Goal: Information Seeking & Learning: Check status

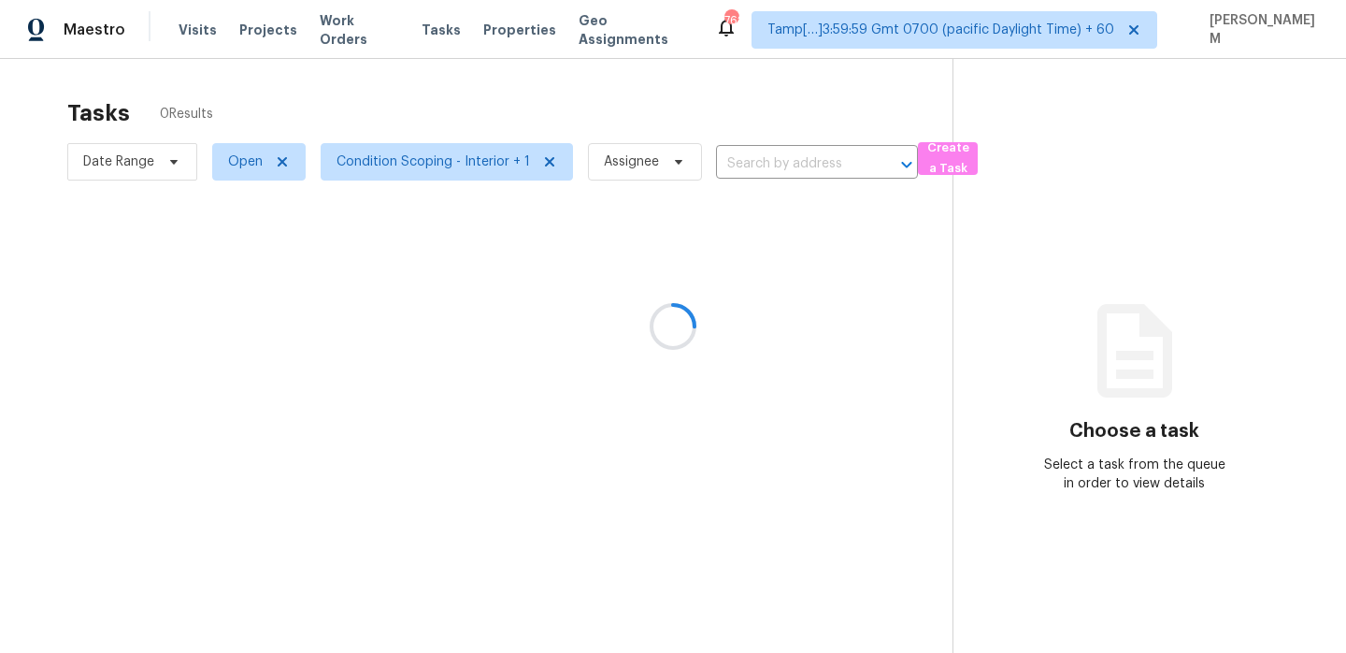
click at [339, 30] on div at bounding box center [673, 326] width 1346 height 653
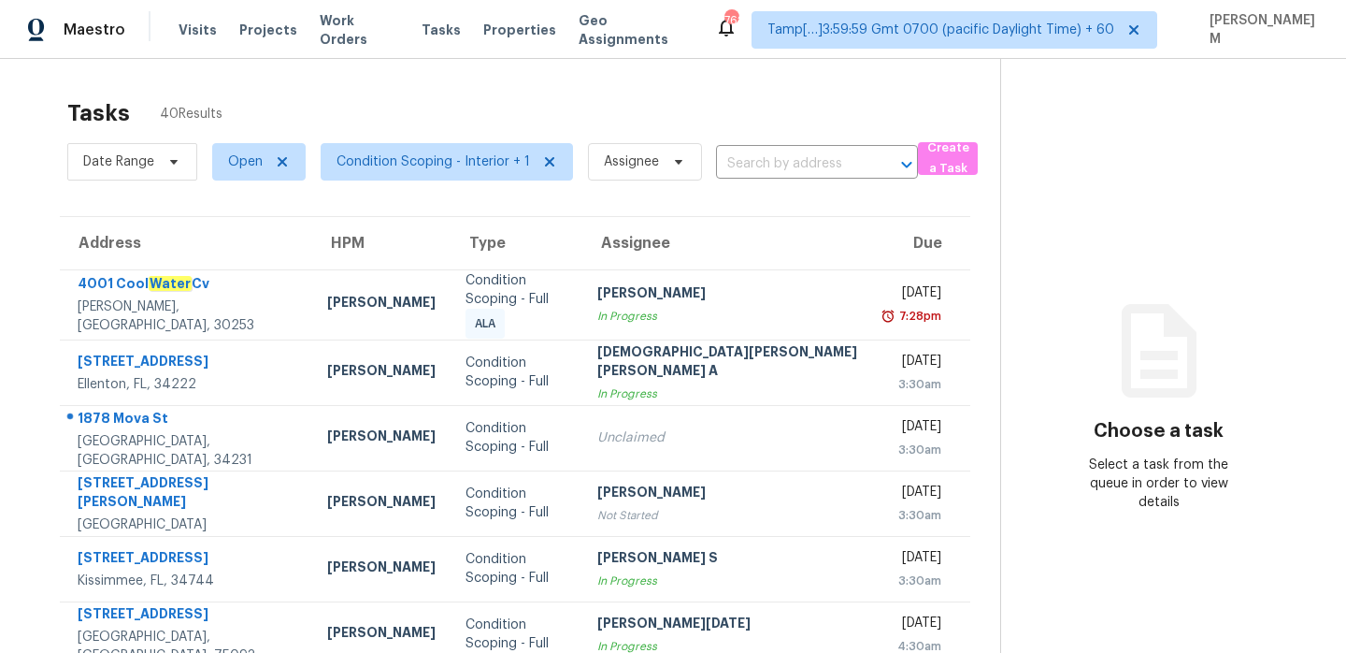
click at [339, 30] on span "Work Orders" at bounding box center [359, 29] width 79 height 37
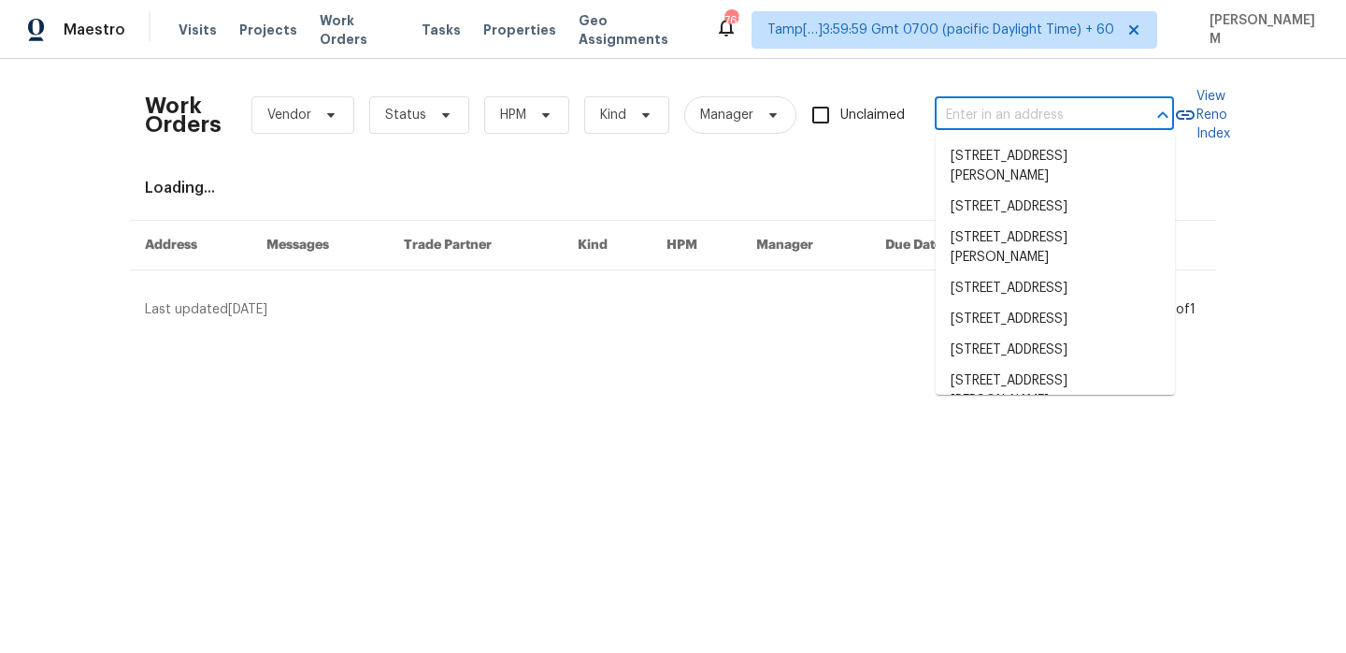
click at [969, 101] on input "text" at bounding box center [1028, 115] width 187 height 29
paste input "[STREET_ADDRESS][PERSON_NAME]"
type input "[STREET_ADDRESS][PERSON_NAME]"
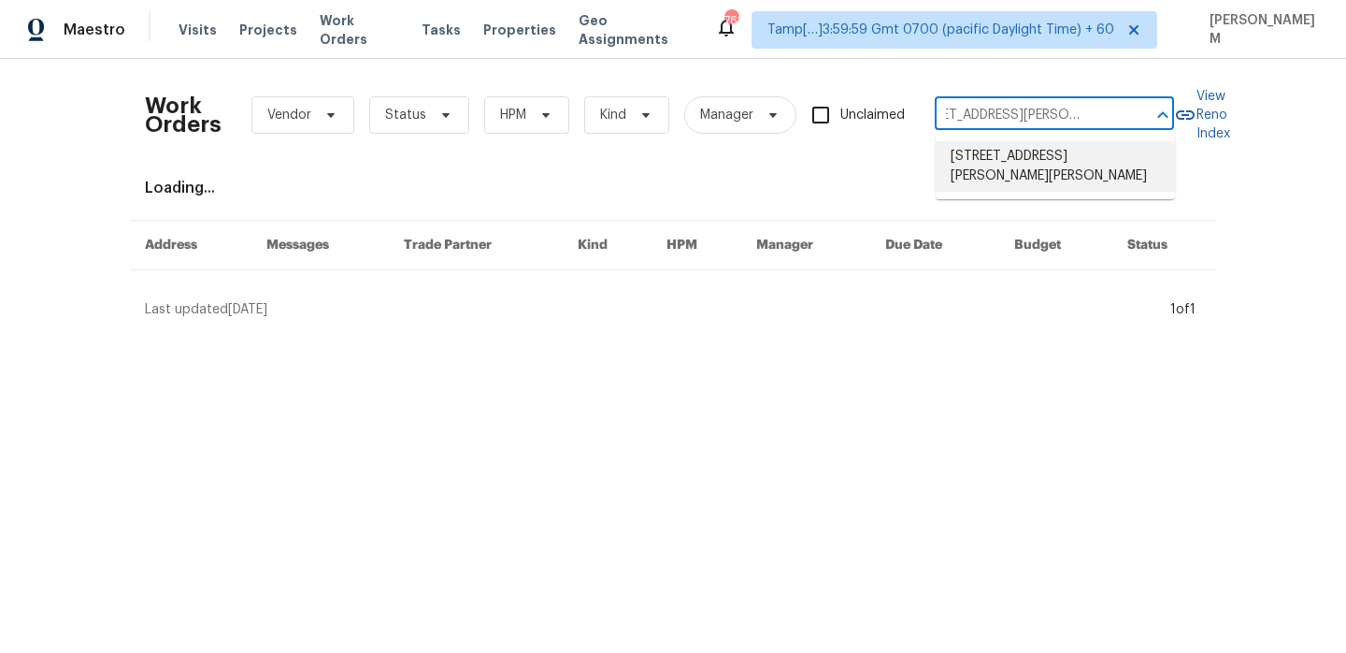
click at [1029, 152] on li "[STREET_ADDRESS][PERSON_NAME][PERSON_NAME]" at bounding box center [1055, 166] width 239 height 50
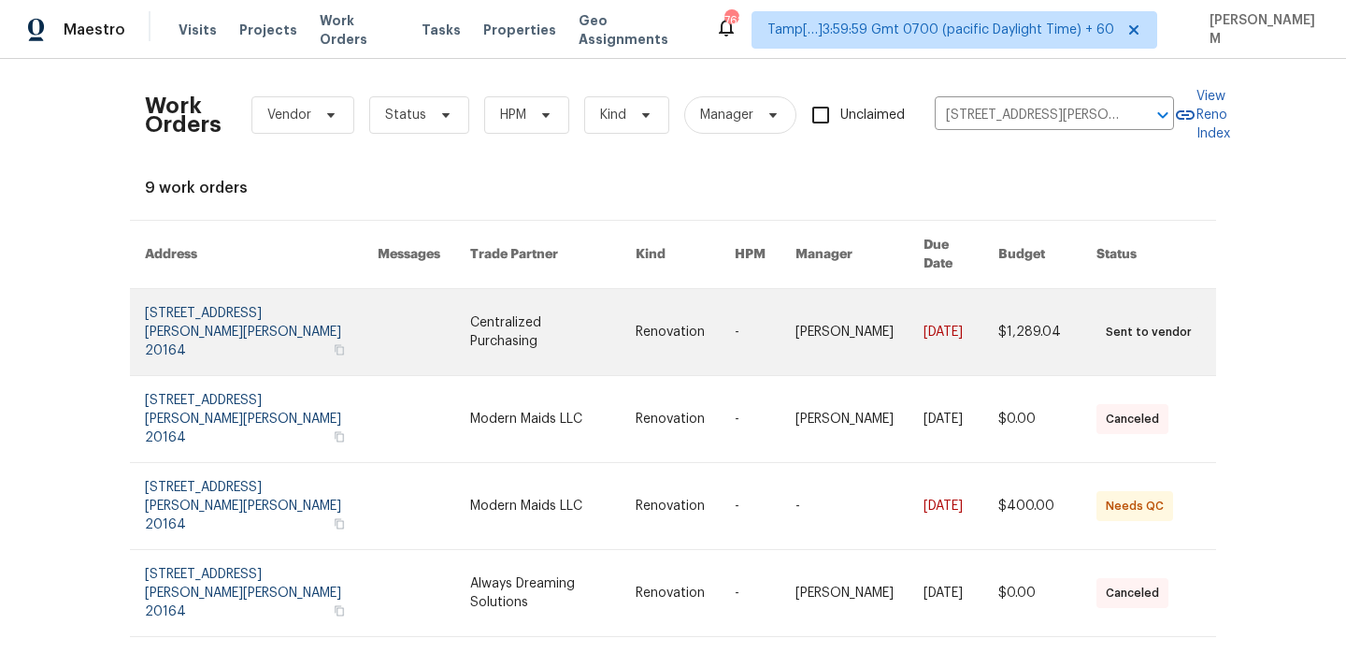
click at [655, 298] on link at bounding box center [685, 332] width 99 height 86
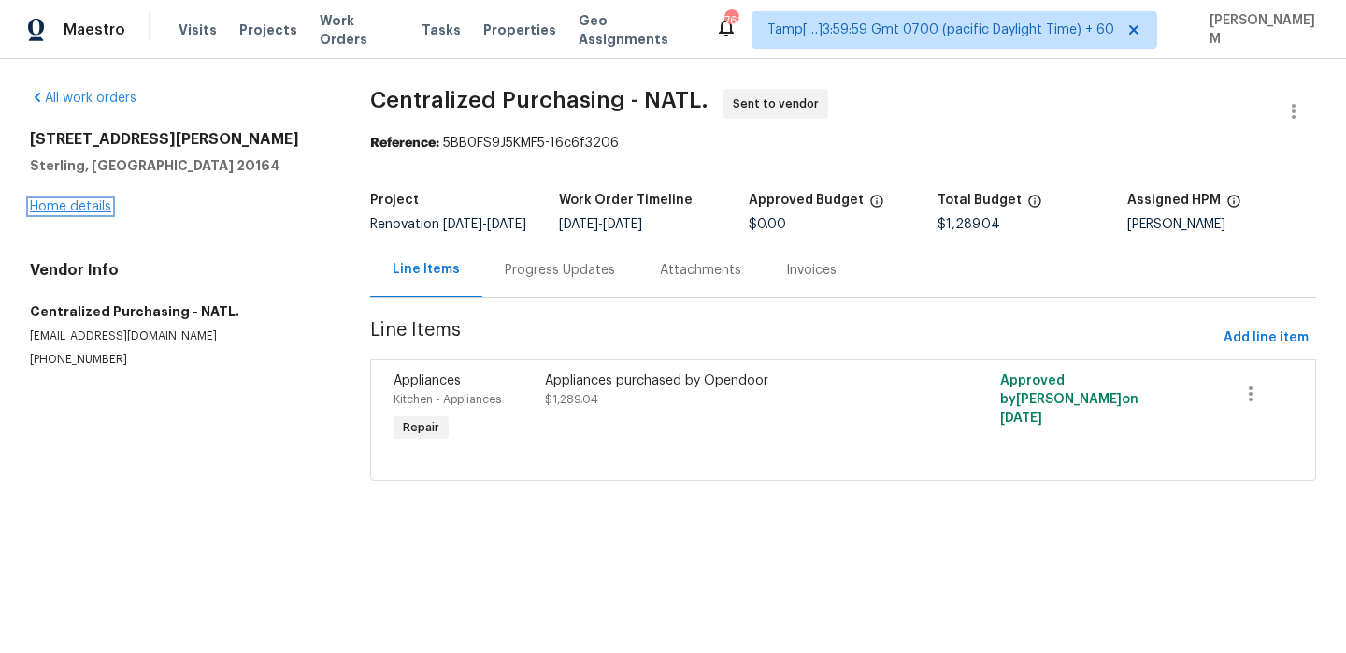
click at [75, 208] on link "Home details" at bounding box center [70, 206] width 81 height 13
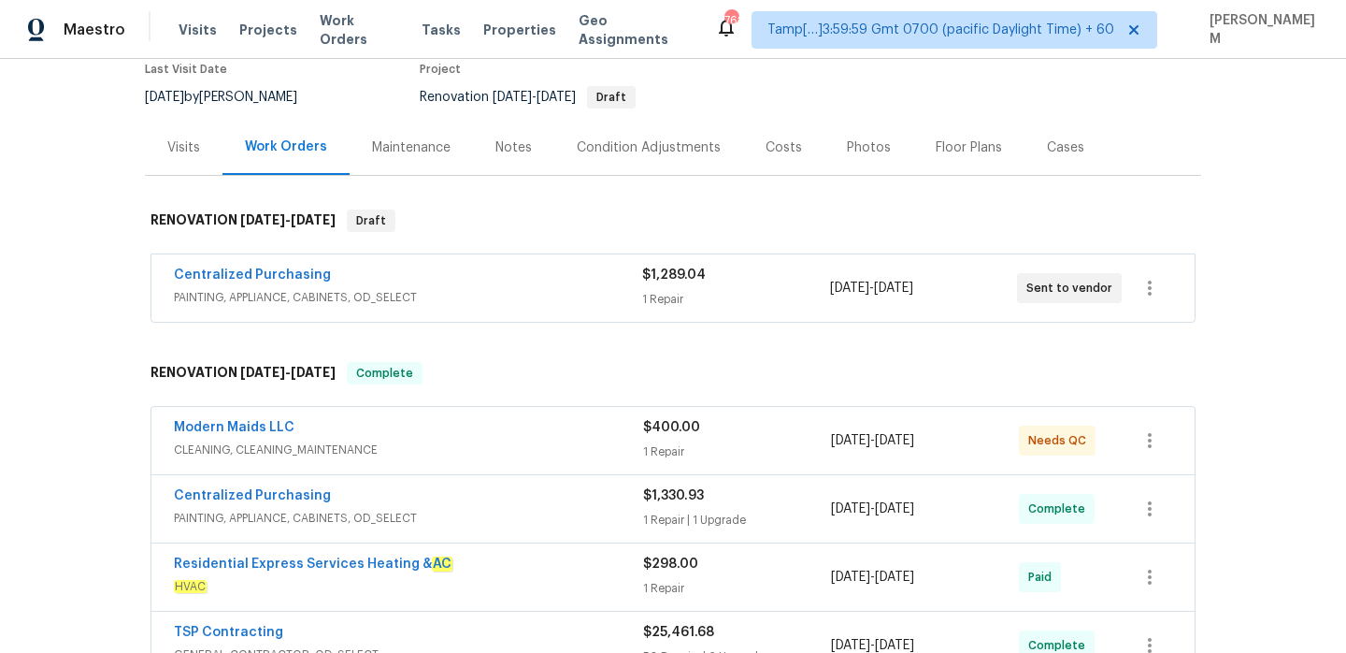
scroll to position [205, 0]
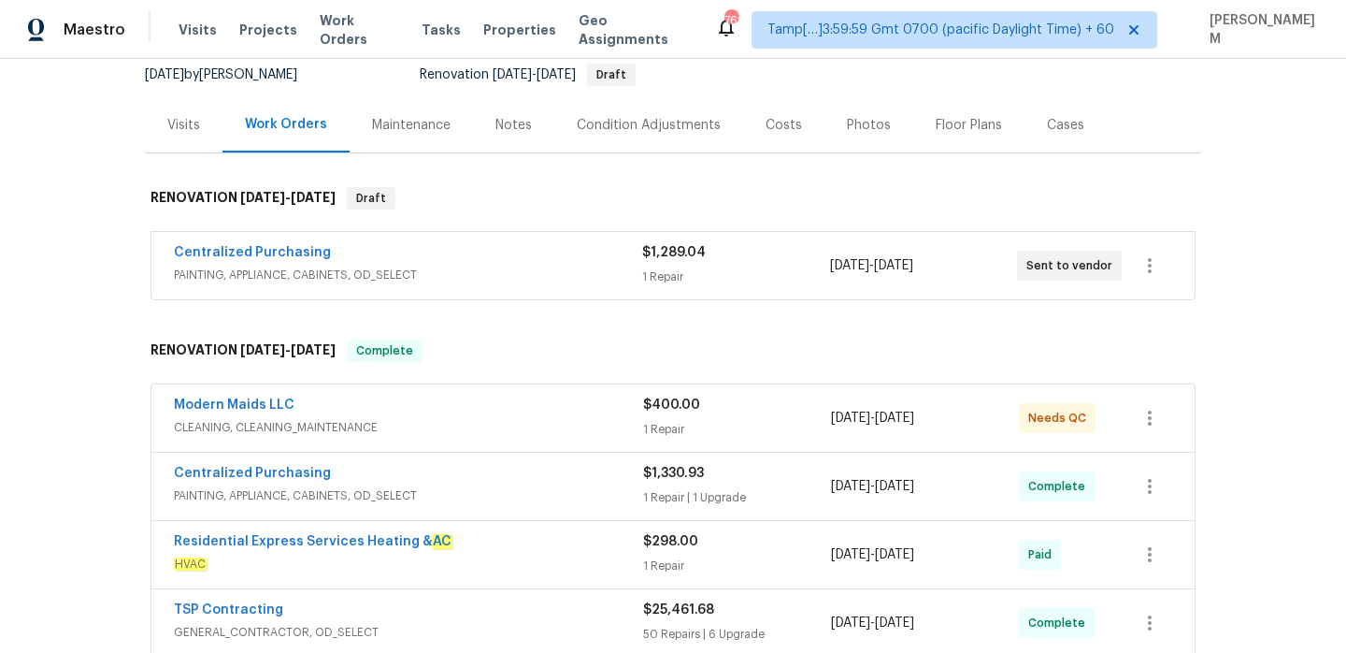
click at [530, 243] on div "Centralized Purchasing" at bounding box center [408, 254] width 468 height 22
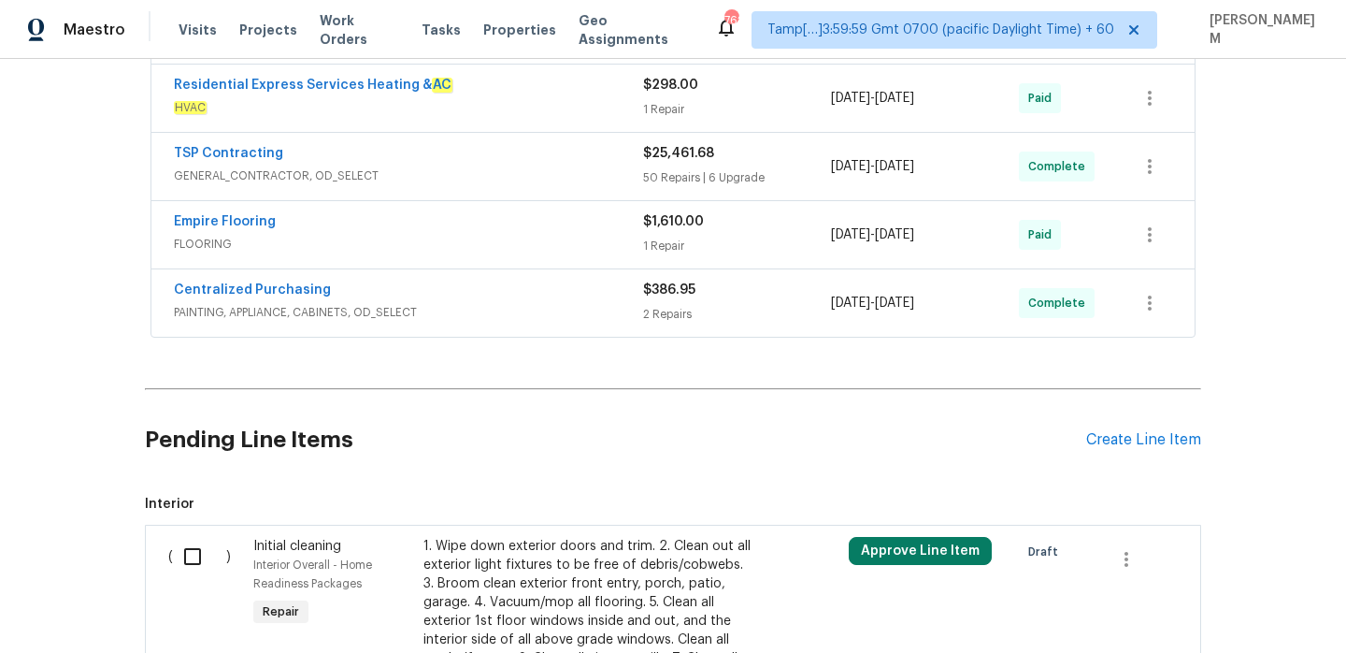
scroll to position [797, 0]
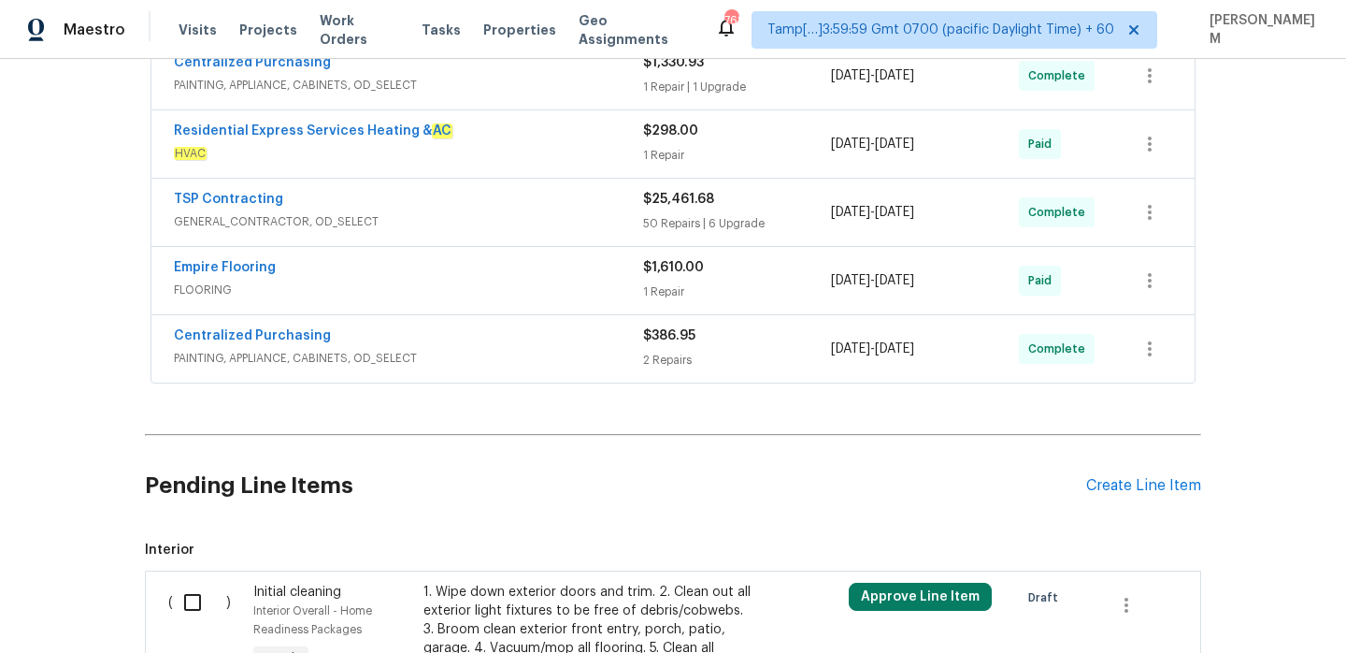
click at [590, 349] on span "PAINTING, APPLIANCE, CABINETS, OD_SELECT" at bounding box center [408, 358] width 469 height 19
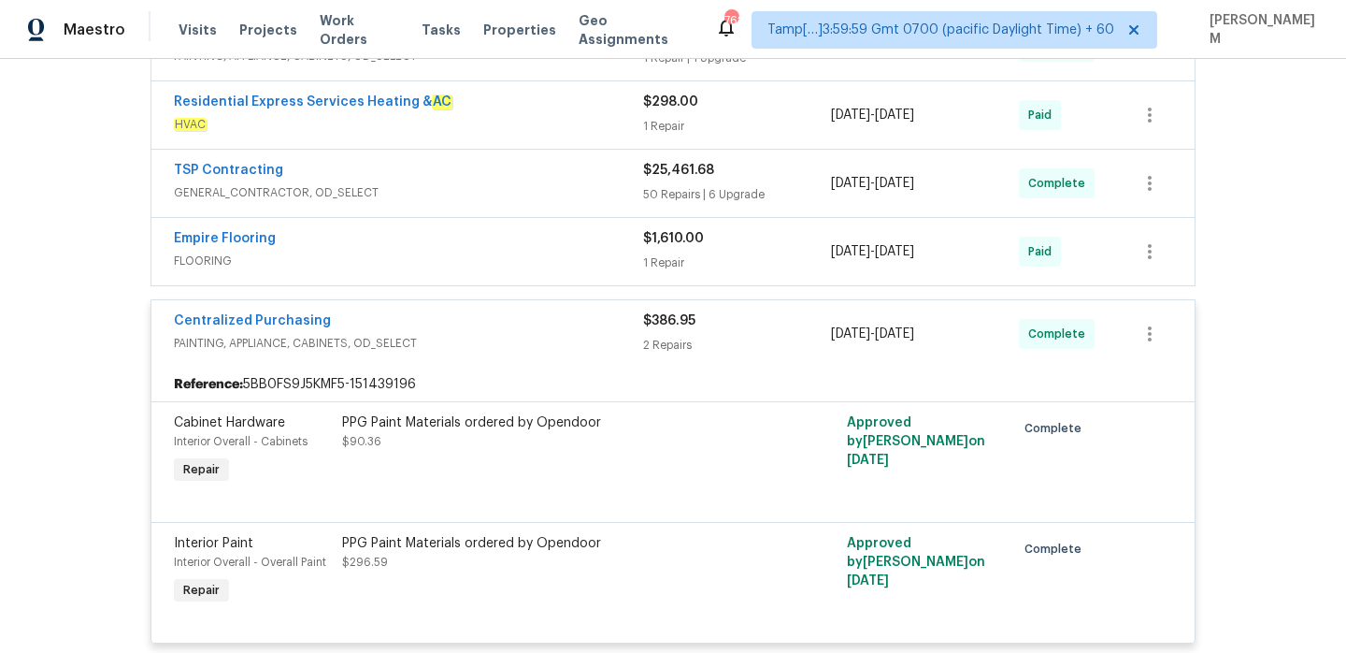
scroll to position [805, 0]
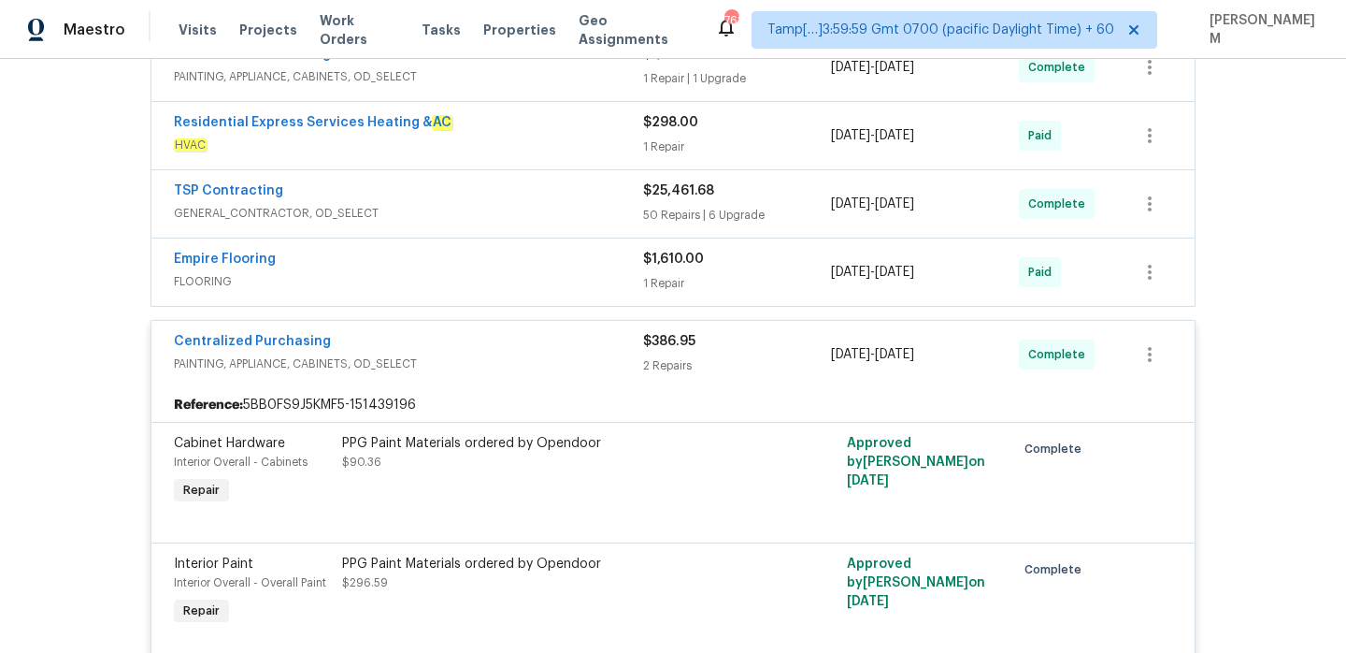
click at [574, 250] on div "Empire Flooring" at bounding box center [408, 261] width 469 height 22
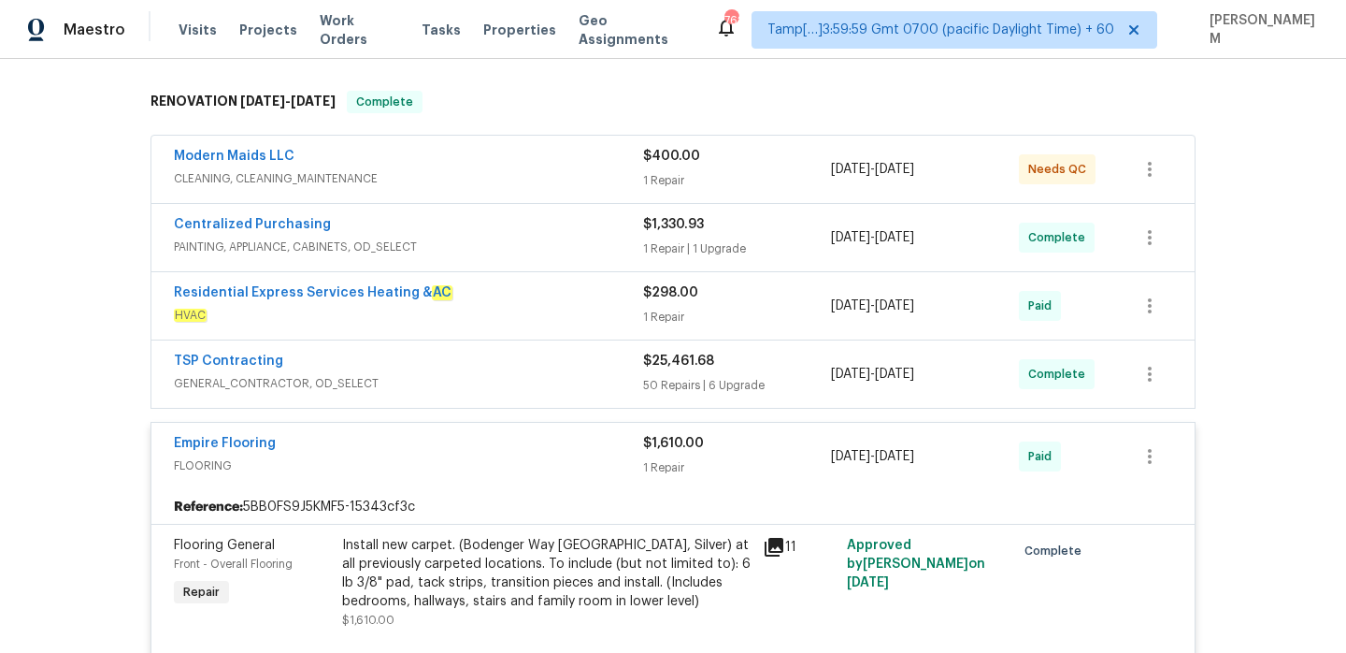
scroll to position [618, 0]
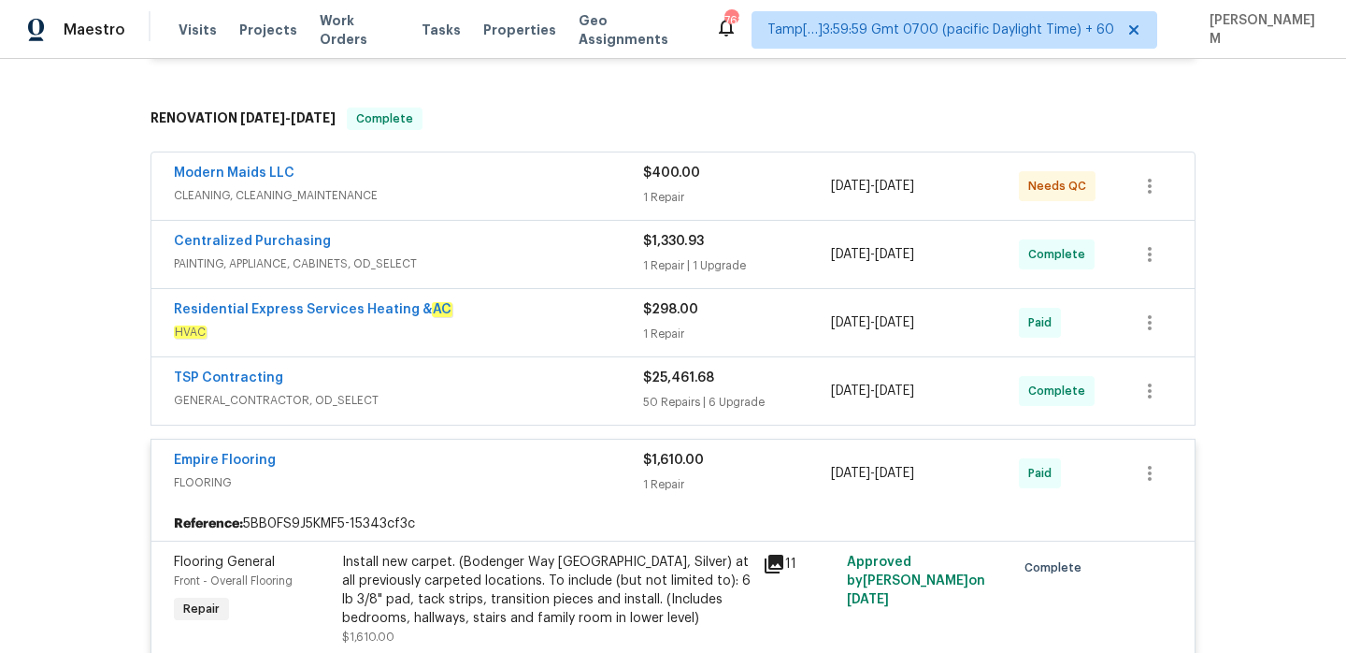
click at [514, 300] on div "Residential Express Services Heating & AC" at bounding box center [408, 311] width 469 height 22
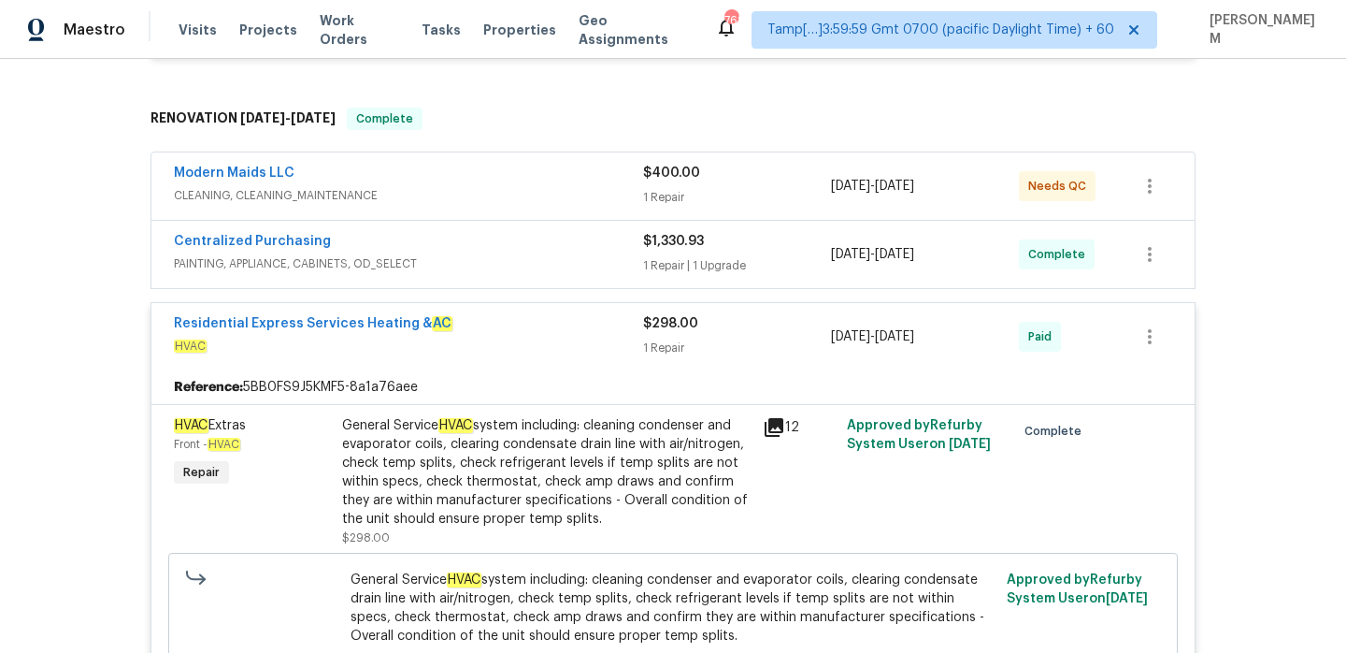
click at [502, 234] on div "Centralized Purchasing" at bounding box center [408, 243] width 469 height 22
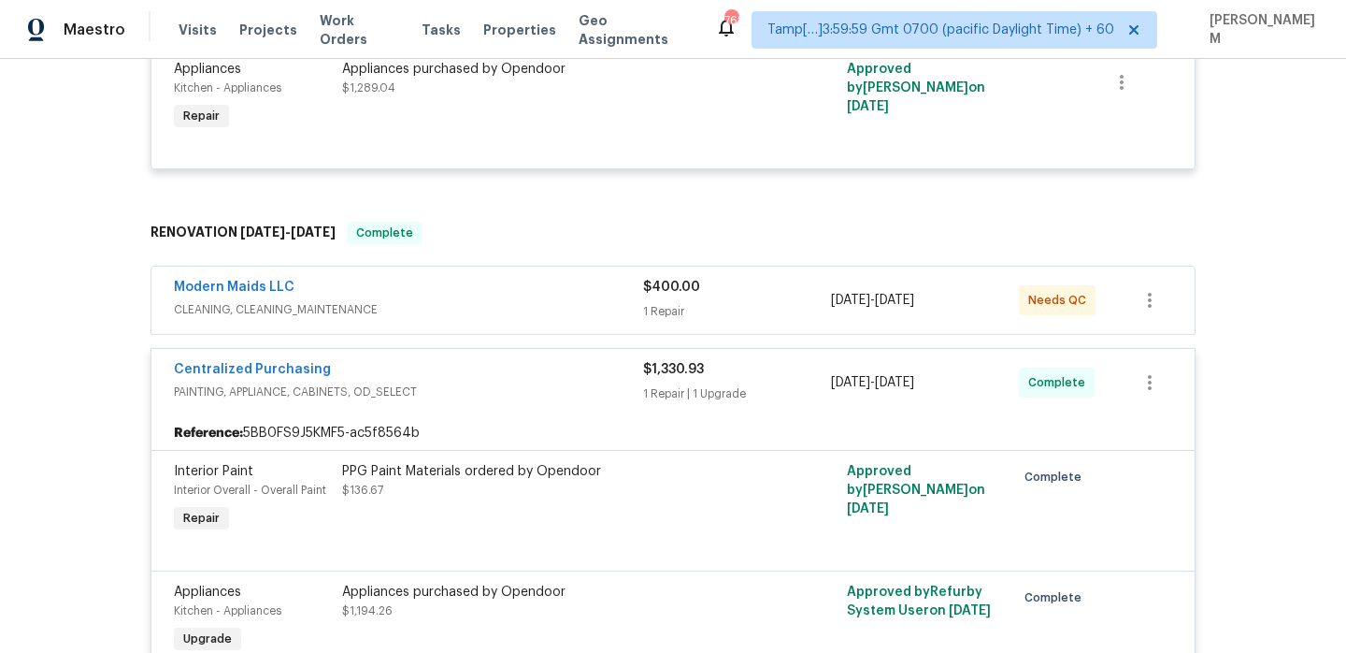
scroll to position [483, 0]
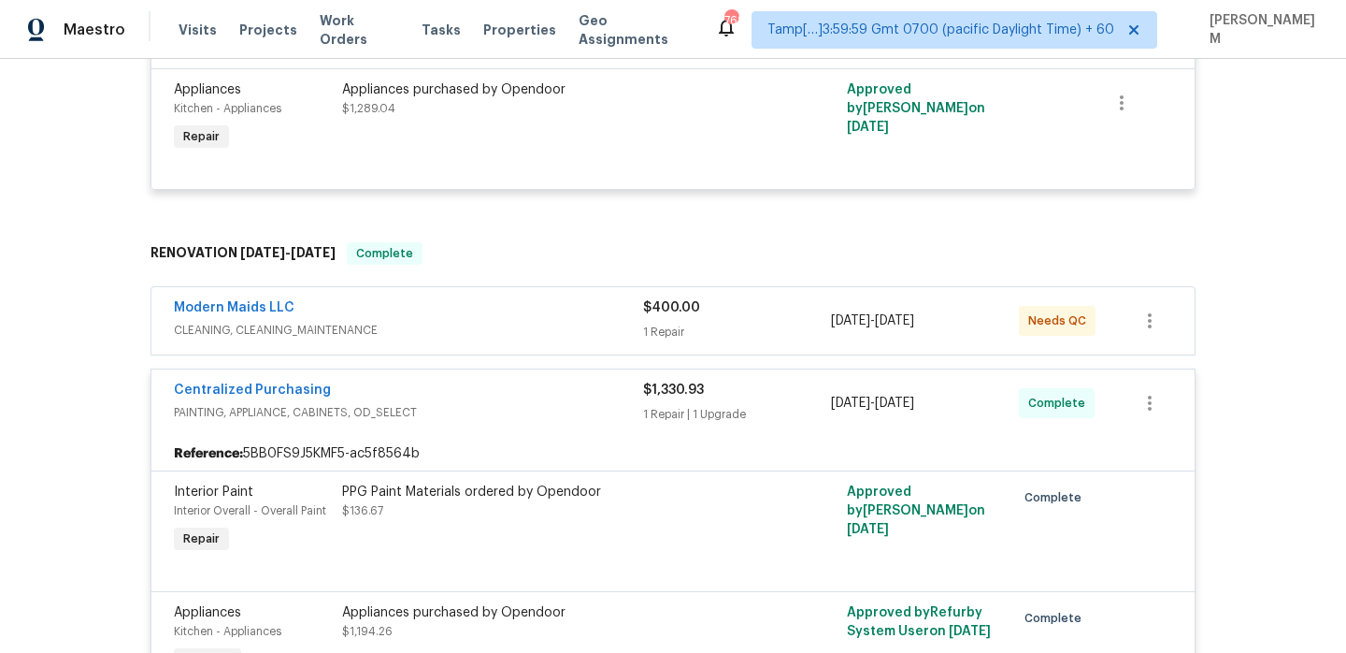
click at [557, 321] on span "CLEANING, CLEANING_MAINTENANCE" at bounding box center [408, 330] width 469 height 19
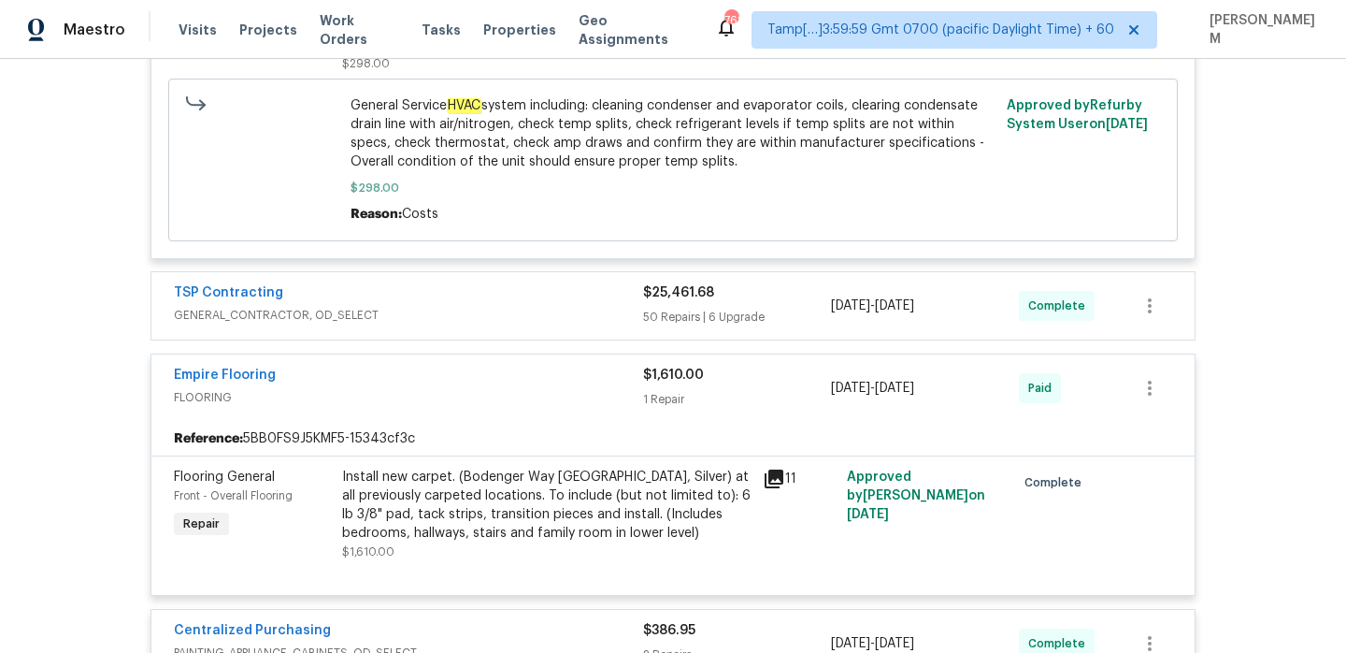
scroll to position [2249, 0]
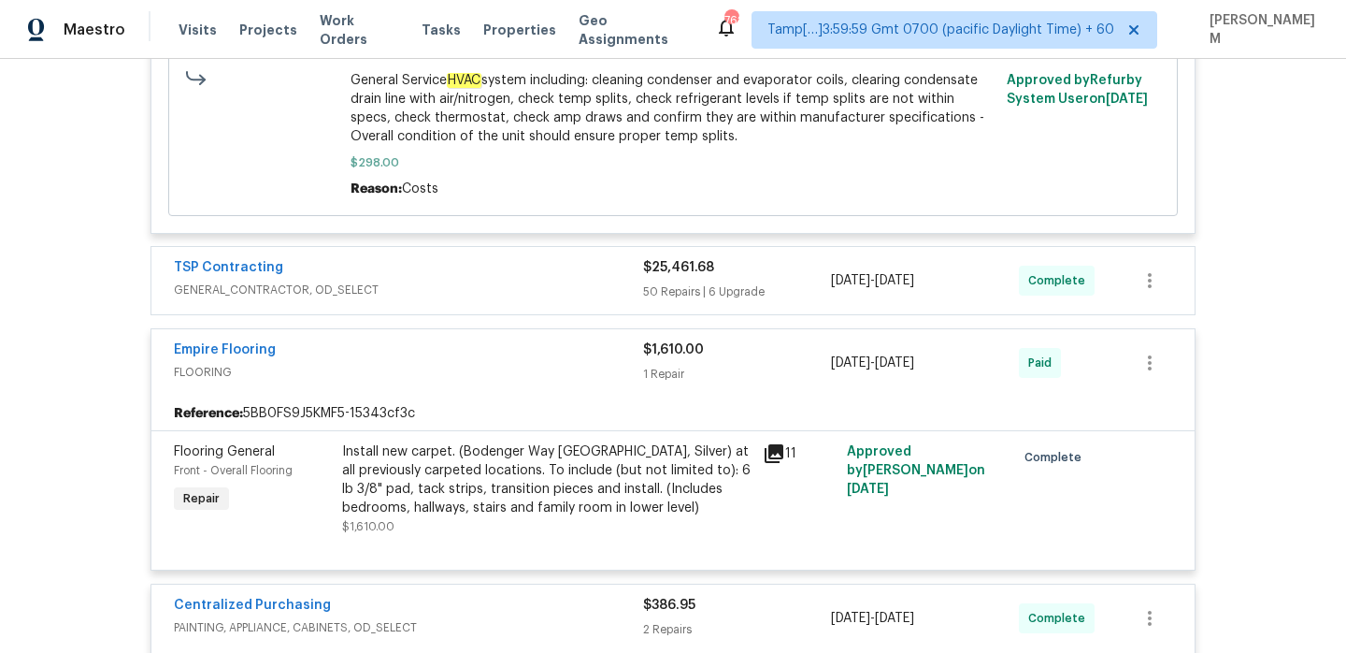
click at [540, 262] on div "TSP Contracting" at bounding box center [408, 269] width 469 height 22
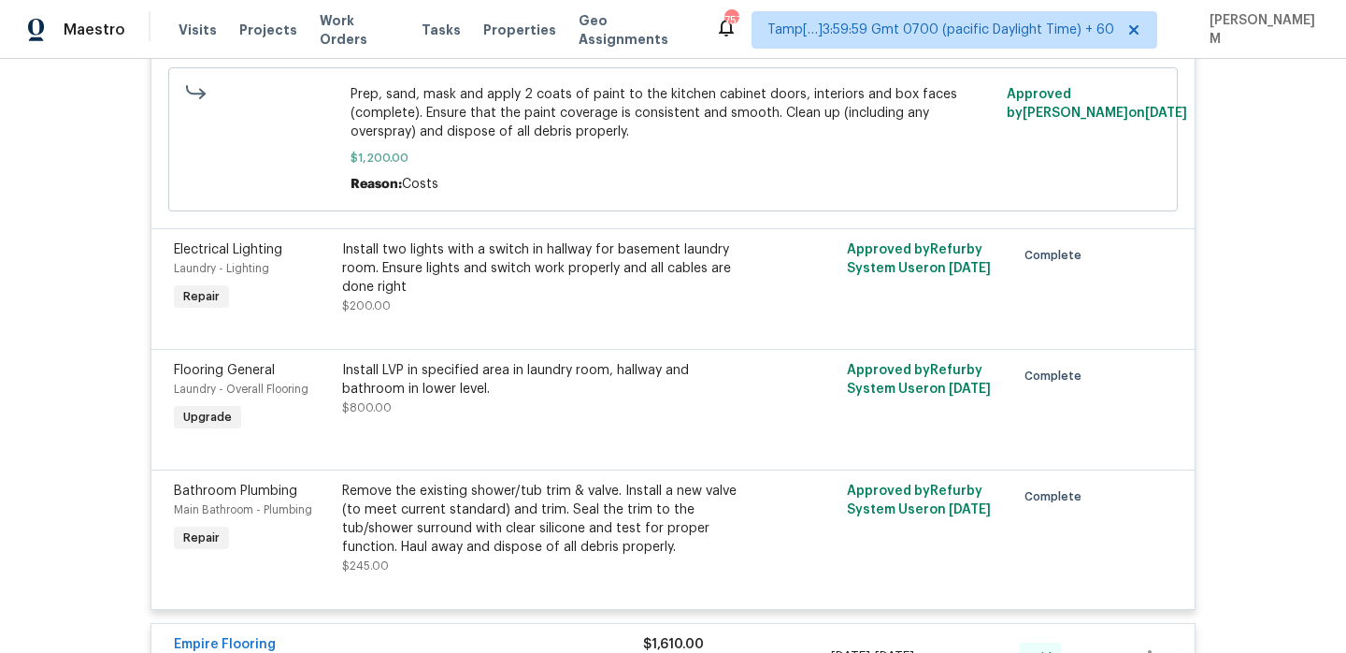
scroll to position [10781, 0]
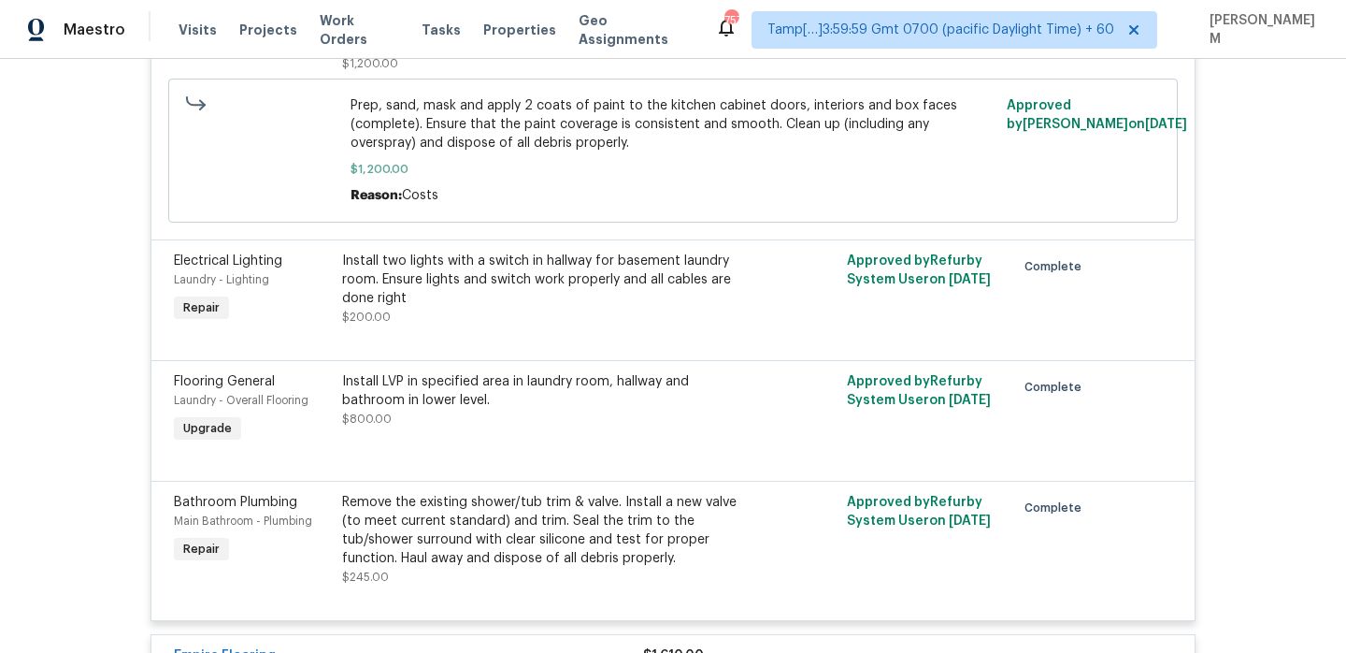
click at [547, 409] on div "Install LVP in specified area in laundry room, hallway and bathroom in lower le…" at bounding box center [546, 390] width 409 height 37
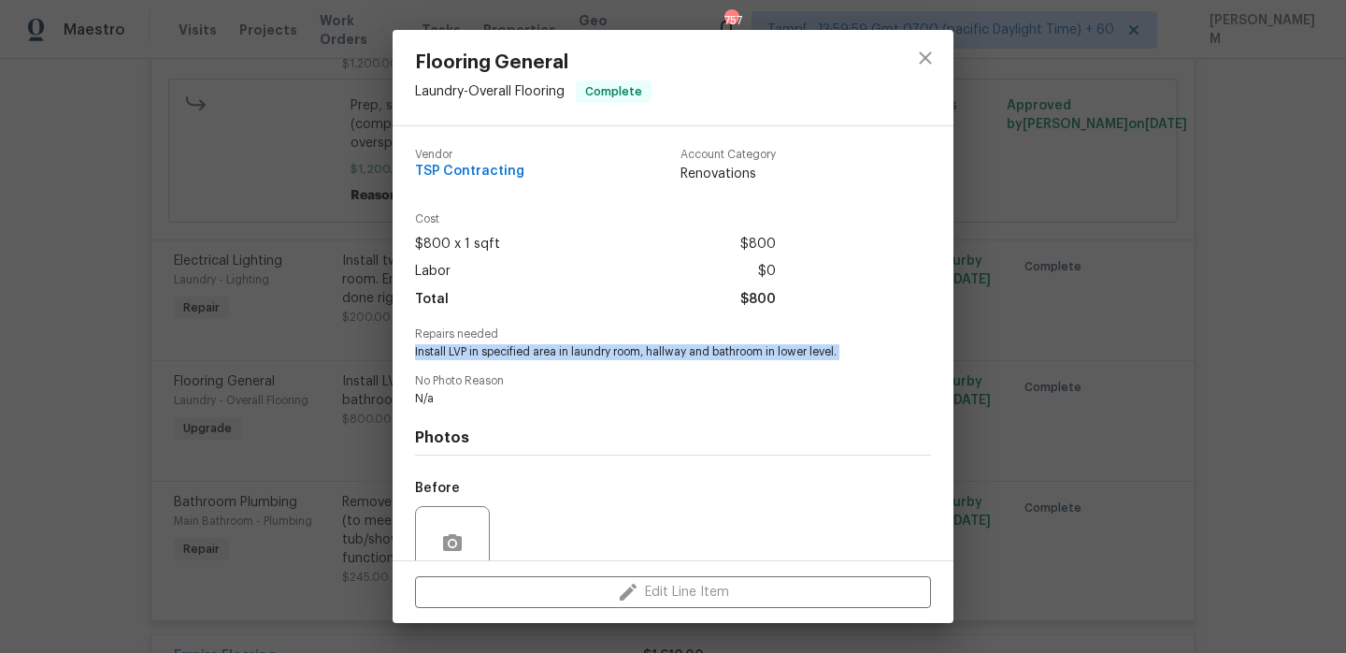
drag, startPoint x: 412, startPoint y: 350, endPoint x: 817, endPoint y: 372, distance: 405.4
click at [817, 372] on div "Vendor TSP Contracting Account Category Renovations Cost $800 x 1 sqft $800 Lab…" at bounding box center [673, 343] width 561 height 434
copy span "Install LVP in specified area in laundry room, hallway and bathroom in lower le…"
click at [639, 375] on span "No Photo Reason" at bounding box center [673, 381] width 516 height 12
drag, startPoint x: 569, startPoint y: 354, endPoint x: 843, endPoint y: 352, distance: 273.9
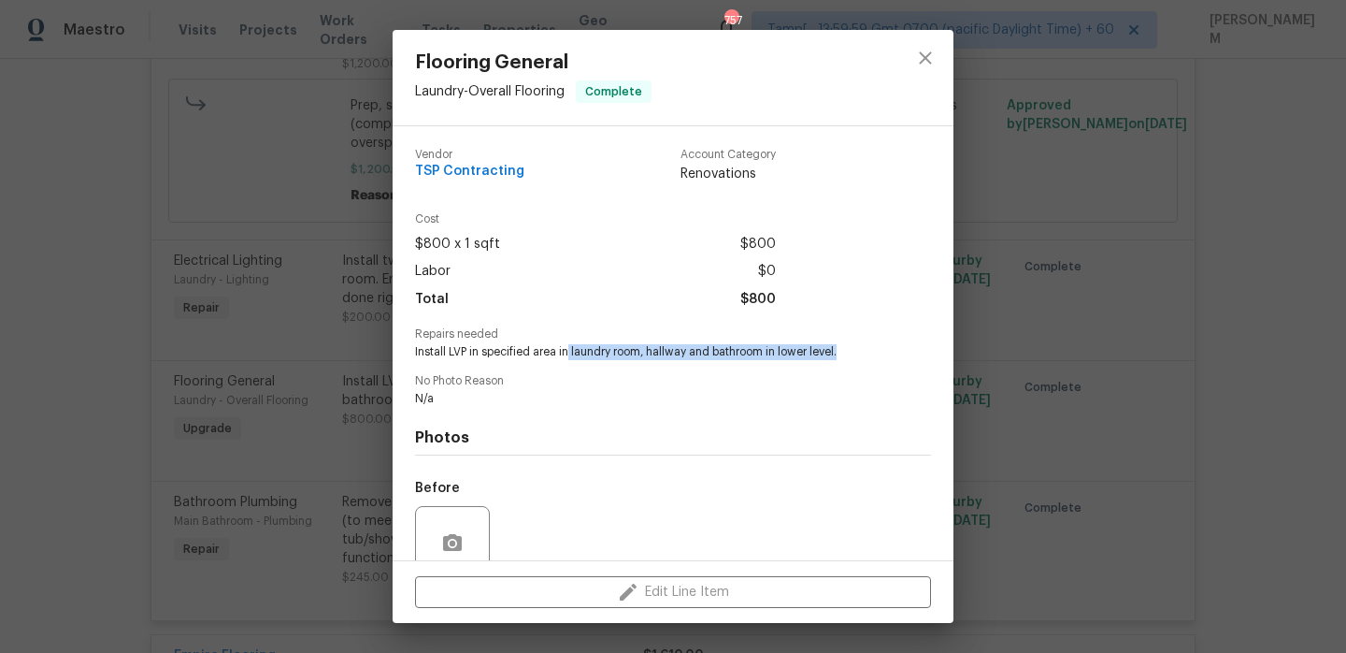
click at [843, 352] on span "Install LVP in specified area in laundry room, hallway and bathroom in lower le…" at bounding box center [647, 352] width 465 height 16
copy span "laundry room, hallway and bathroom in lower level."
click at [332, 438] on div "Flooring General Laundry - Overall Flooring Complete Vendor TSP Contracting Acc…" at bounding box center [673, 326] width 1346 height 653
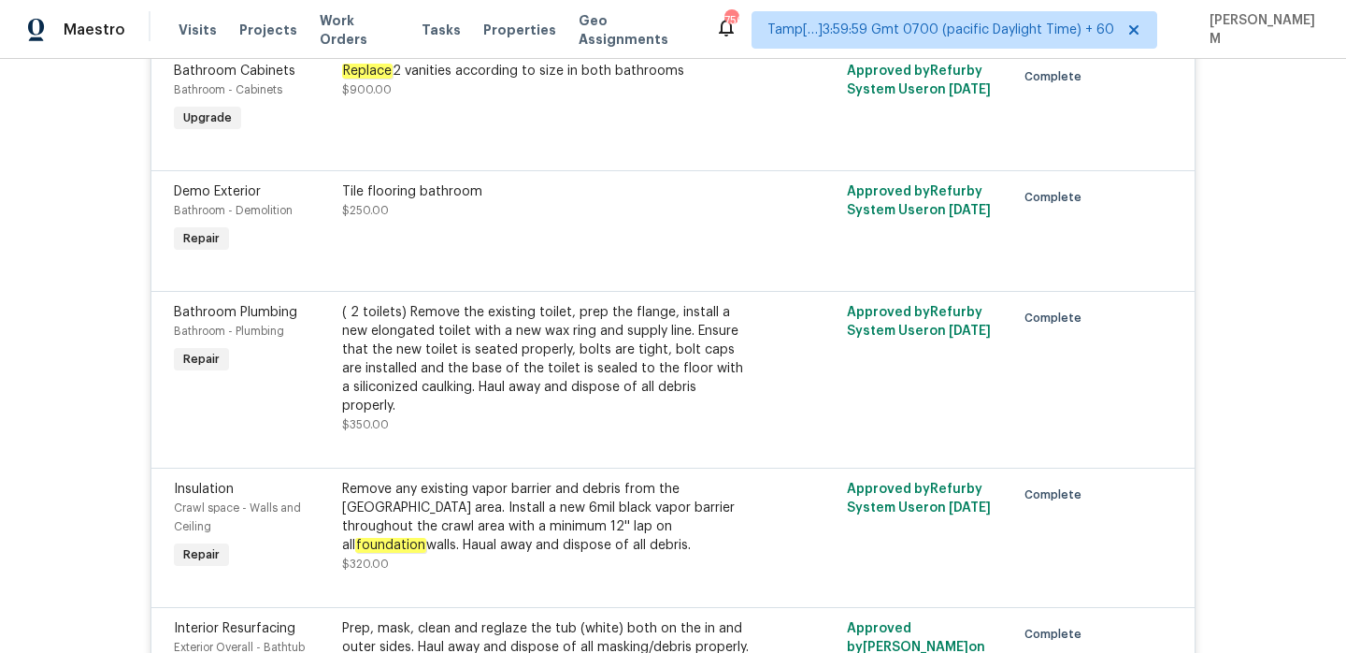
scroll to position [2667, 0]
click at [609, 481] on div "Remove any existing vapor barrier and debris from the [GEOGRAPHIC_DATA] area. I…" at bounding box center [546, 518] width 409 height 75
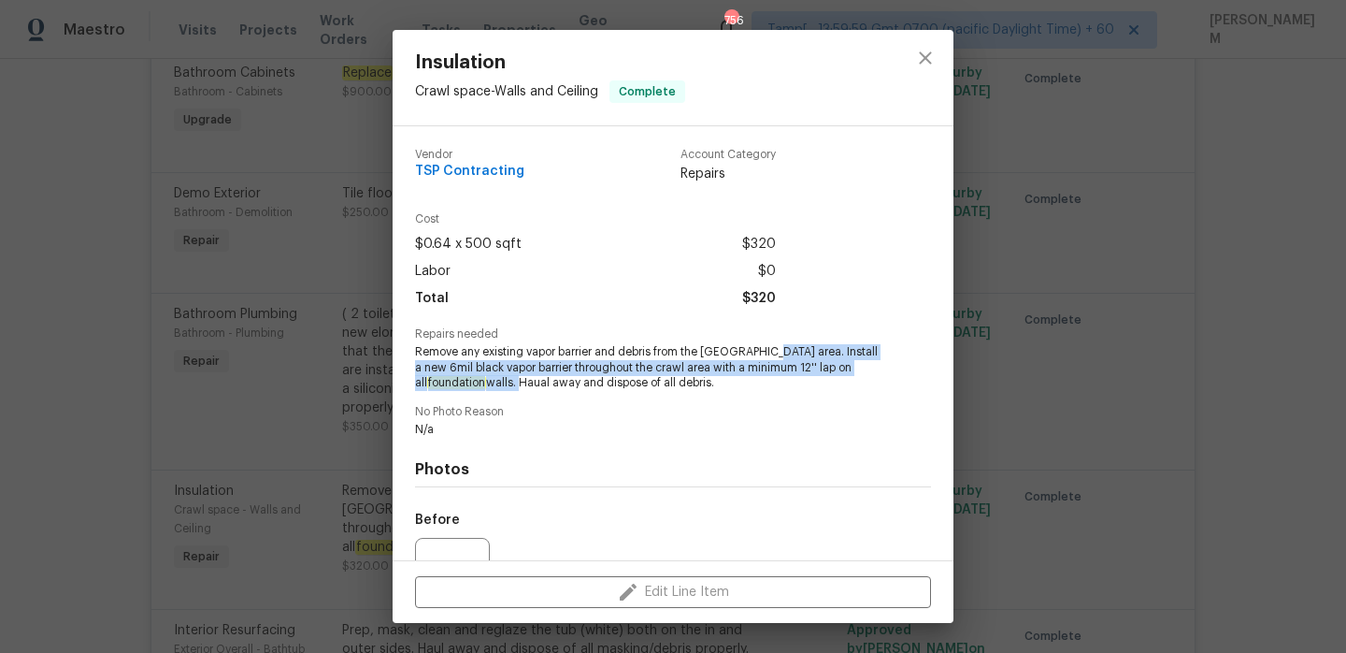
drag, startPoint x: 763, startPoint y: 352, endPoint x: 445, endPoint y: 379, distance: 319.0
click at [445, 379] on span "Remove any existing vapor barrier and debris from the [GEOGRAPHIC_DATA] area. I…" at bounding box center [647, 367] width 465 height 47
copy span "Install a new 6mil black vapor barrier throughout the crawl area with a minimum…"
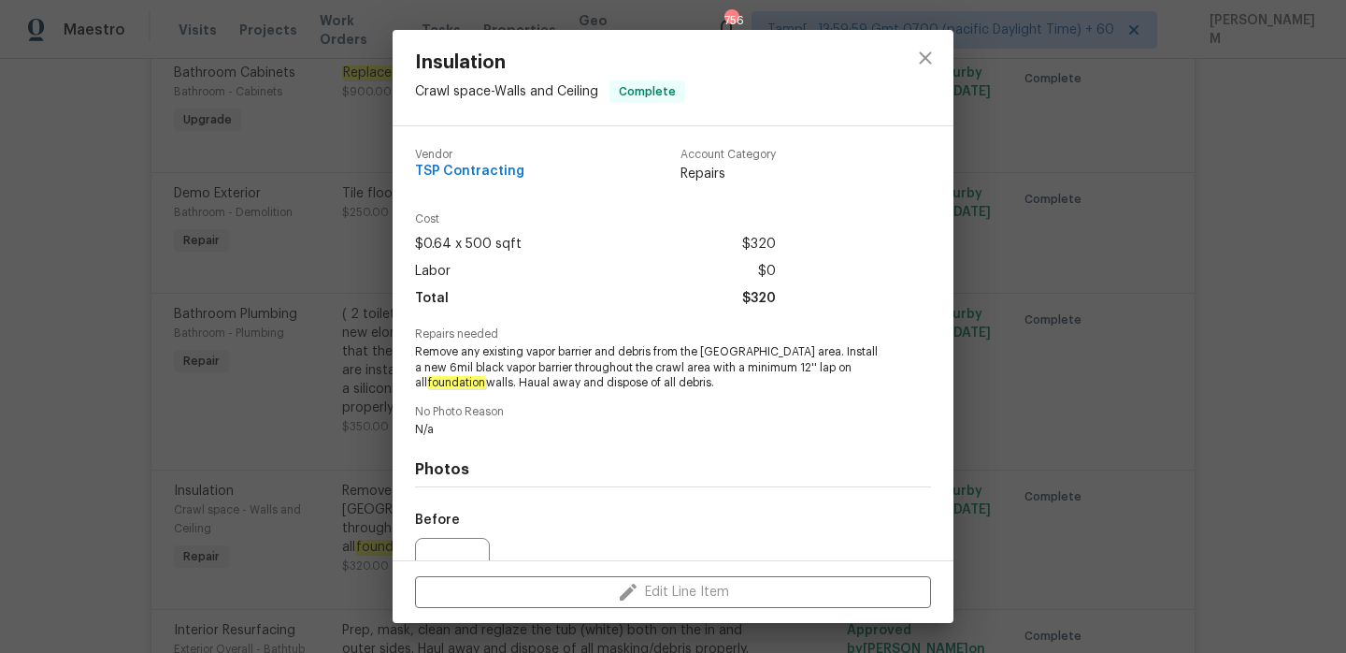
click at [338, 434] on div "Insulation Crawl space - Walls and Ceiling Complete Vendor TSP Contracting Acco…" at bounding box center [673, 326] width 1346 height 653
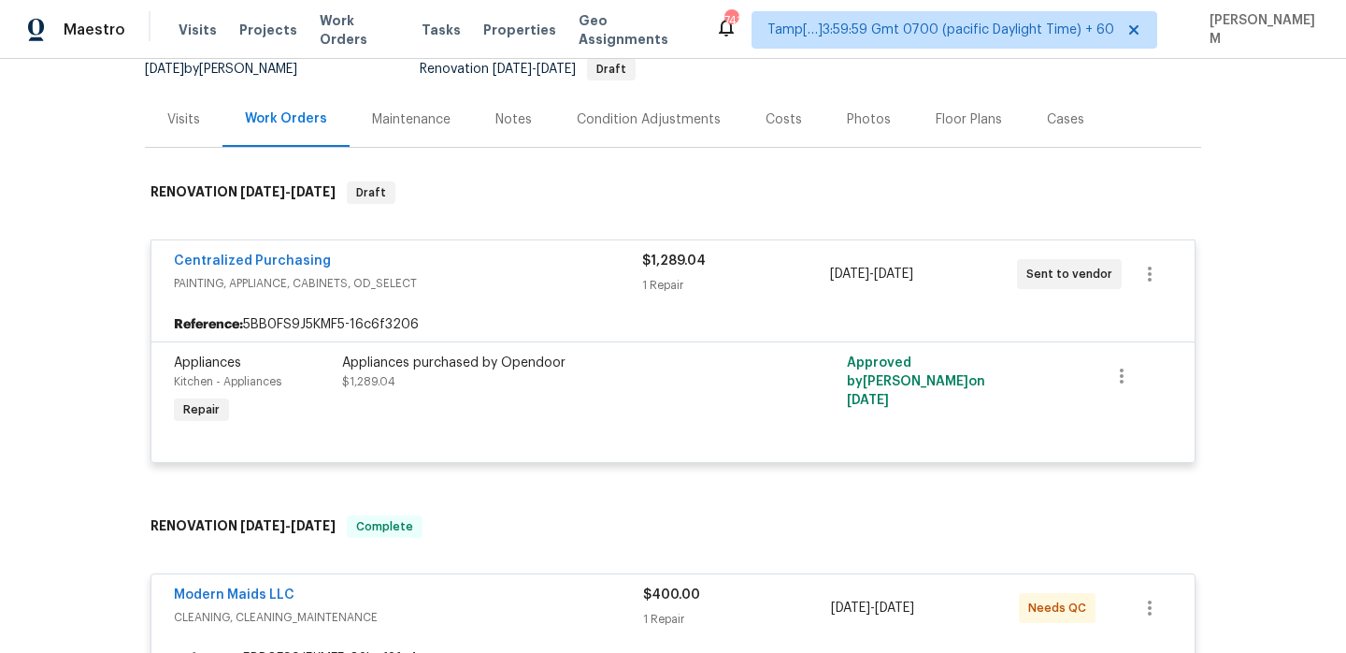
scroll to position [0, 0]
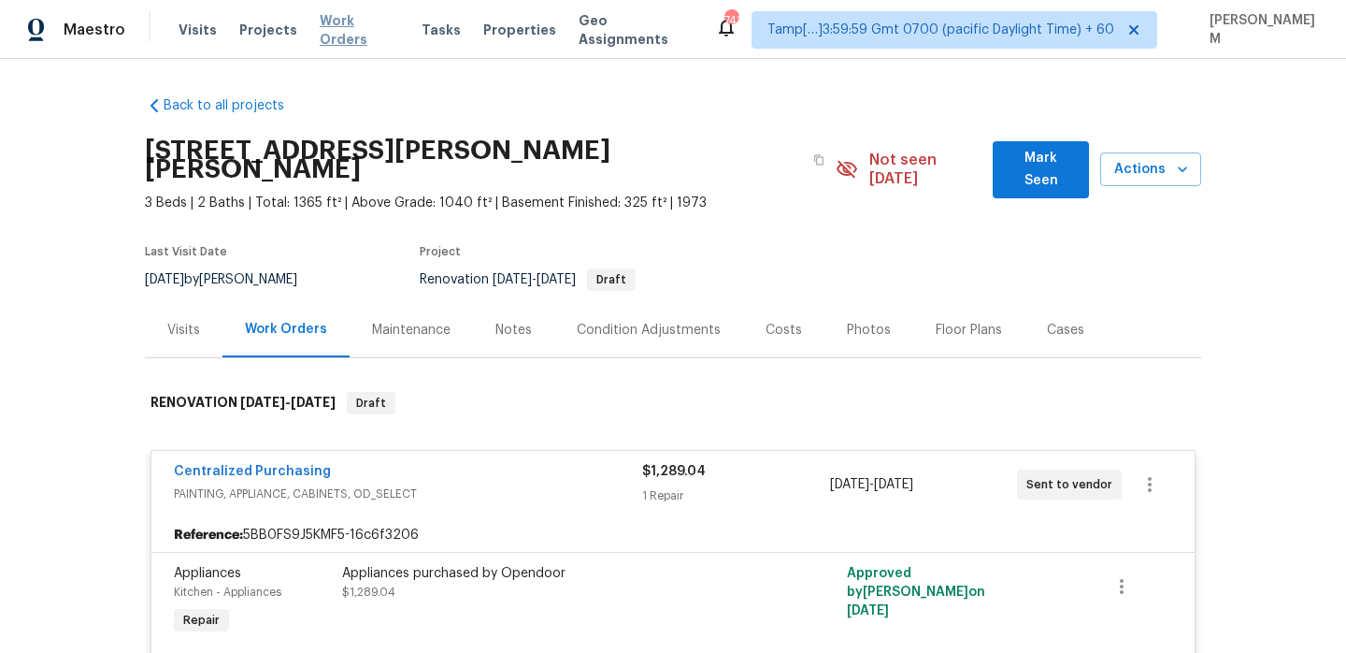
click at [339, 28] on span "Work Orders" at bounding box center [359, 29] width 79 height 37
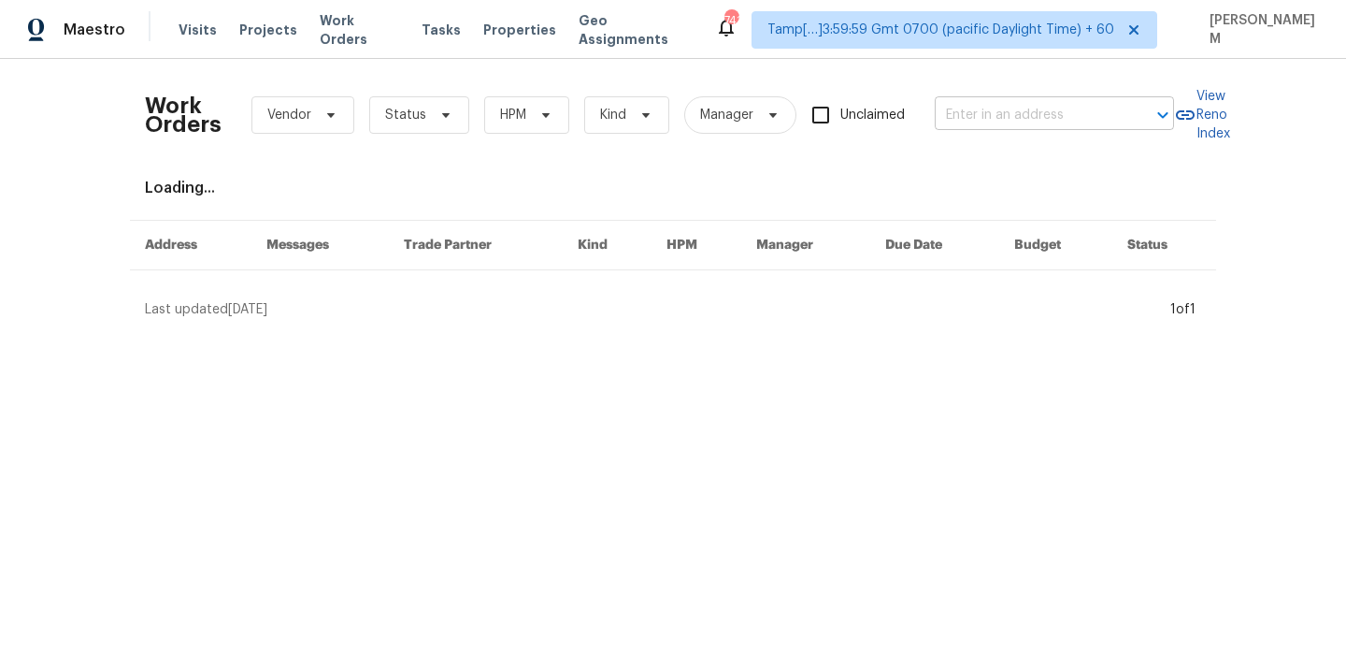
click at [1006, 117] on input "text" at bounding box center [1028, 115] width 187 height 29
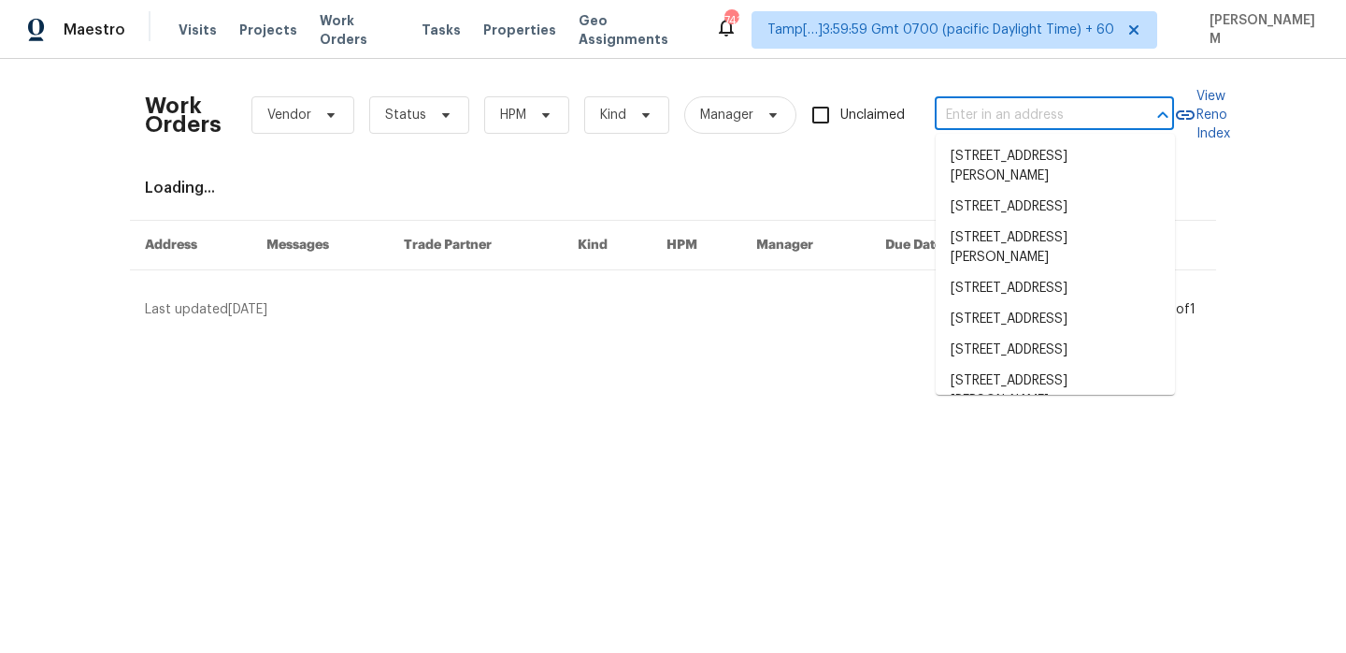
paste input "1783 Andover [GEOGRAPHIC_DATA]"
type input "1783 Andover [GEOGRAPHIC_DATA]"
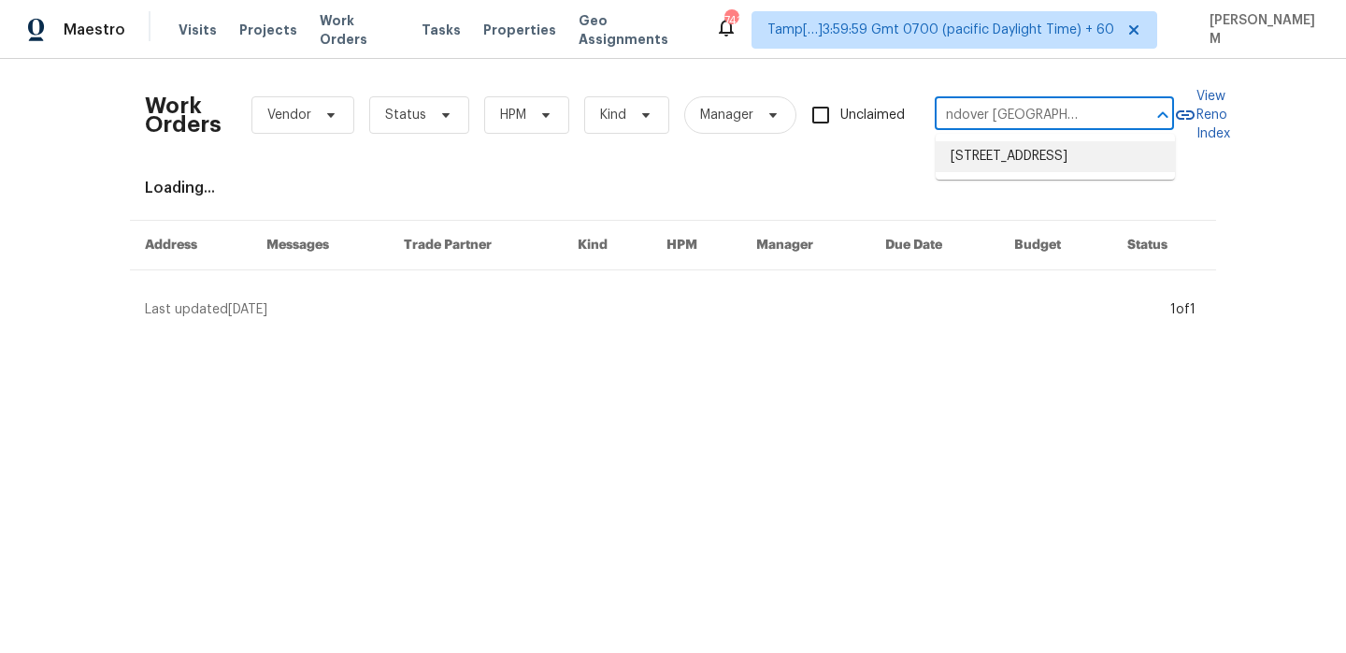
click at [1032, 165] on li "[STREET_ADDRESS]" at bounding box center [1055, 156] width 239 height 31
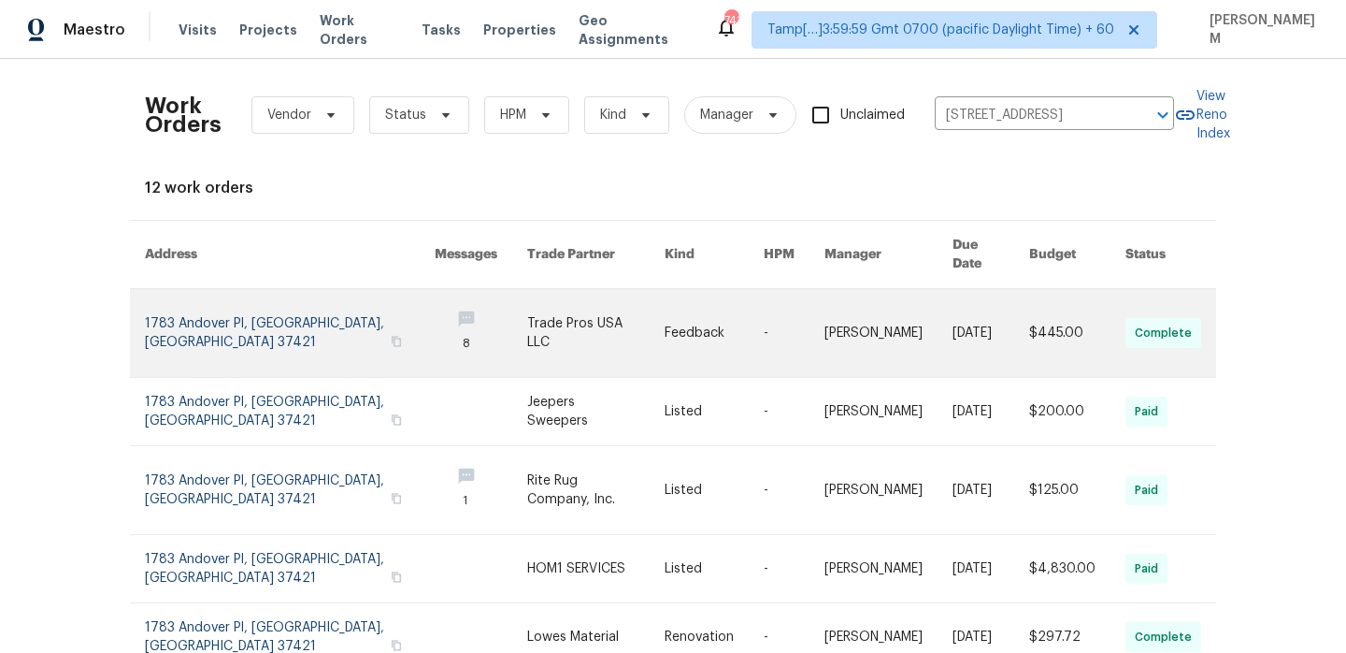
click at [825, 309] on link at bounding box center [889, 333] width 128 height 88
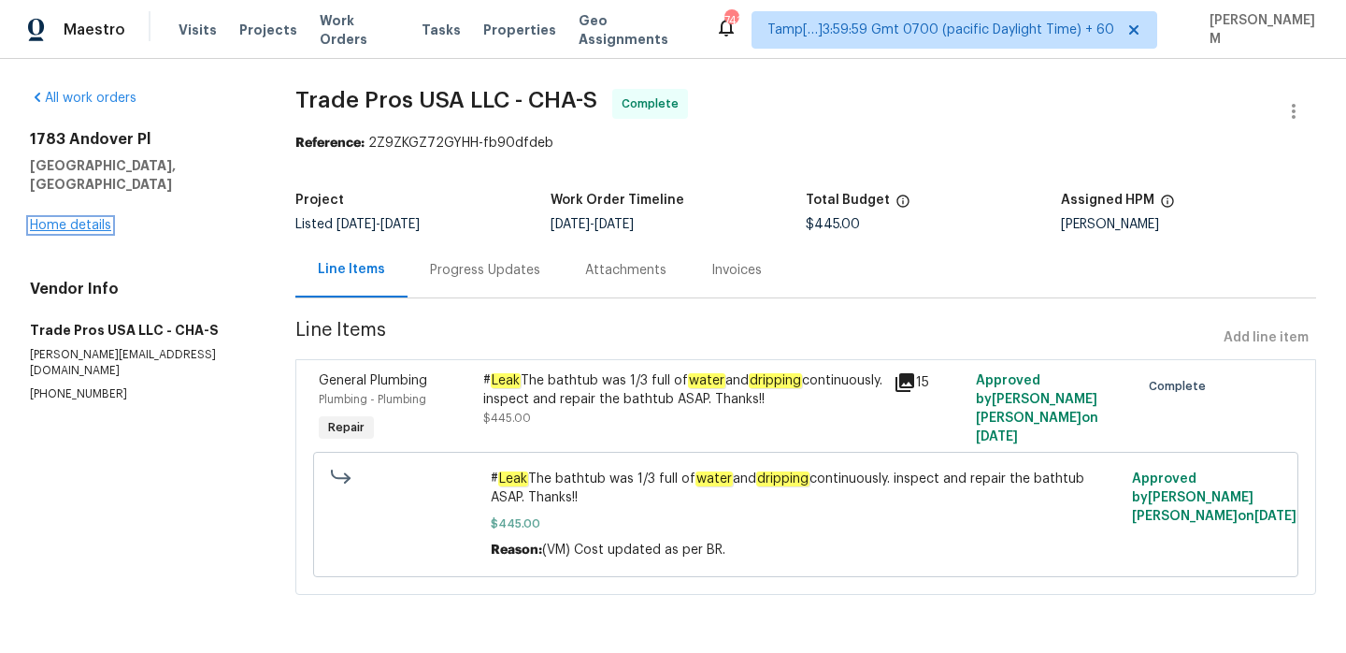
click at [95, 219] on link "Home details" at bounding box center [70, 225] width 81 height 13
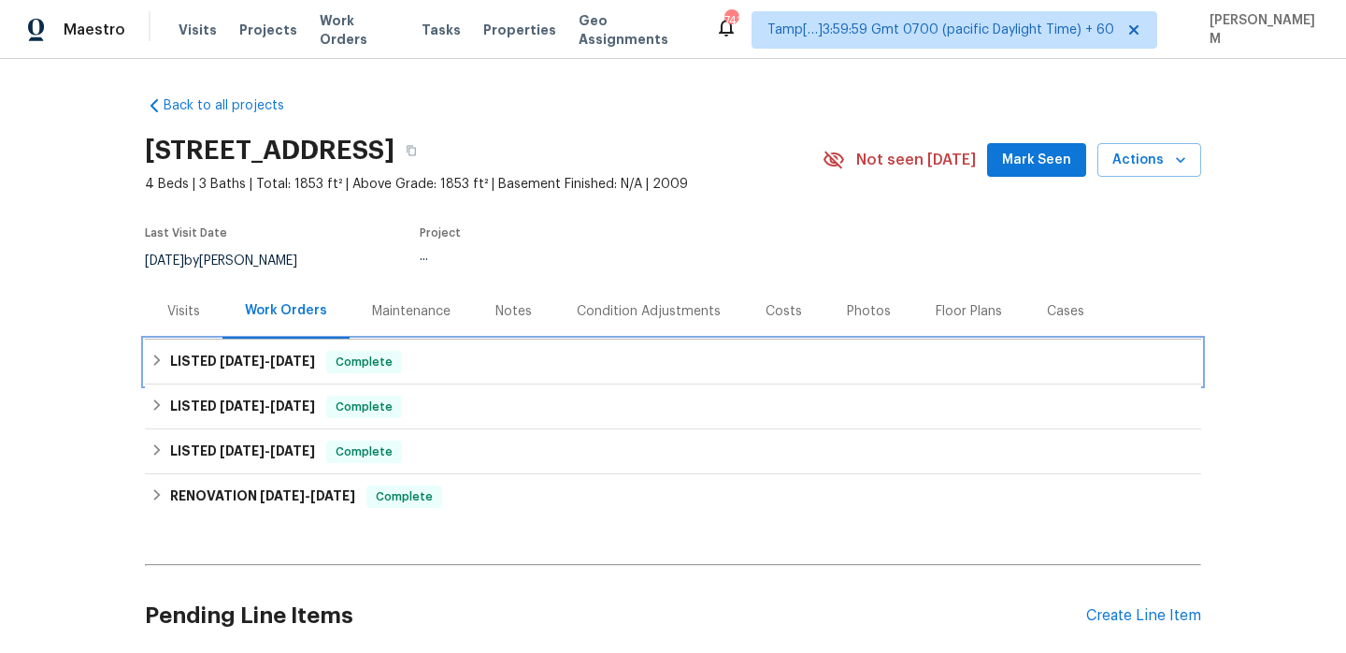
click at [544, 362] on div "LISTED [DATE] - [DATE] Complete" at bounding box center [673, 362] width 1045 height 22
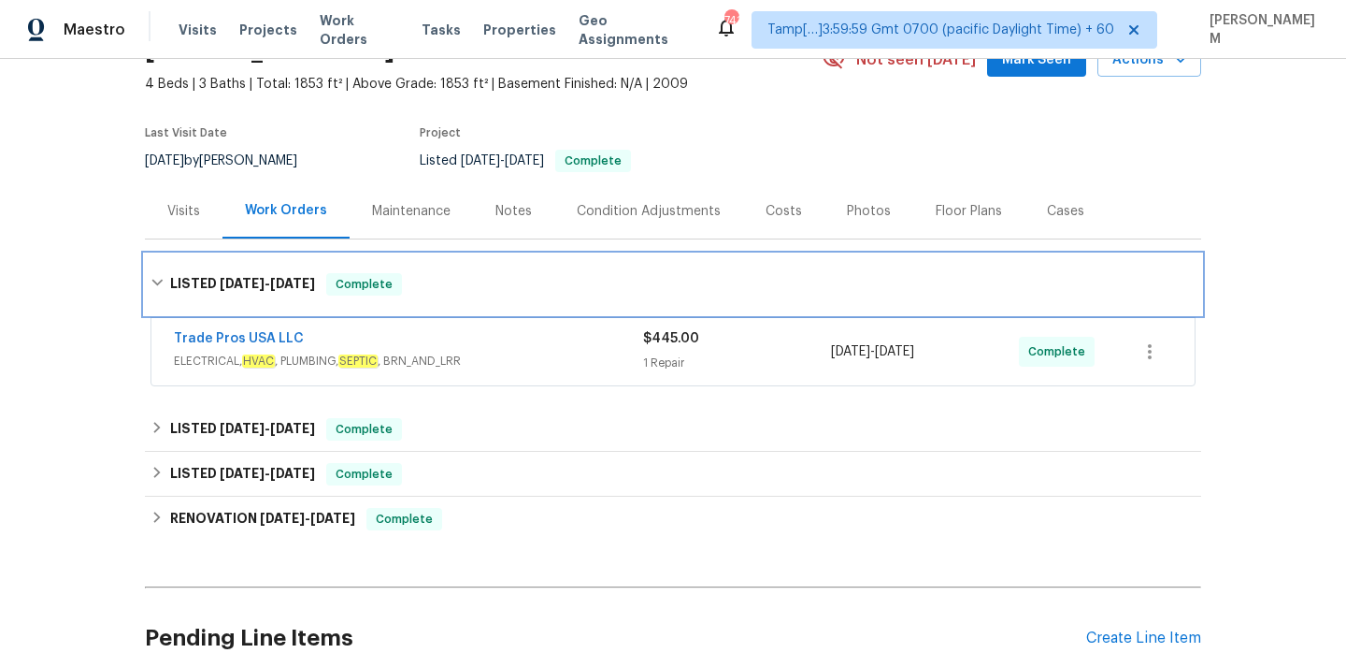
scroll to position [126, 0]
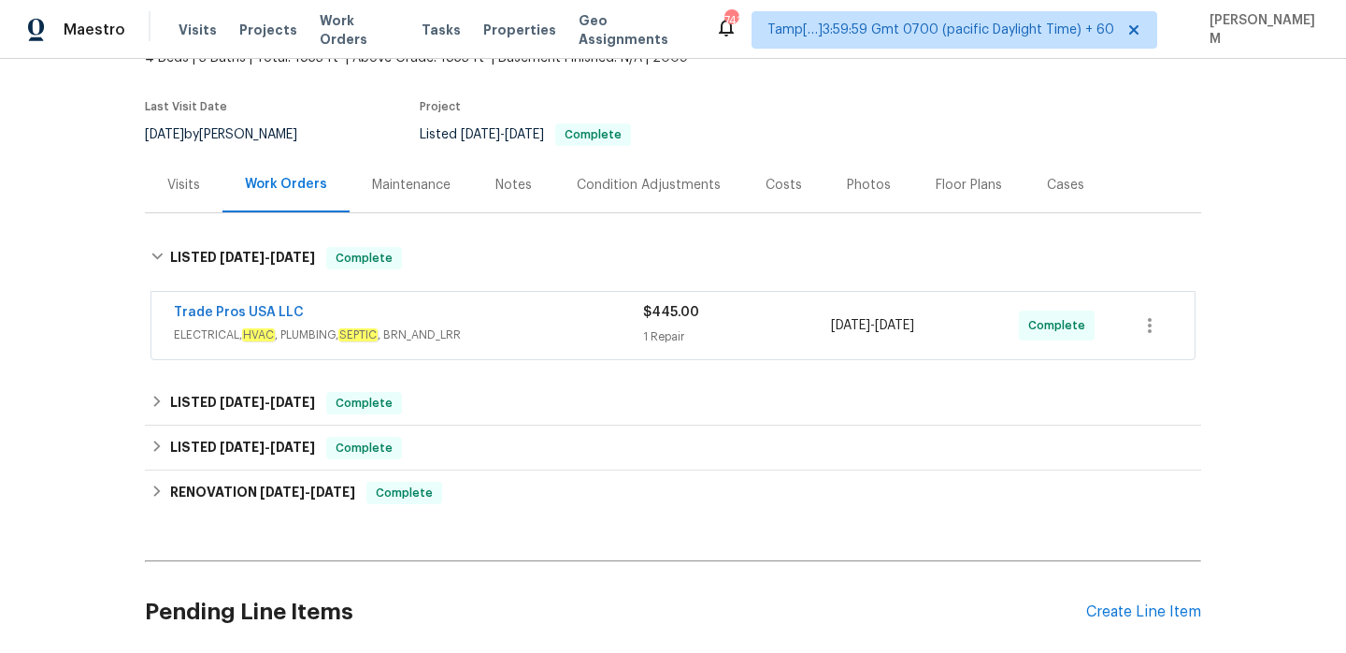
click at [555, 355] on div "Trade Pros USA LLC ELECTRICAL, HVAC , PLUMBING, SEPTIC , BRN_AND_LRR $445.00 1 …" at bounding box center [672, 325] width 1043 height 67
click at [555, 341] on span "ELECTRICAL, HVAC , PLUMBING, SEPTIC , BRN_AND_LRR" at bounding box center [408, 334] width 469 height 19
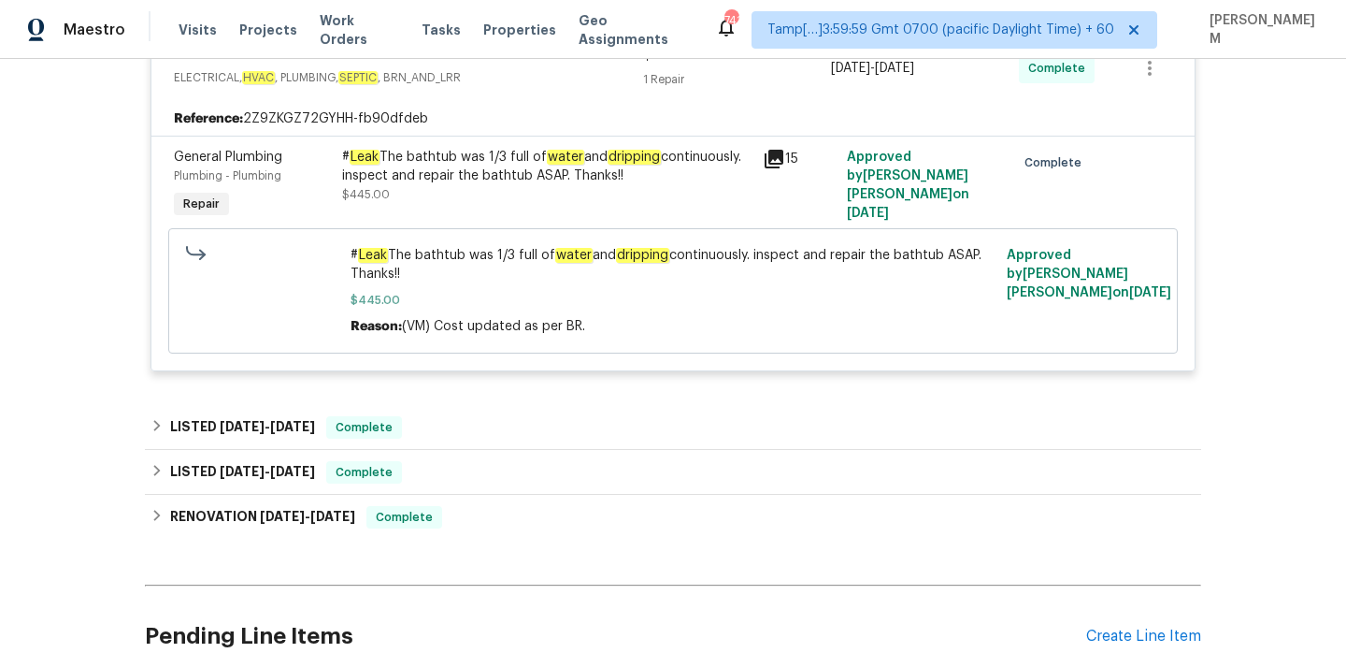
scroll to position [400, 0]
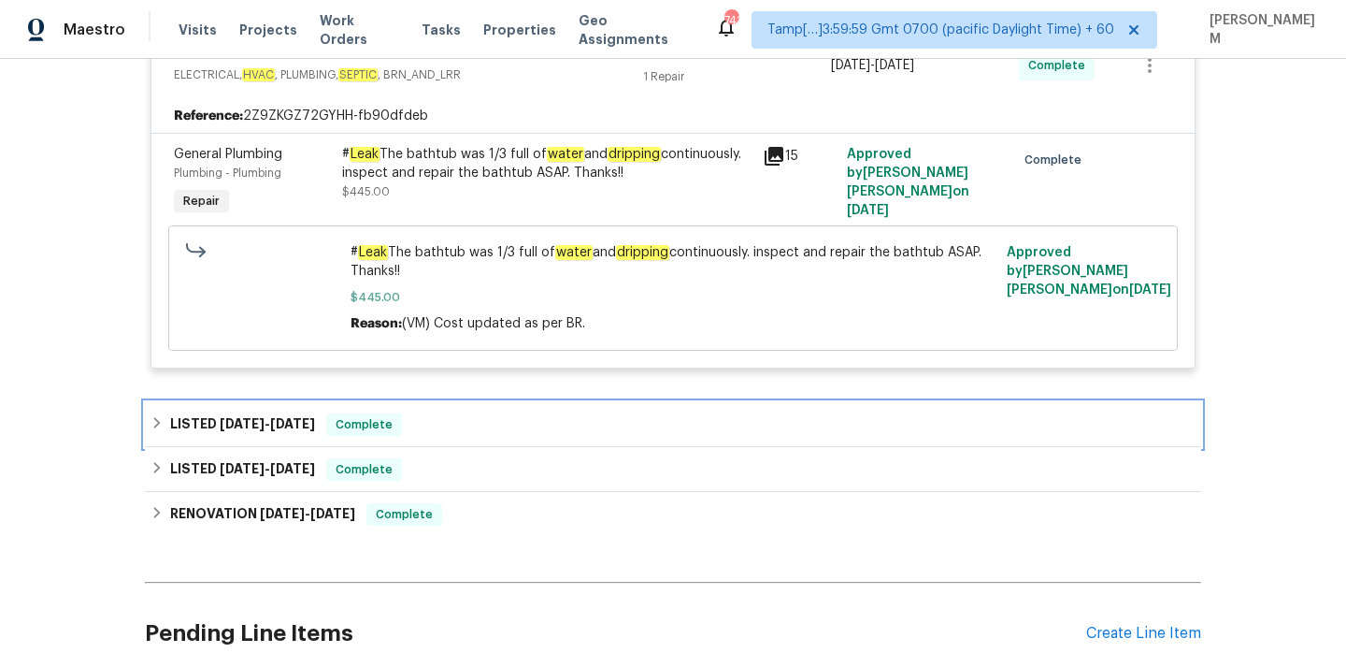
click at [537, 420] on div "LISTED [DATE] - [DATE] Complete" at bounding box center [673, 424] width 1045 height 22
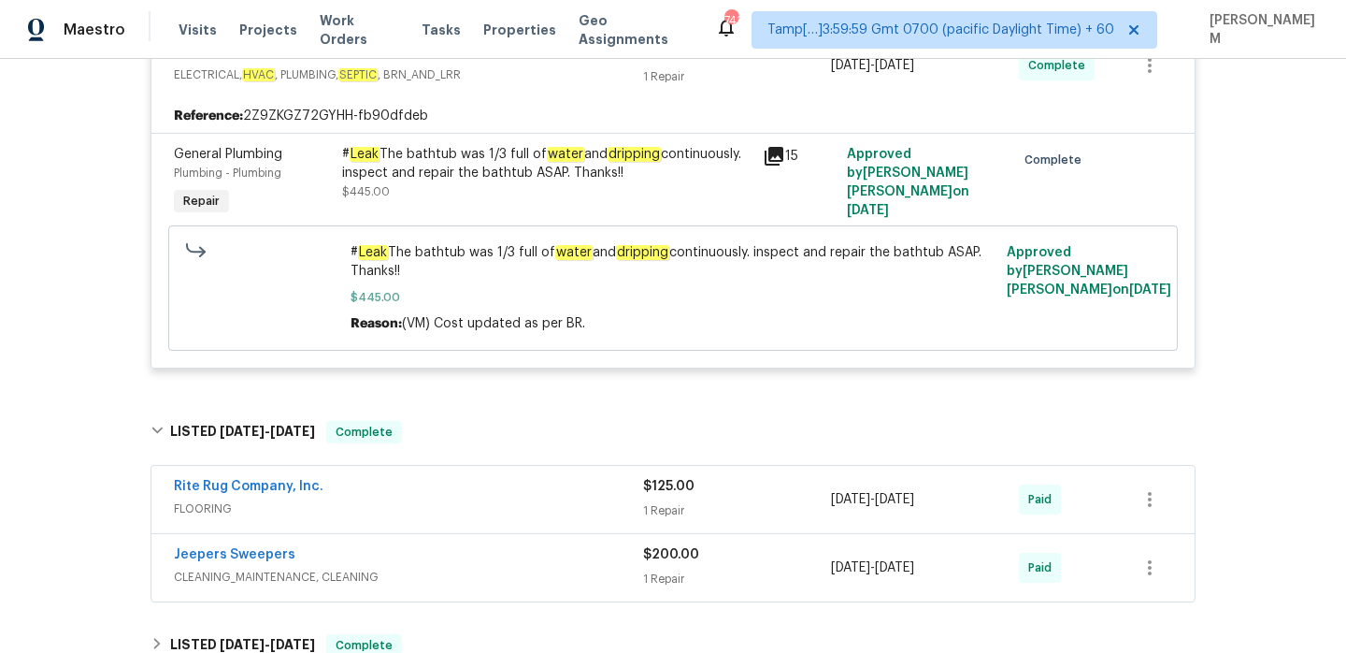
click at [553, 494] on div "Rite Rug Company, Inc." at bounding box center [408, 488] width 469 height 22
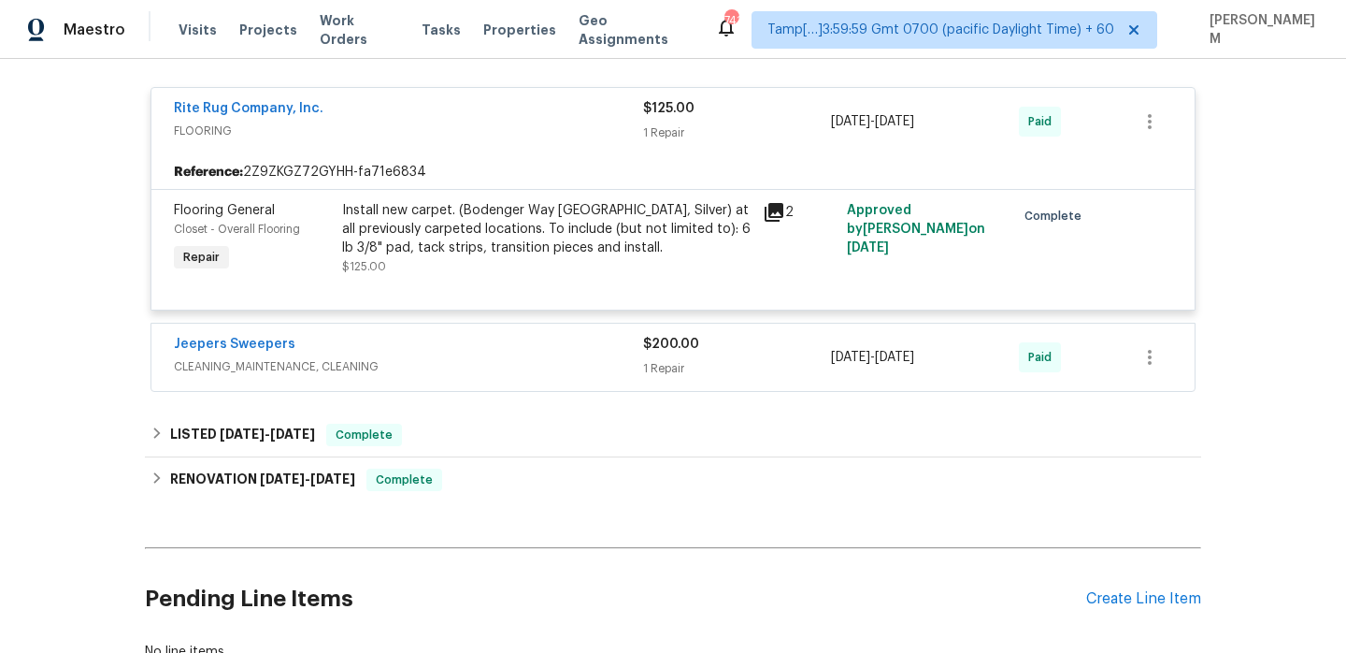
scroll to position [818, 0]
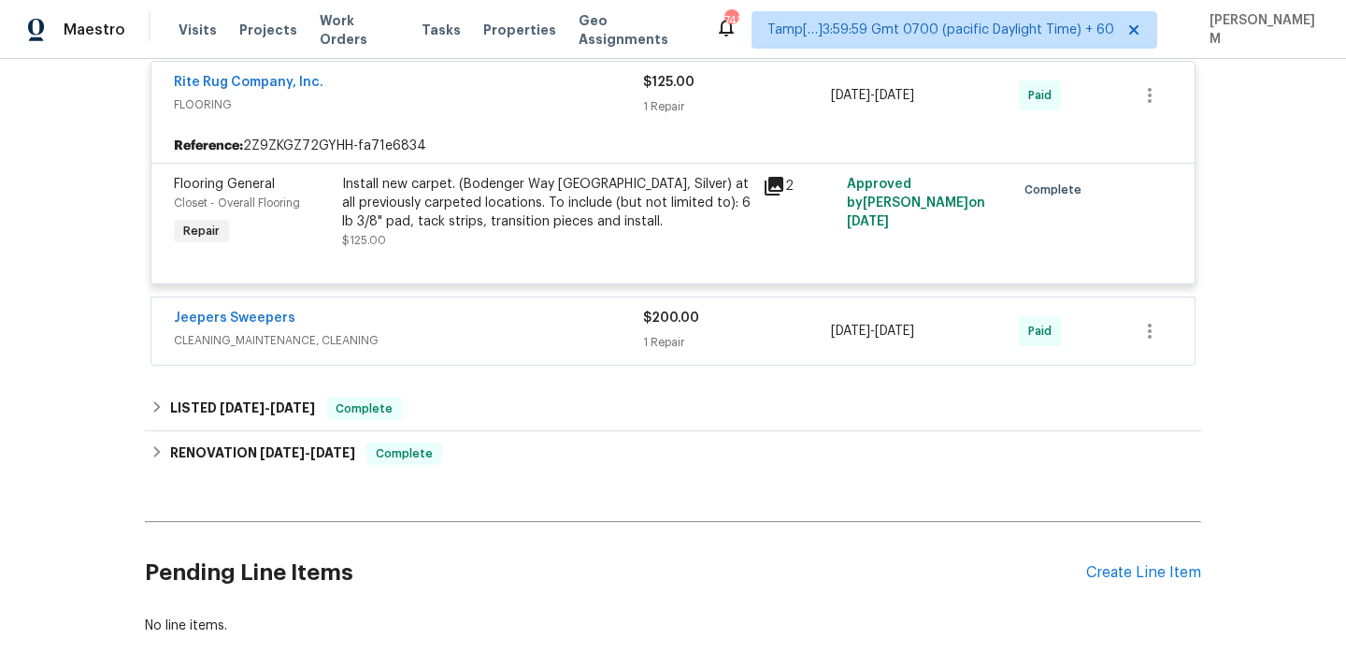
click at [487, 313] on div "Jeepers Sweepers" at bounding box center [408, 320] width 469 height 22
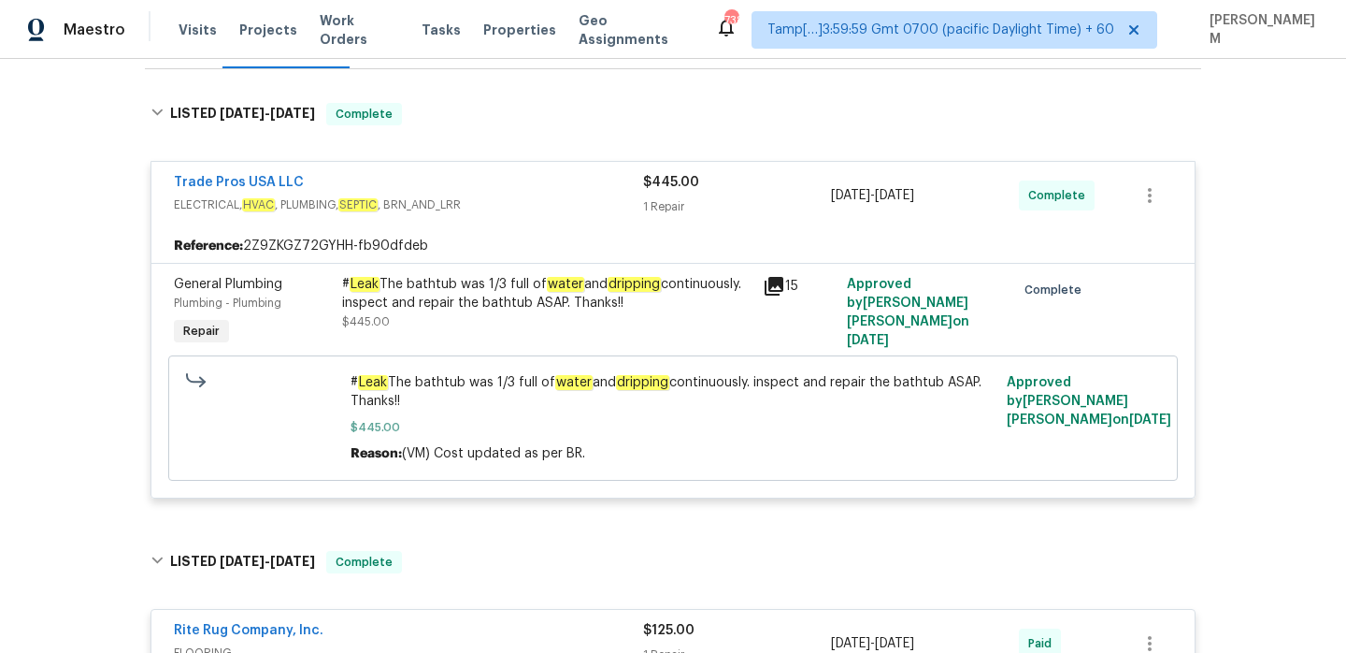
scroll to position [250, 0]
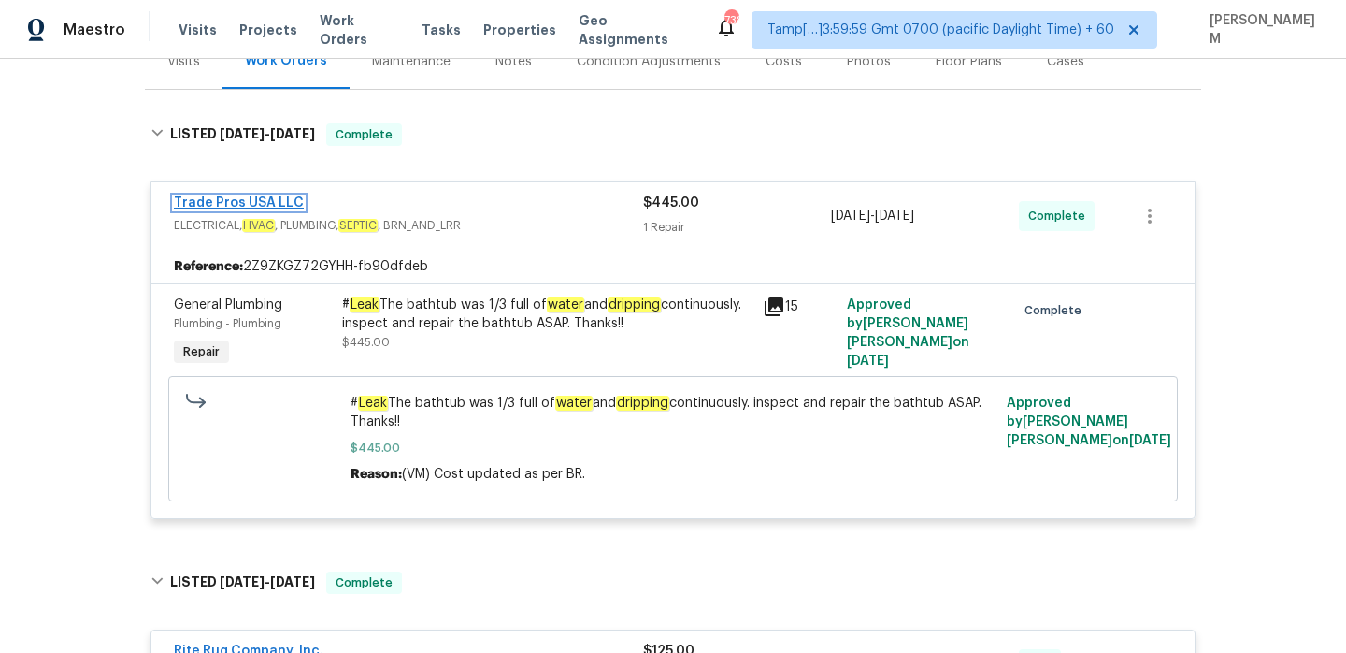
click at [265, 196] on link "Trade Pros USA LLC" at bounding box center [239, 202] width 130 height 13
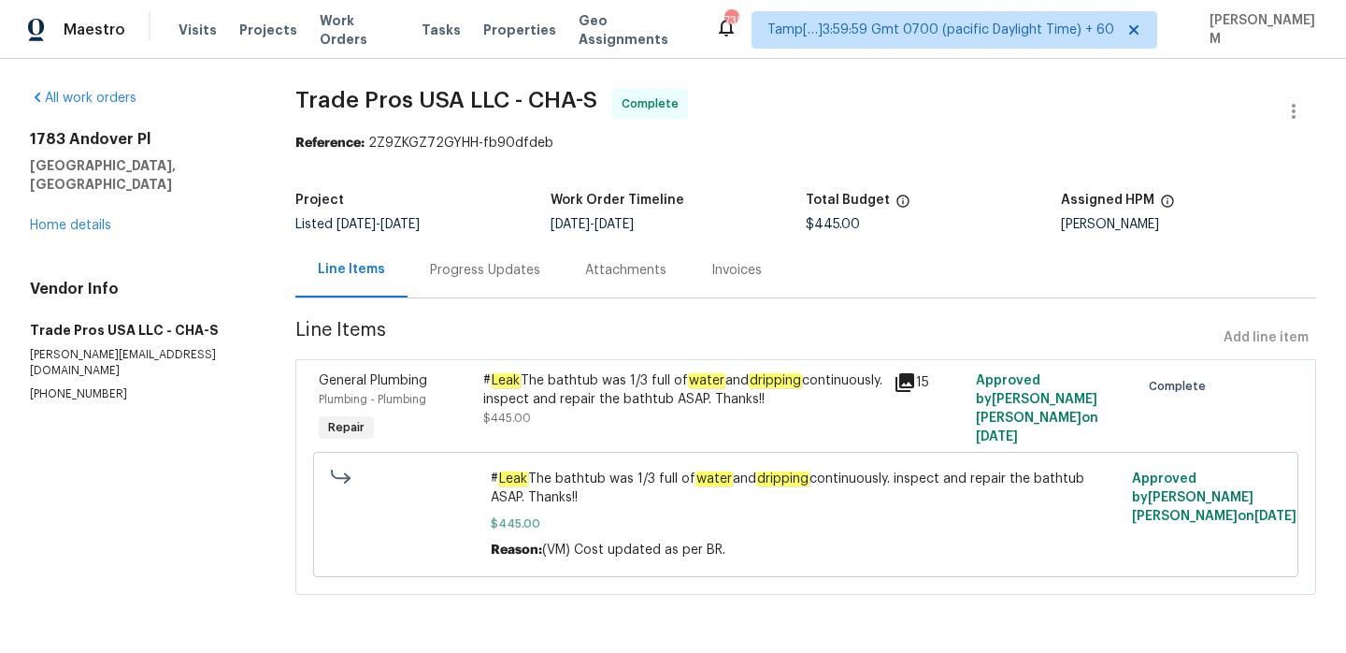
click at [467, 269] on div "Progress Updates" at bounding box center [485, 270] width 110 height 19
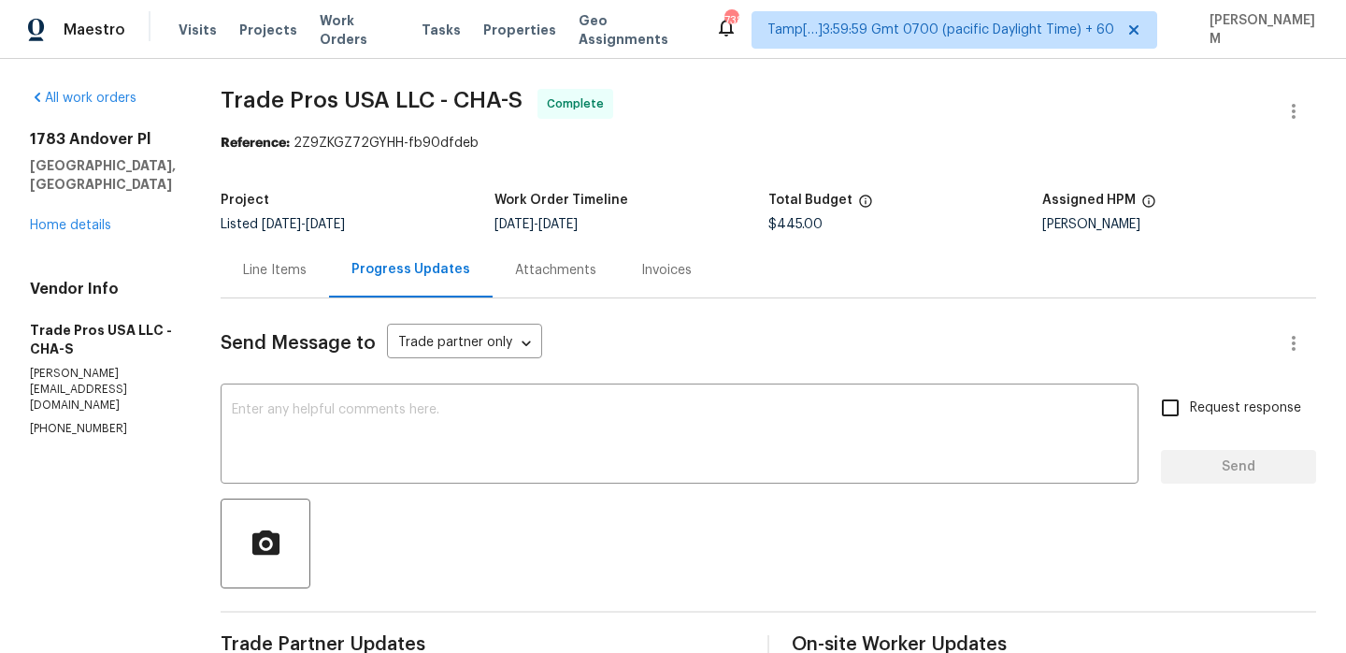
click at [247, 285] on div "Line Items" at bounding box center [275, 269] width 108 height 55
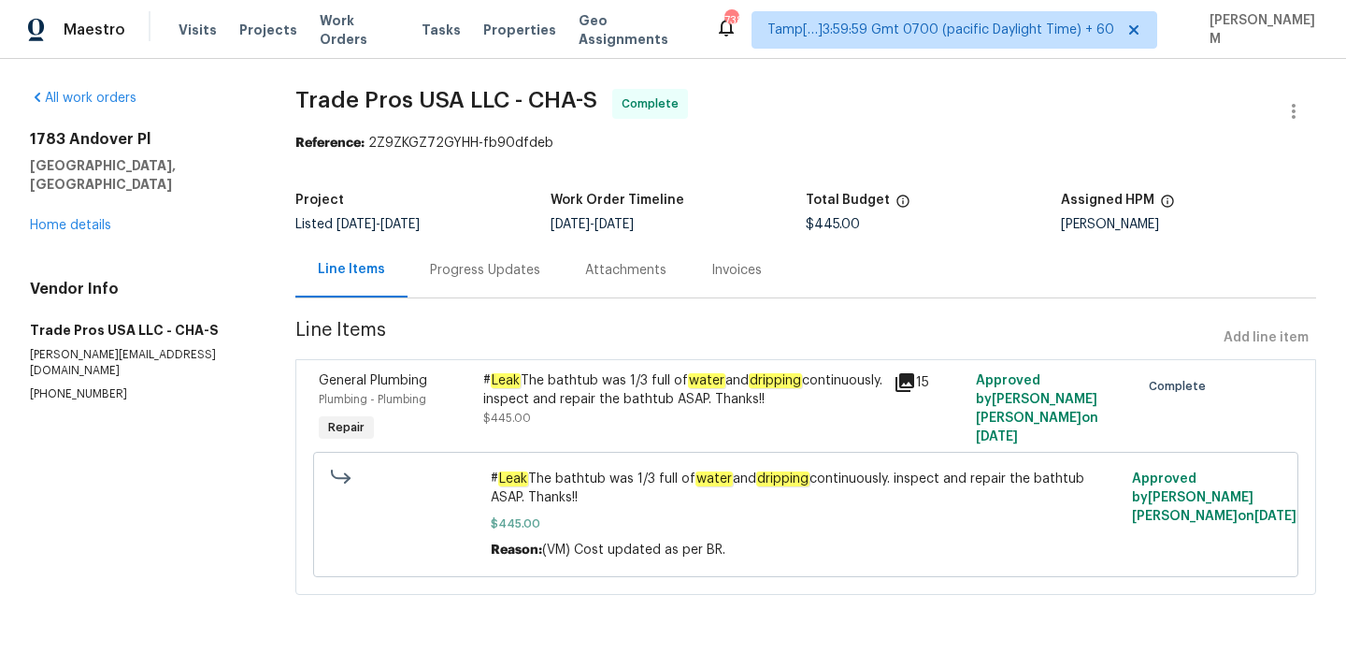
click at [906, 381] on icon at bounding box center [905, 382] width 19 height 19
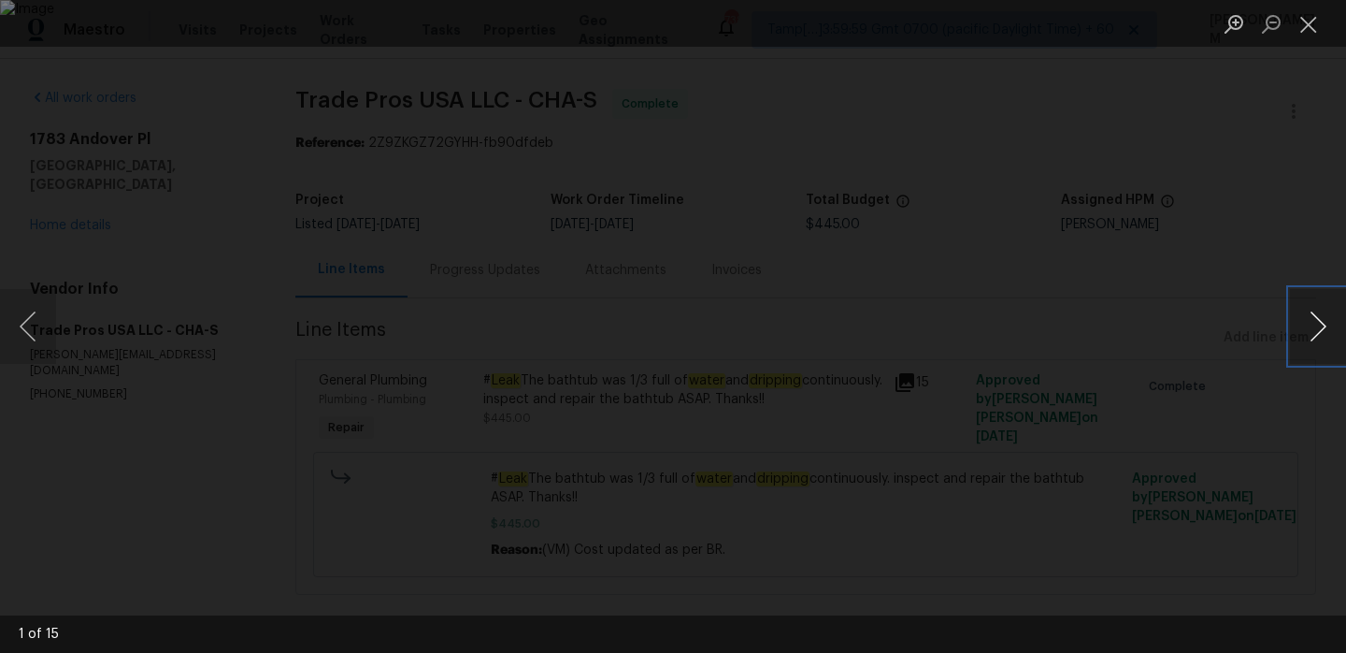
click at [1323, 338] on button "Next image" at bounding box center [1318, 326] width 56 height 75
click at [1313, 24] on button "Close lightbox" at bounding box center [1308, 23] width 37 height 33
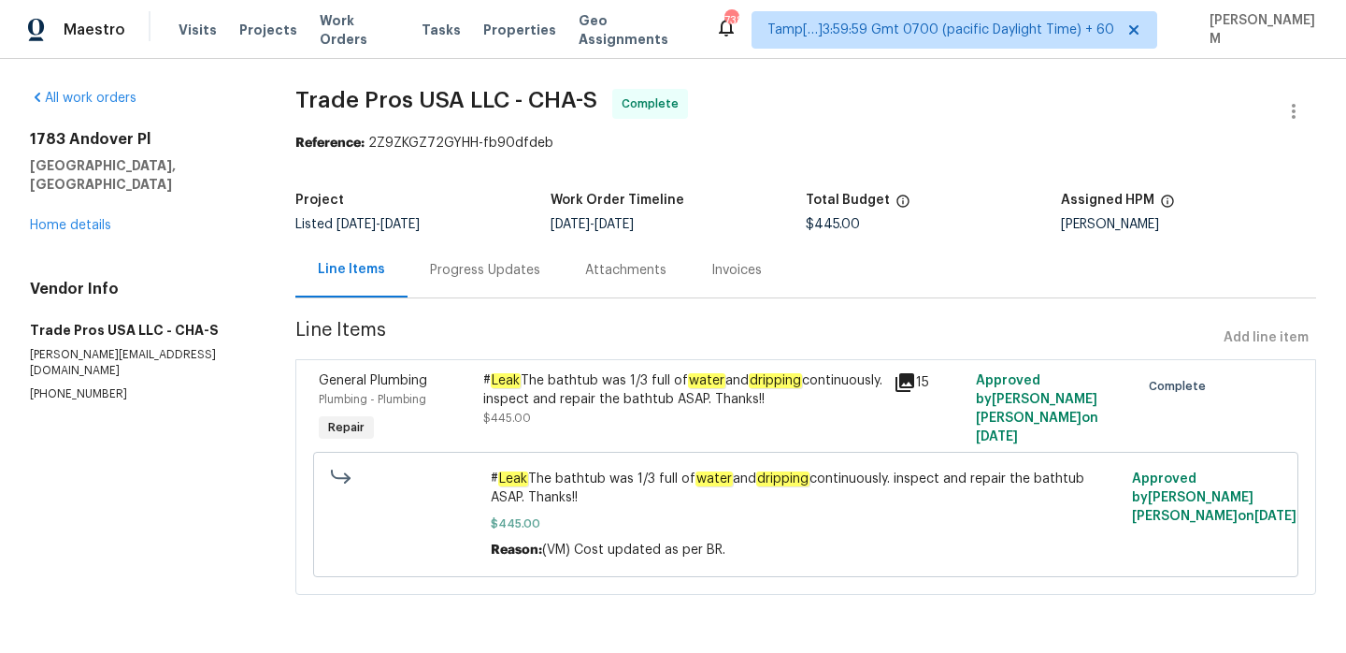
click at [572, 406] on div "# Leak The bathtub was 1/3 full of water and dripping continuously. inspect and…" at bounding box center [682, 389] width 399 height 37
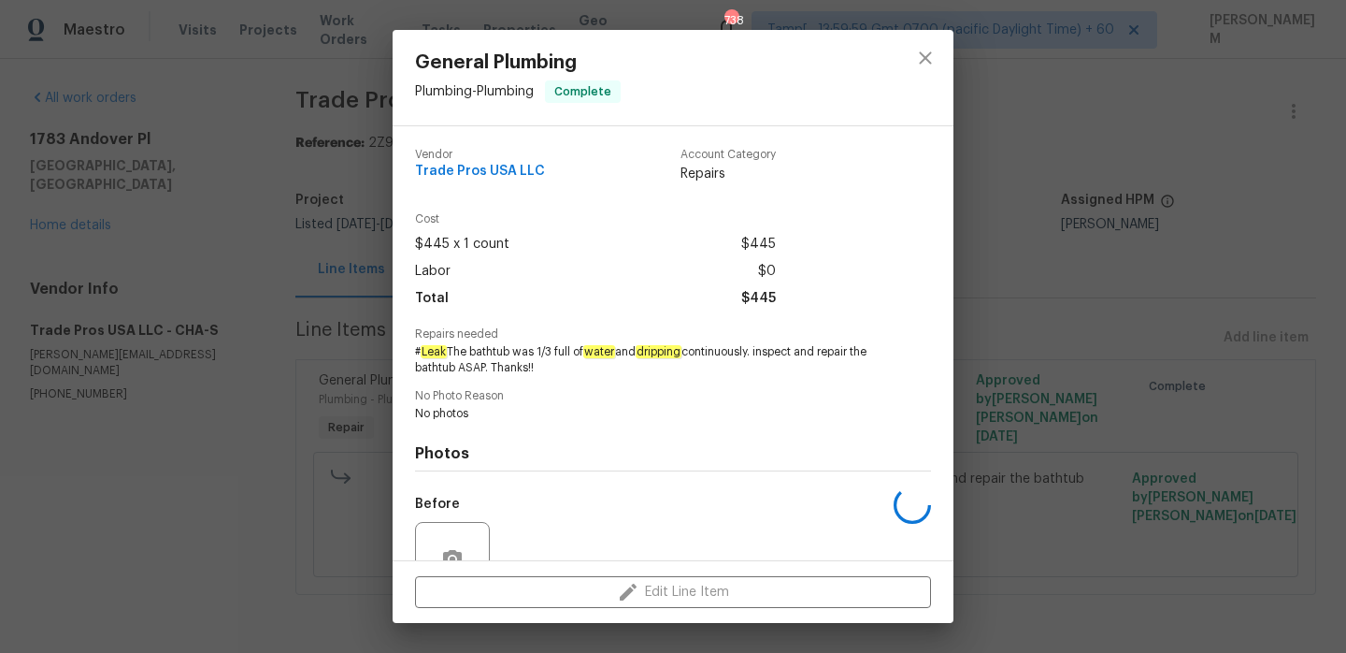
scroll to position [177, 0]
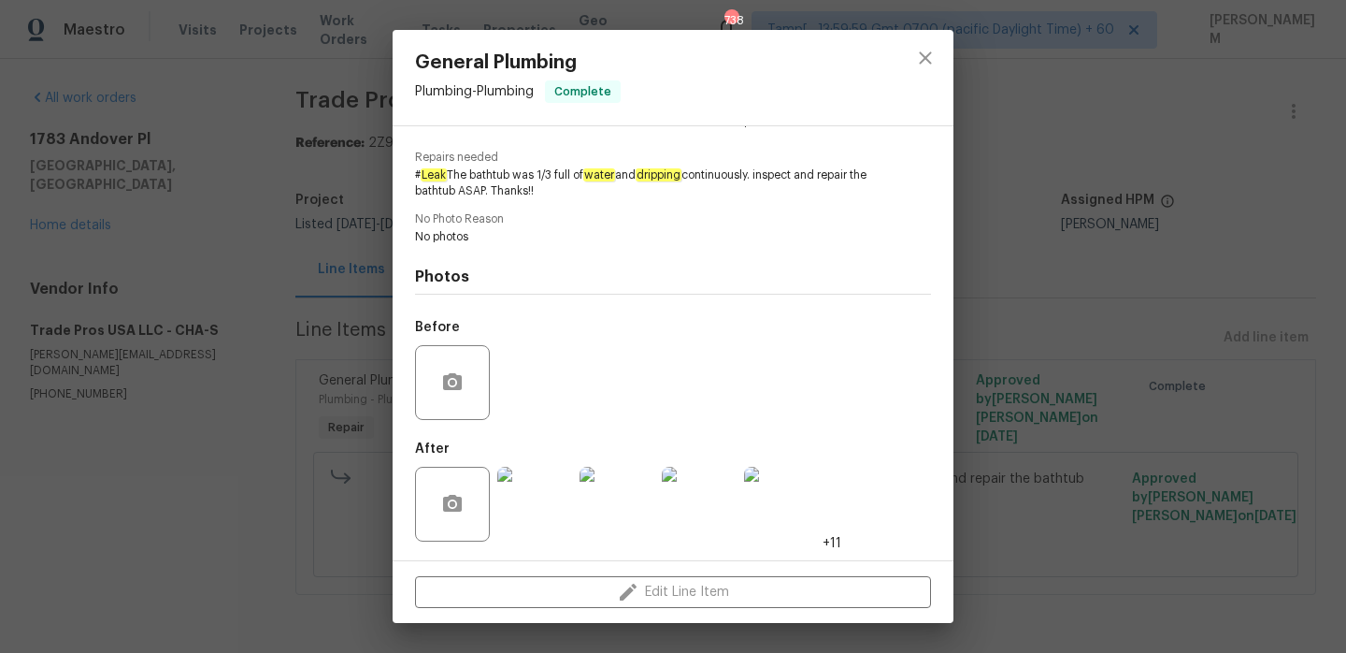
click at [555, 493] on img at bounding box center [534, 504] width 75 height 75
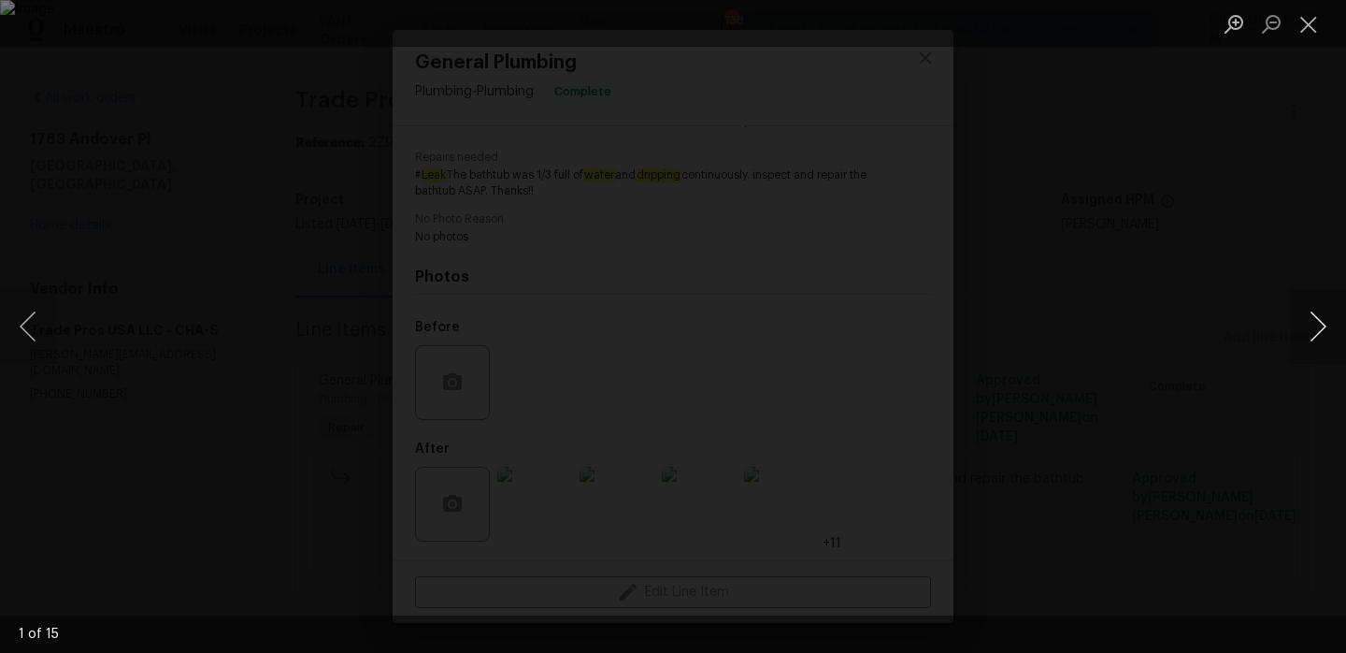
click at [1315, 330] on button "Next image" at bounding box center [1318, 326] width 56 height 75
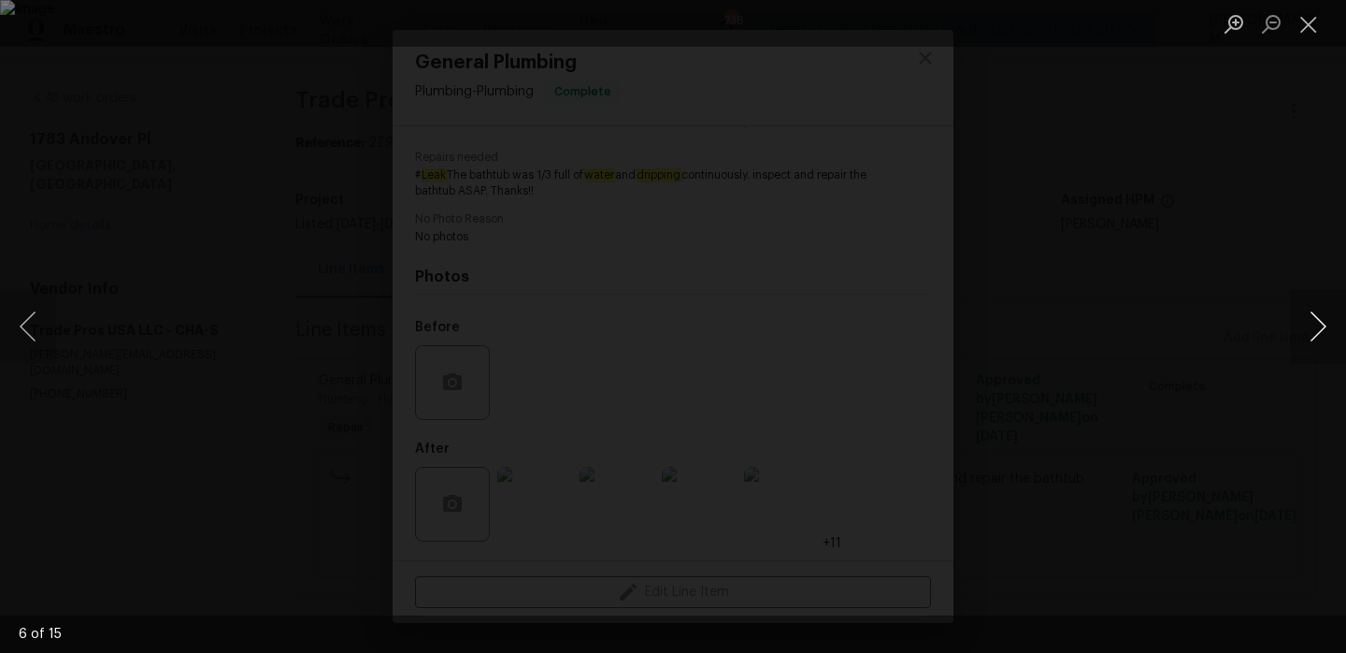
click at [1315, 330] on button "Next image" at bounding box center [1318, 326] width 56 height 75
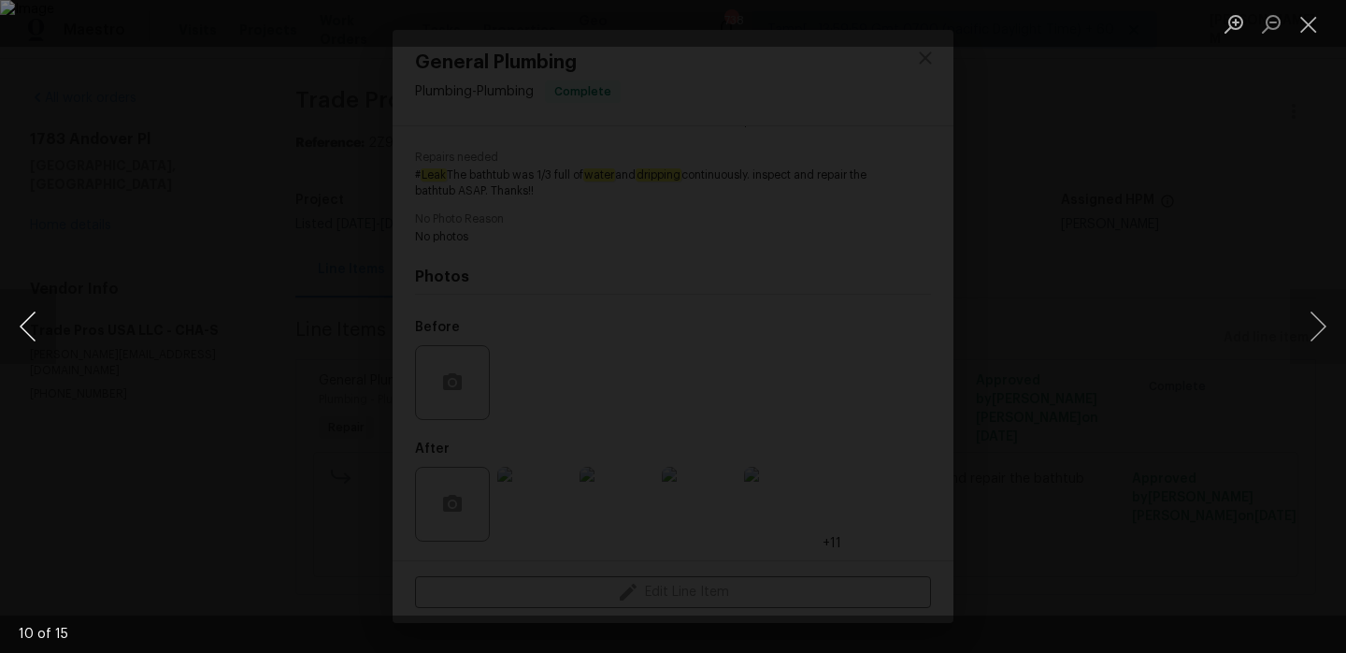
click at [36, 354] on button "Previous image" at bounding box center [28, 326] width 56 height 75
click at [1308, 23] on button "Close lightbox" at bounding box center [1308, 23] width 37 height 33
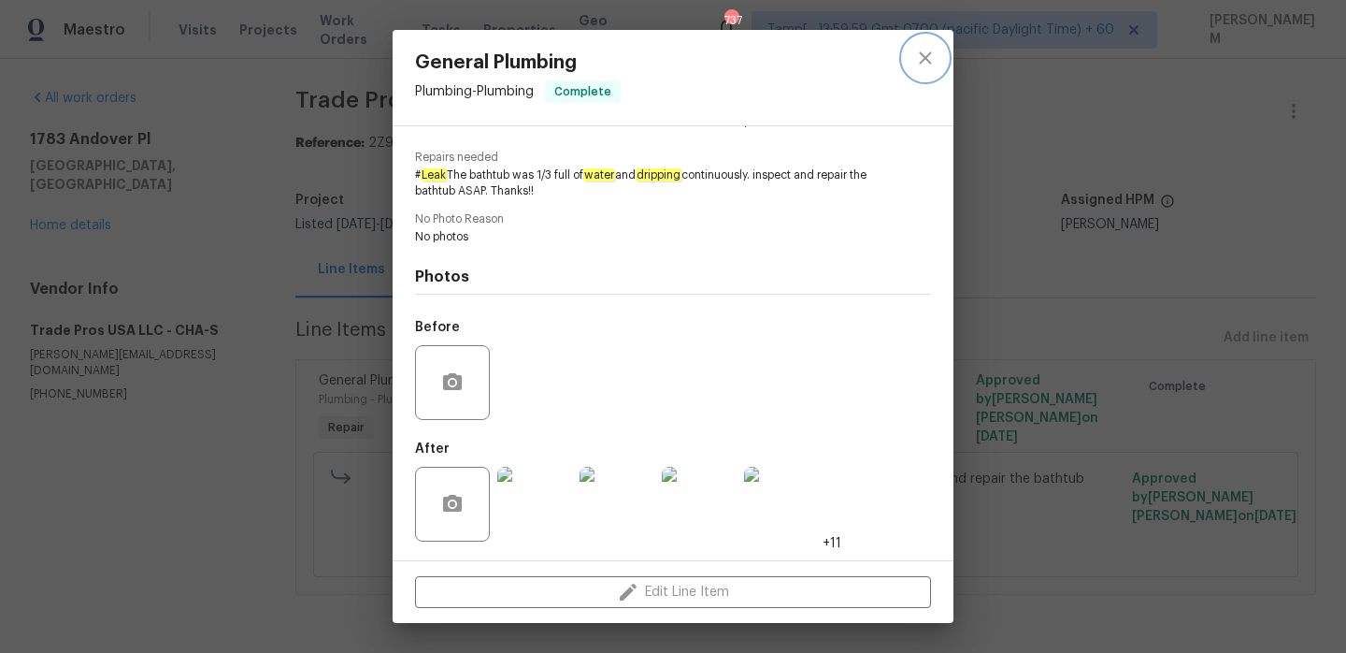
click at [929, 57] on icon "close" at bounding box center [925, 58] width 22 height 22
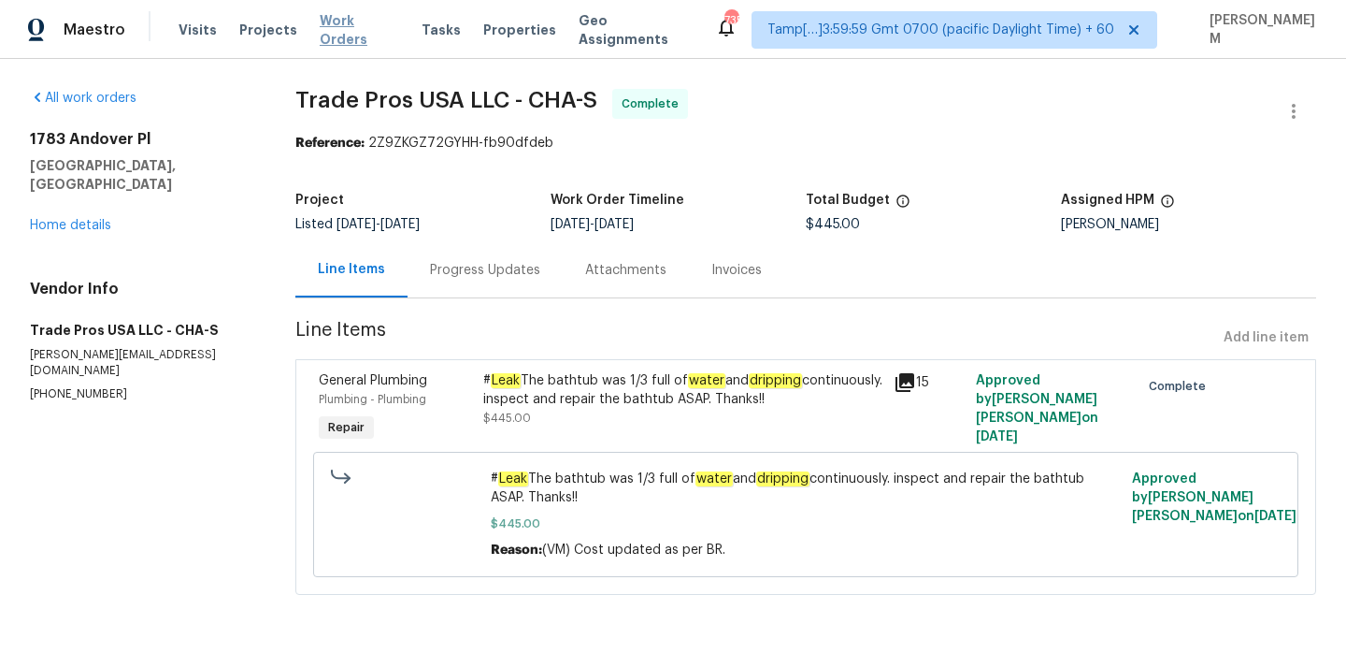
click at [348, 38] on span "Work Orders" at bounding box center [359, 29] width 79 height 37
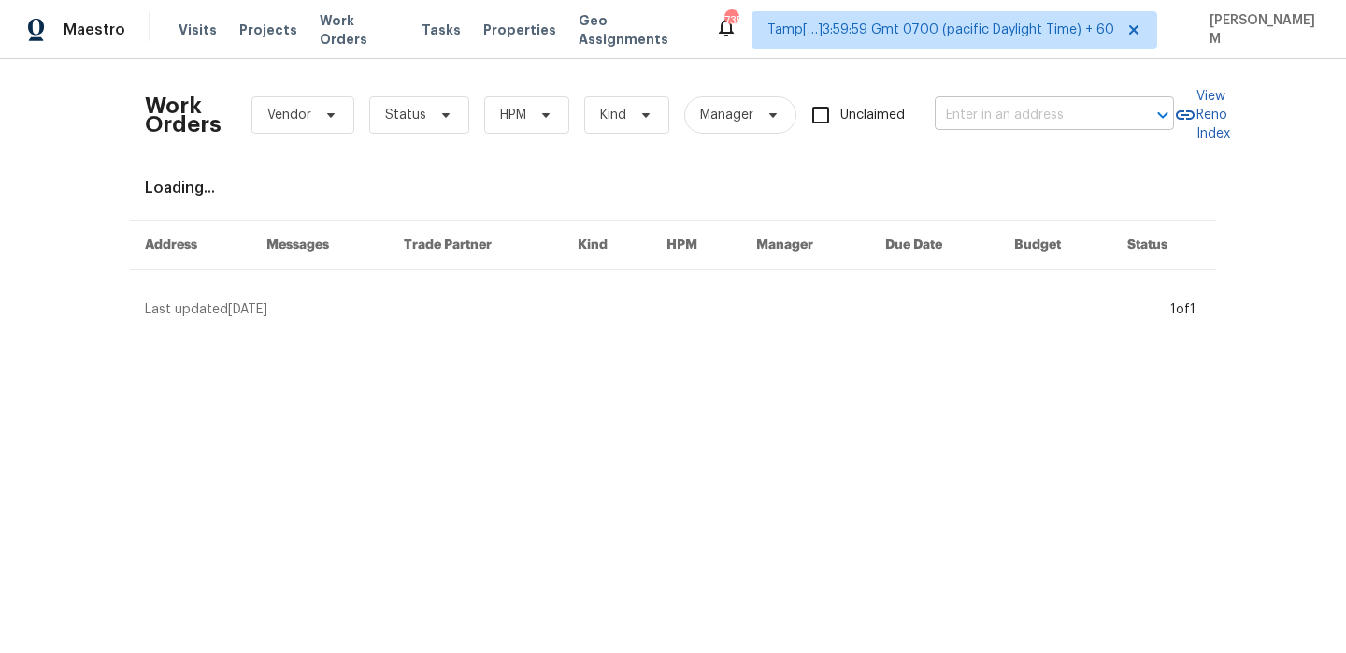
click at [1021, 129] on input "text" at bounding box center [1028, 115] width 187 height 29
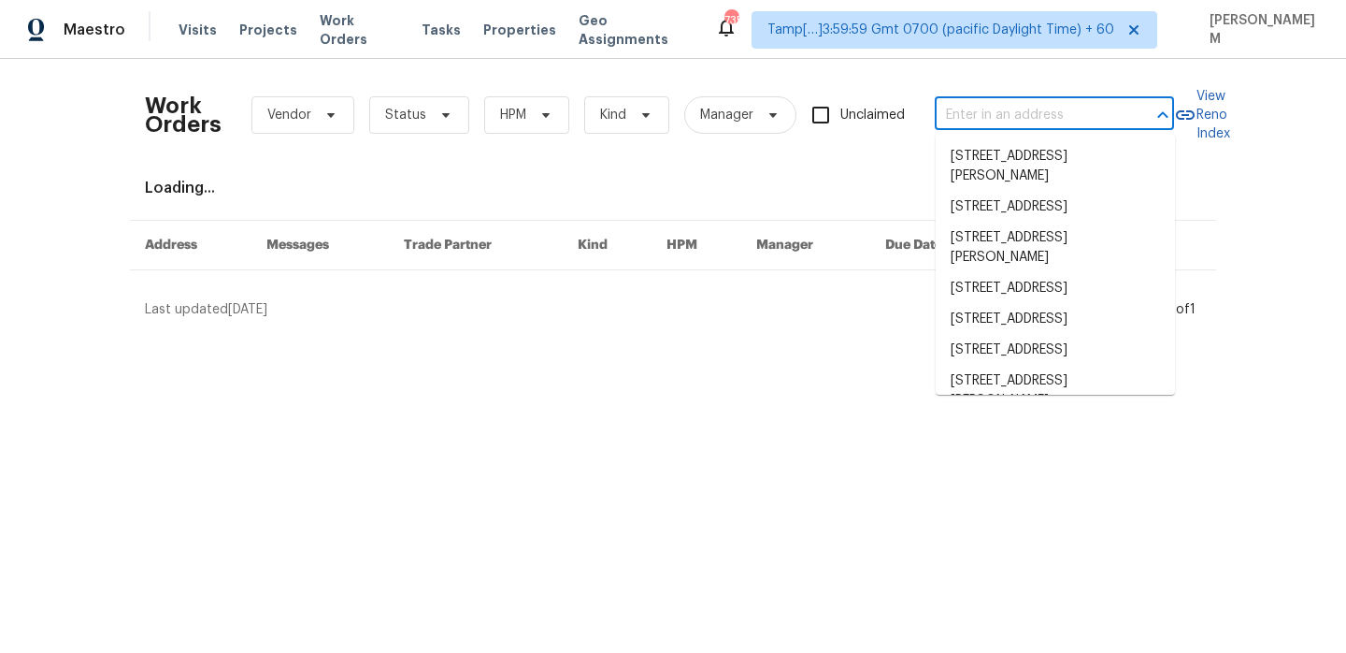
paste input "[STREET_ADDRESS][PERSON_NAME]"
type input "[STREET_ADDRESS][PERSON_NAME]"
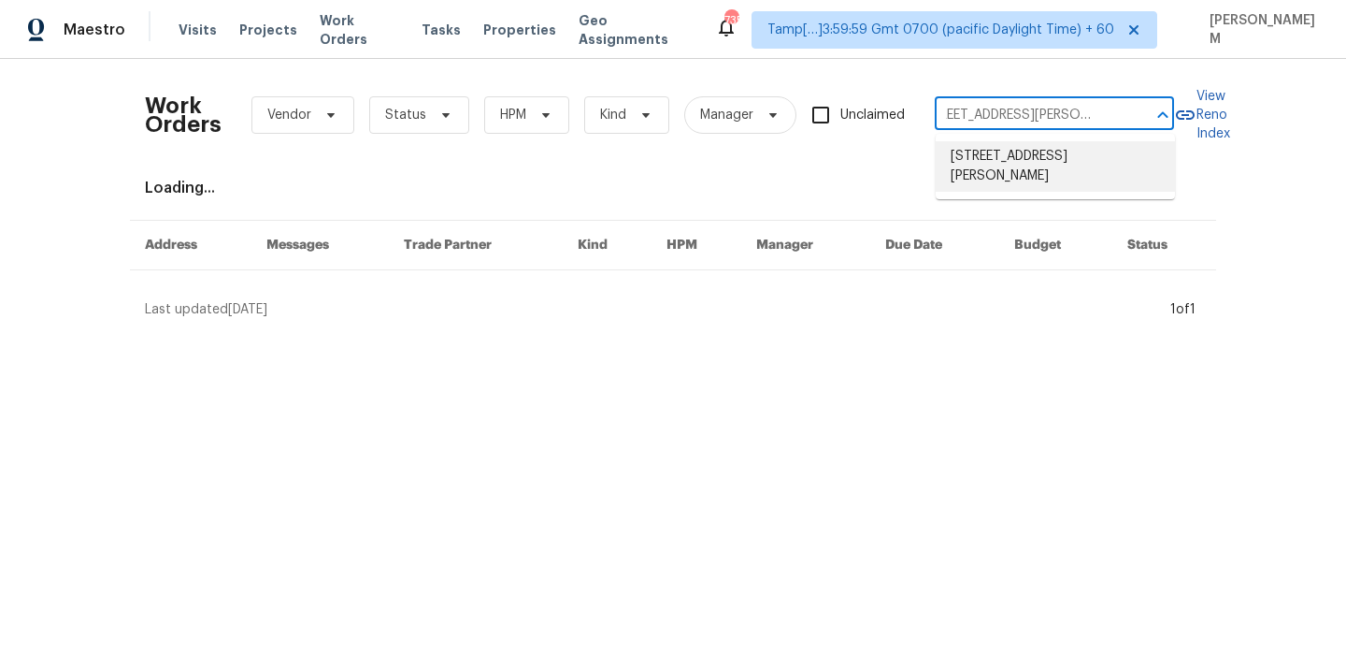
click at [1064, 171] on li "[STREET_ADDRESS][PERSON_NAME]" at bounding box center [1055, 166] width 239 height 50
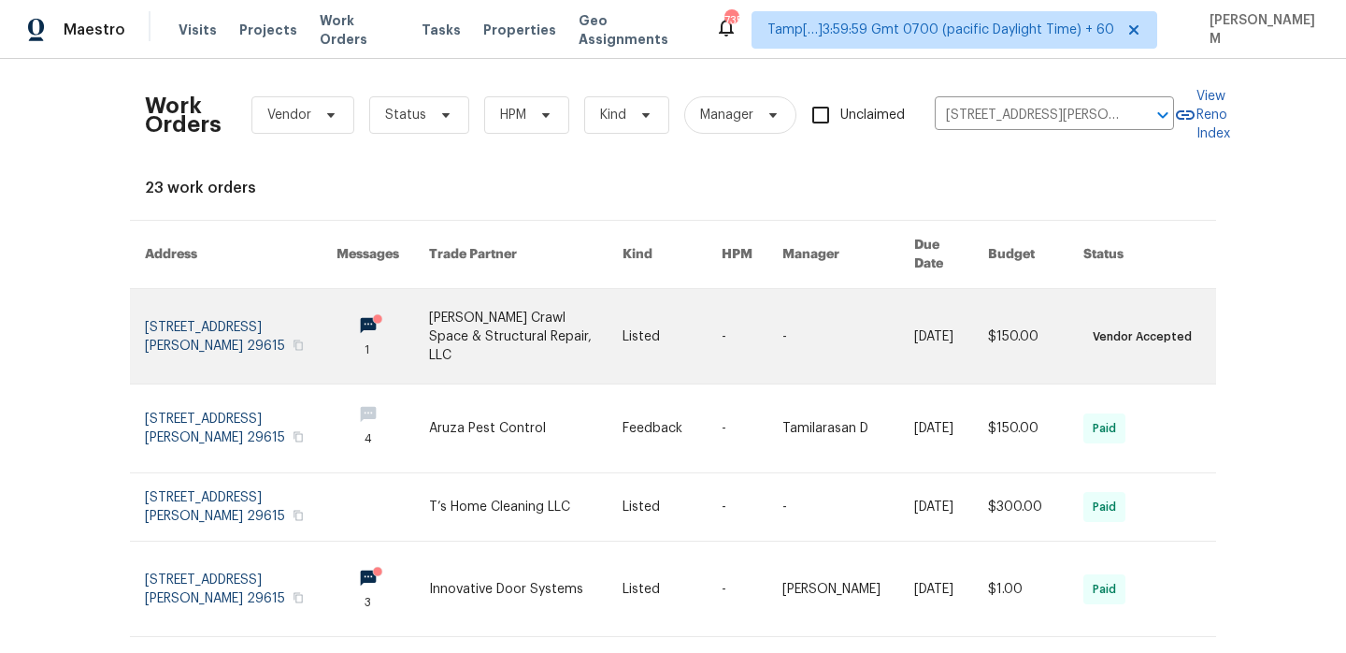
click at [647, 322] on link at bounding box center [672, 336] width 99 height 94
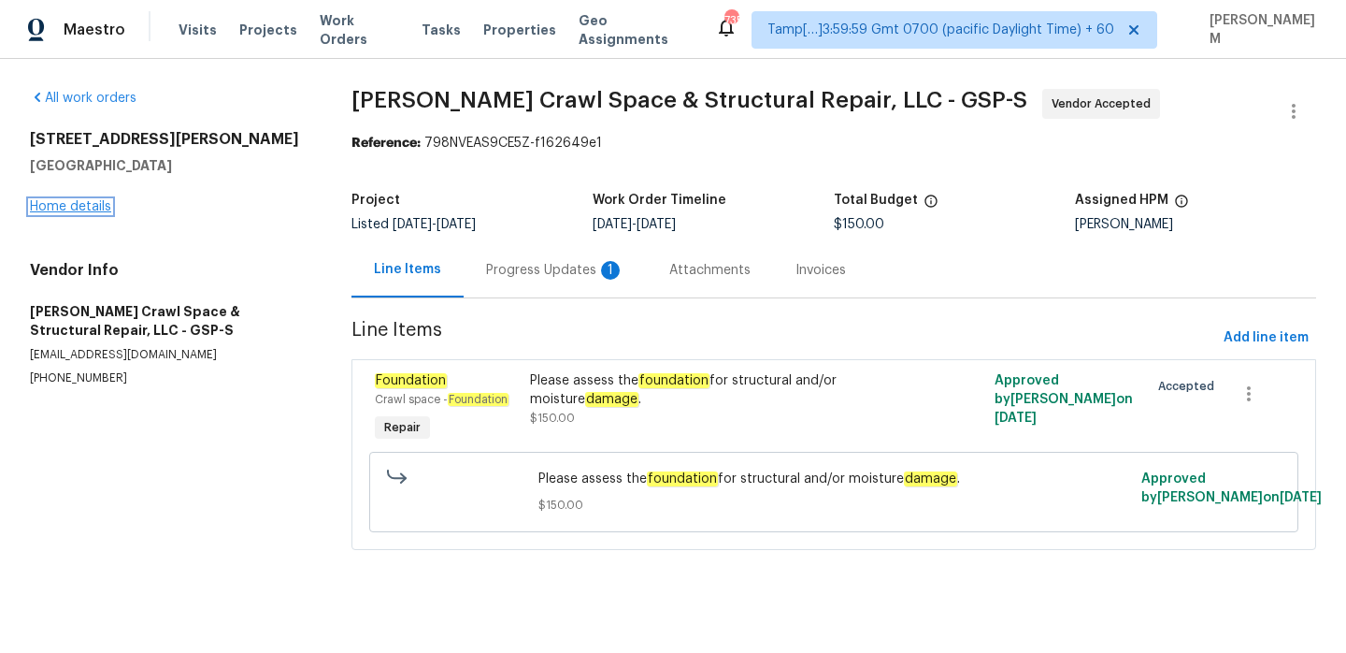
click at [50, 206] on link "Home details" at bounding box center [70, 206] width 81 height 13
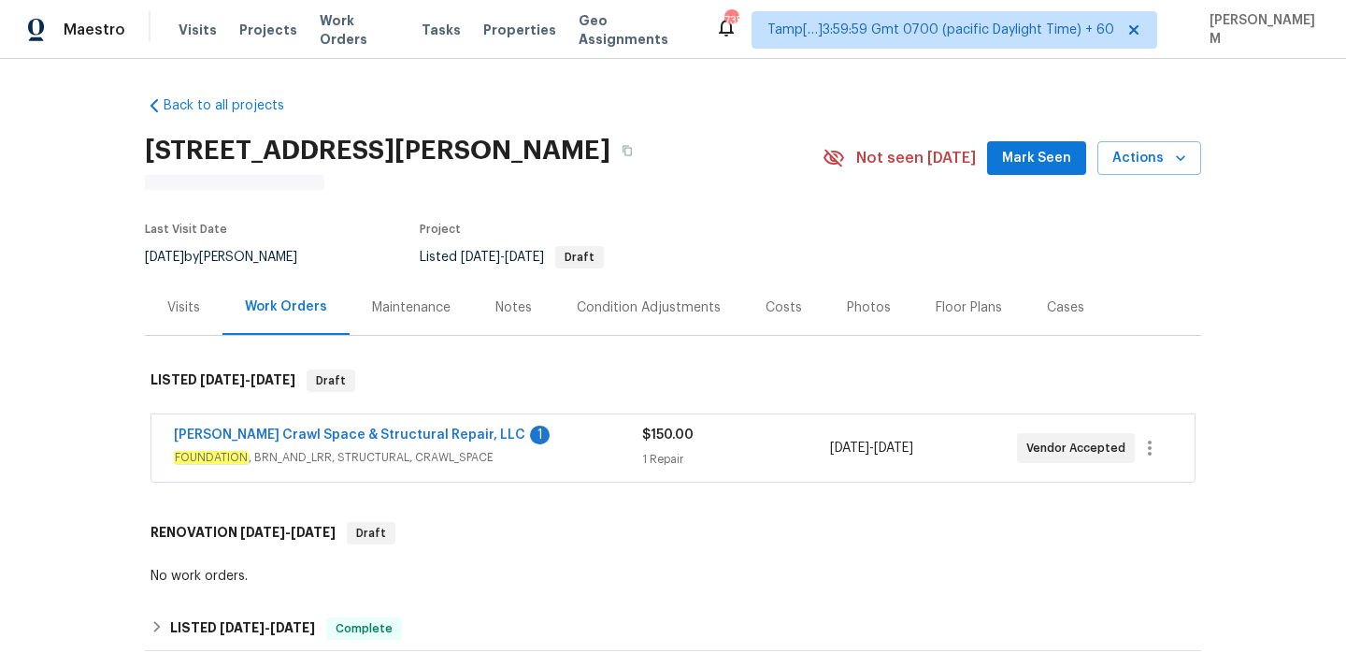
click at [567, 443] on div "[PERSON_NAME] Crawl Space & Structural Repair, LLC 1" at bounding box center [408, 436] width 468 height 22
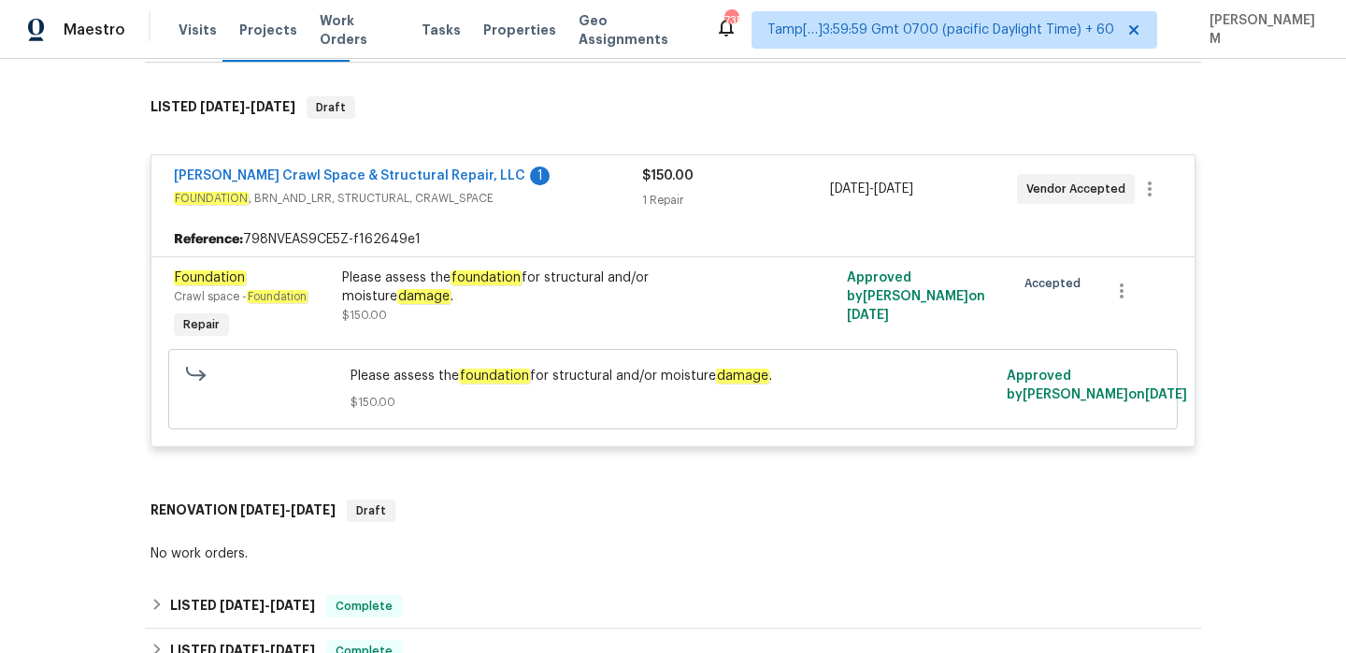
scroll to position [277, 0]
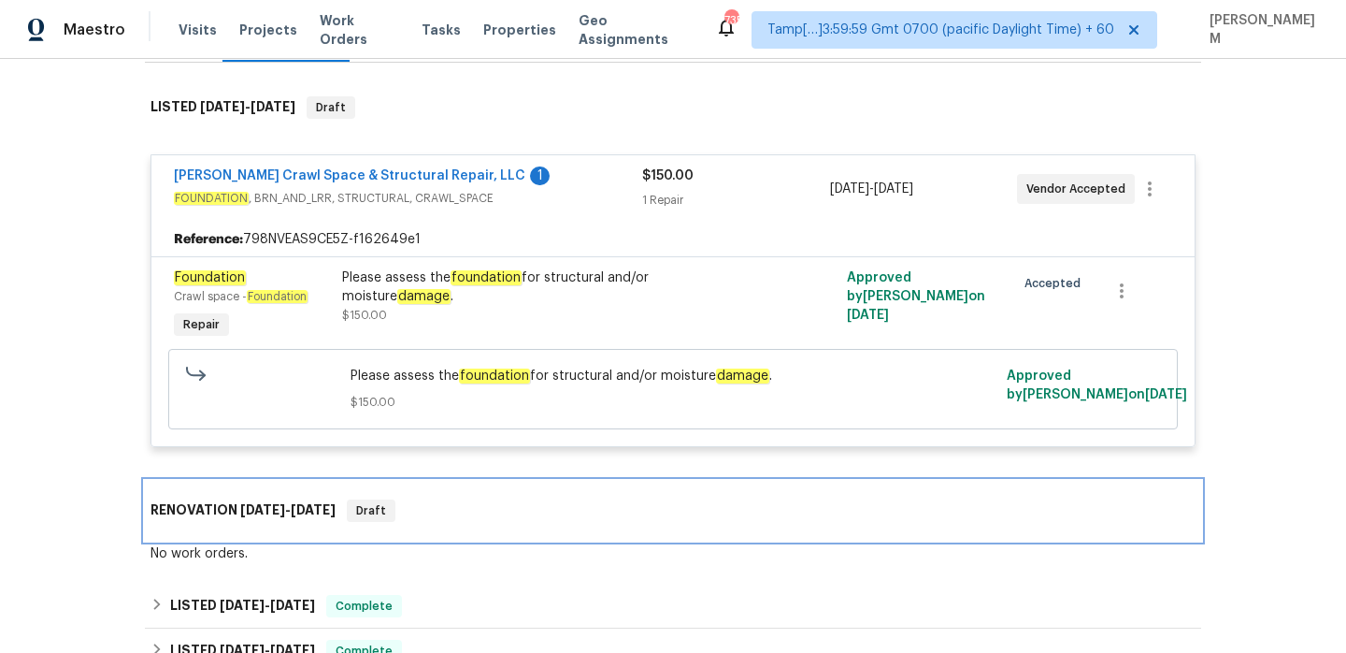
click at [529, 507] on div "RENOVATION [DATE] - [DATE] Draft" at bounding box center [673, 510] width 1045 height 22
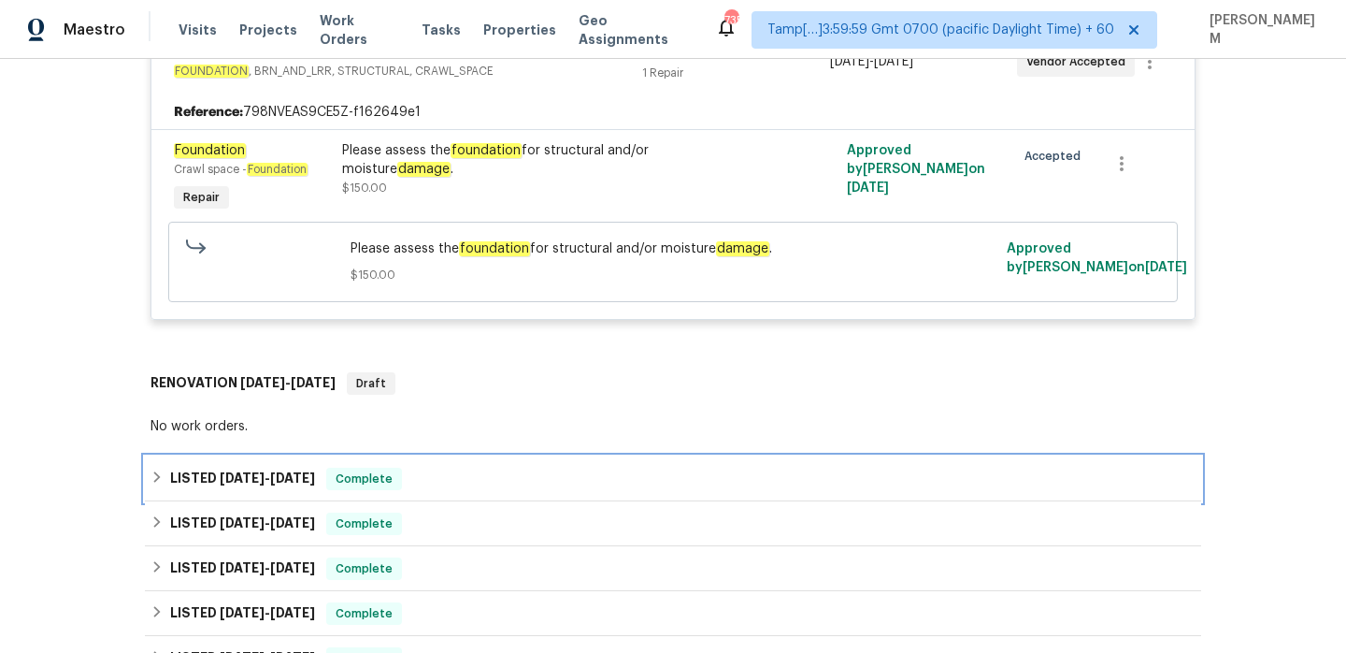
click at [496, 491] on div "LISTED [DATE] - [DATE] Complete" at bounding box center [673, 478] width 1056 height 45
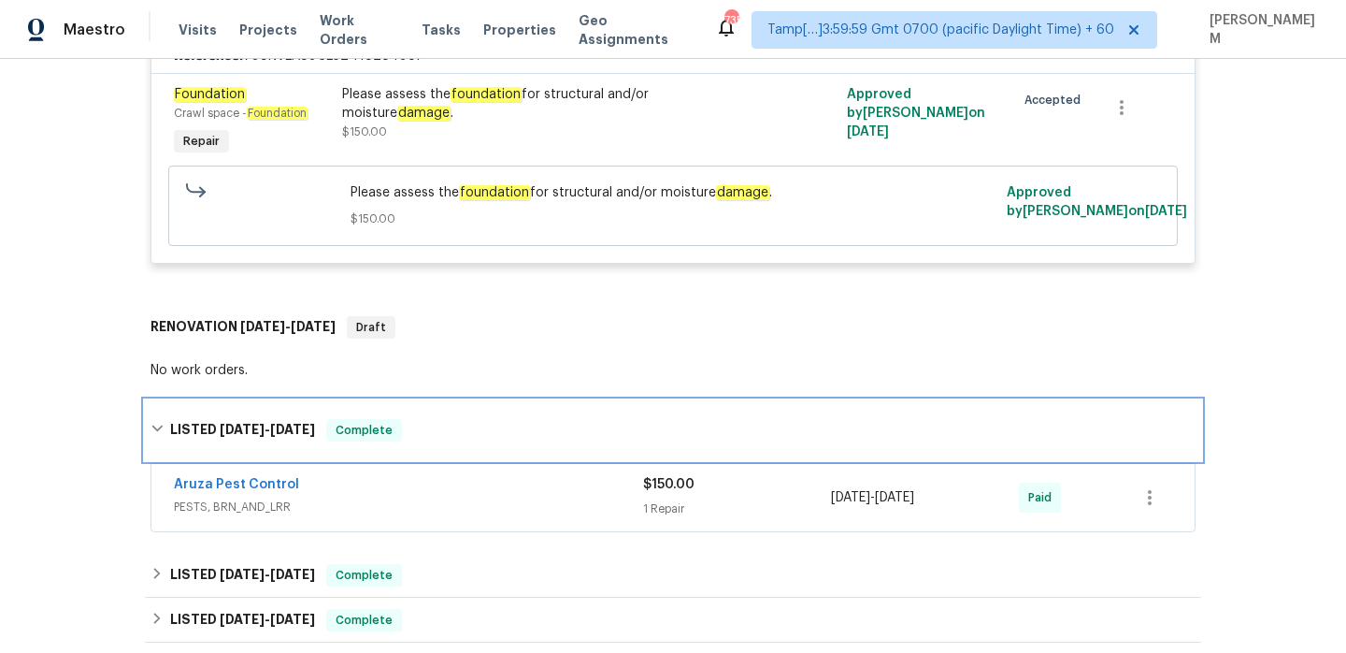
scroll to position [544, 0]
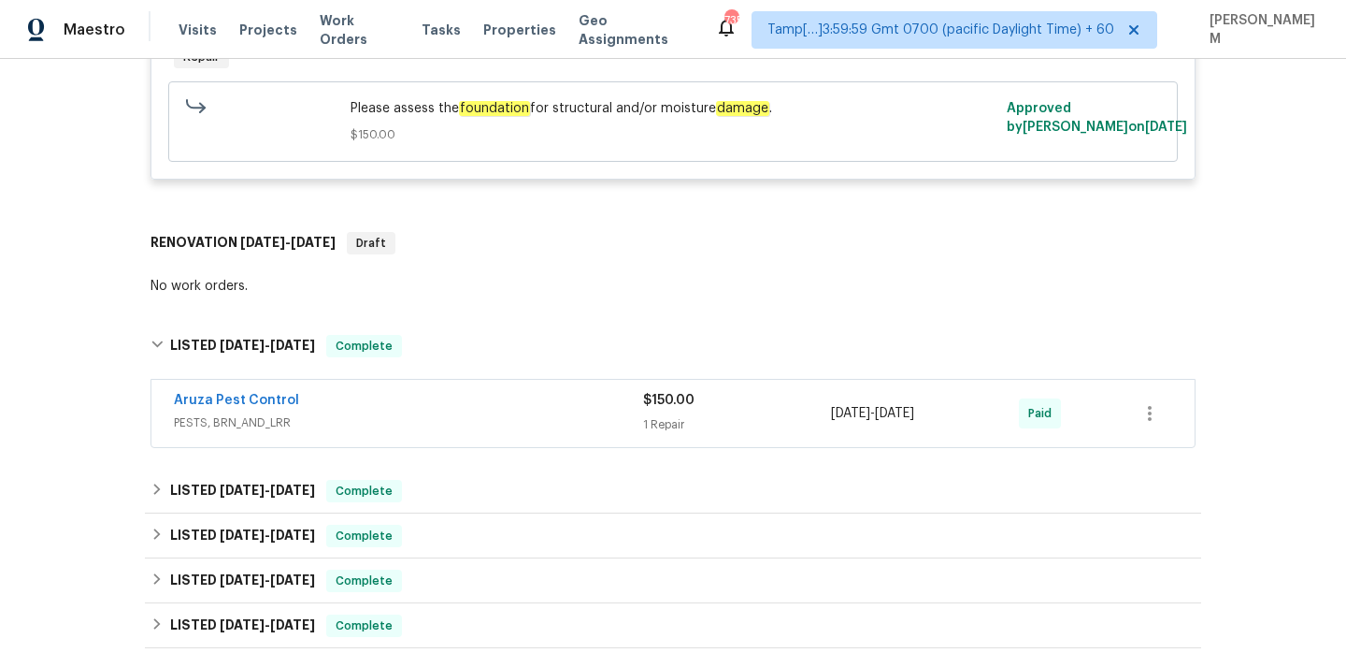
click at [484, 435] on div "Aruza Pest Control PESTS, BRN_AND_LRR" at bounding box center [408, 413] width 469 height 45
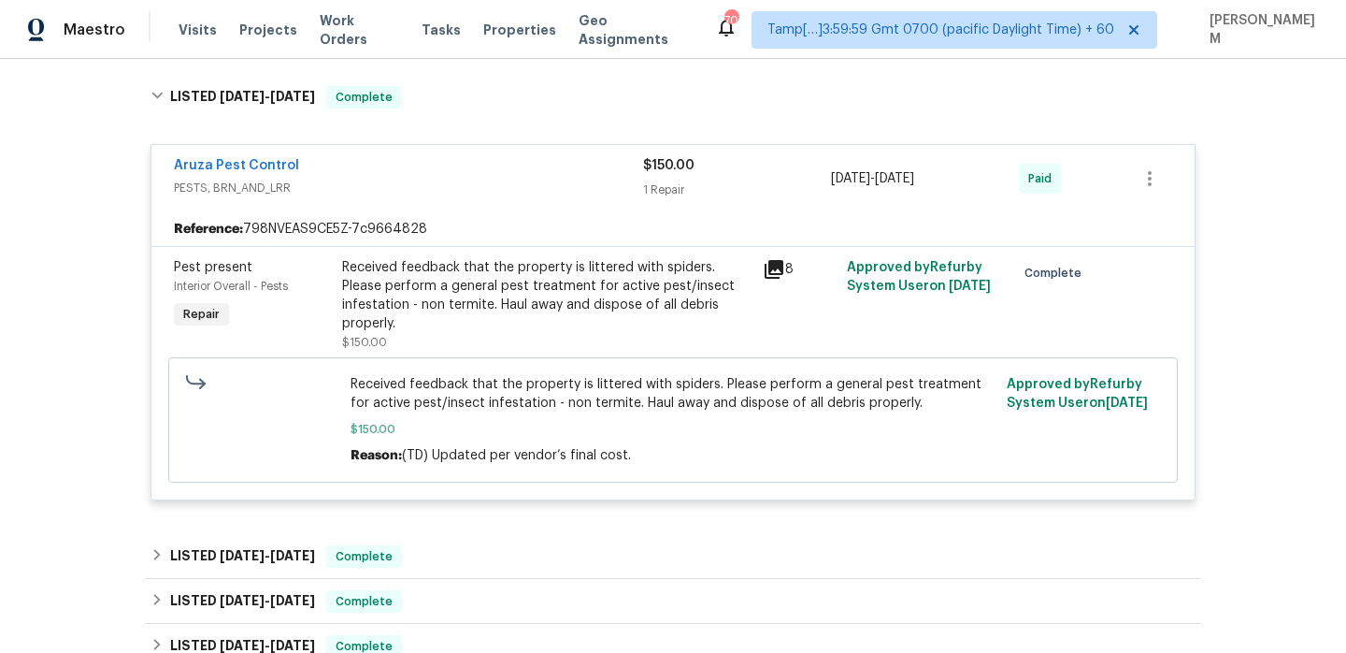
scroll to position [787, 0]
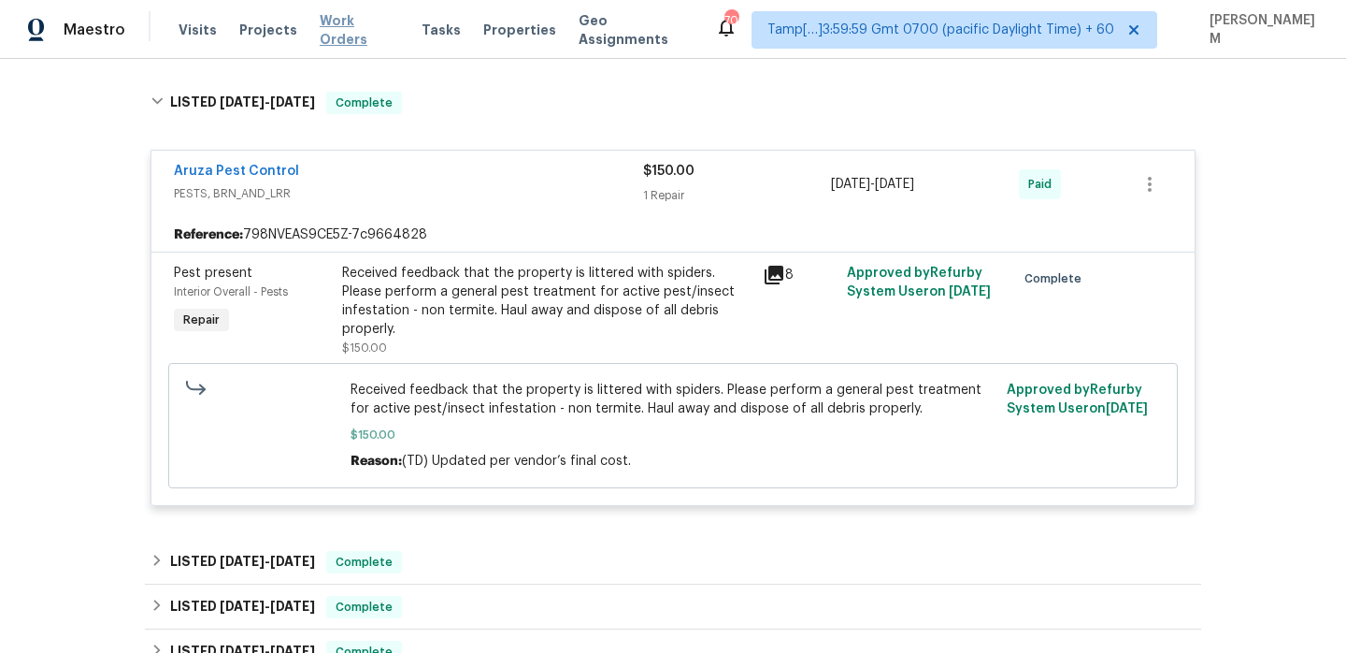
click at [344, 32] on span "Work Orders" at bounding box center [359, 29] width 79 height 37
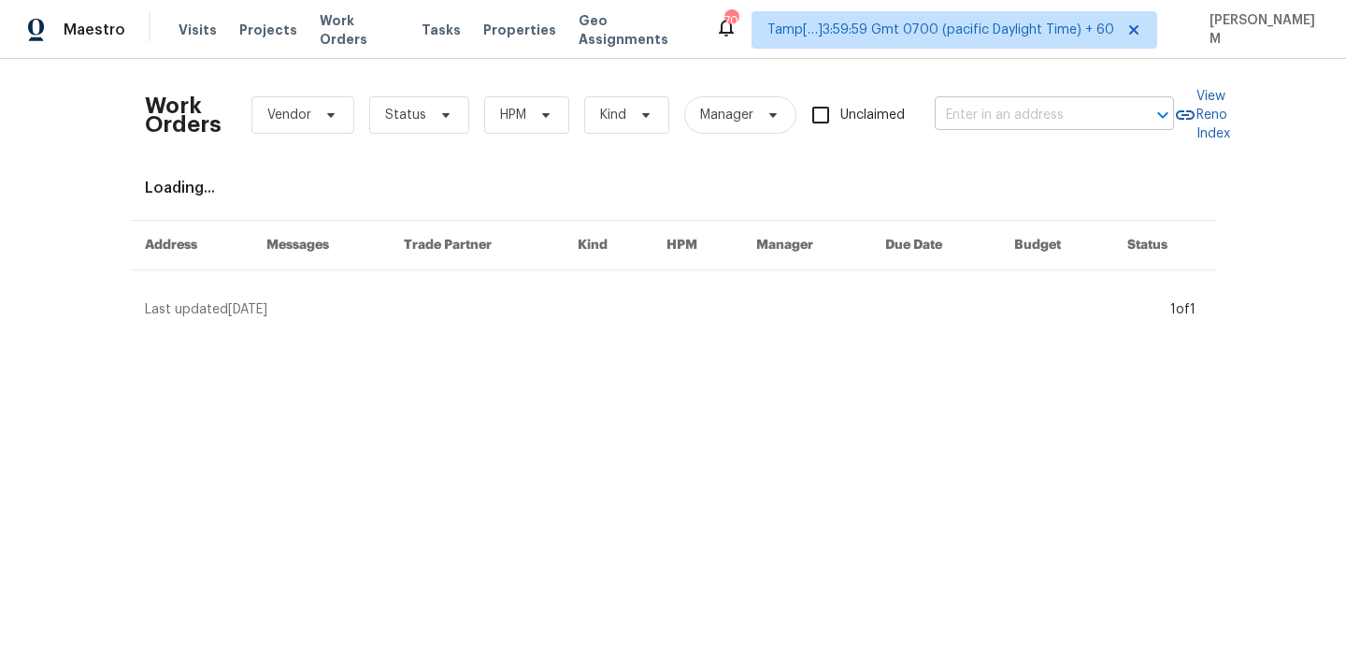
click at [1039, 112] on input "text" at bounding box center [1028, 115] width 187 height 29
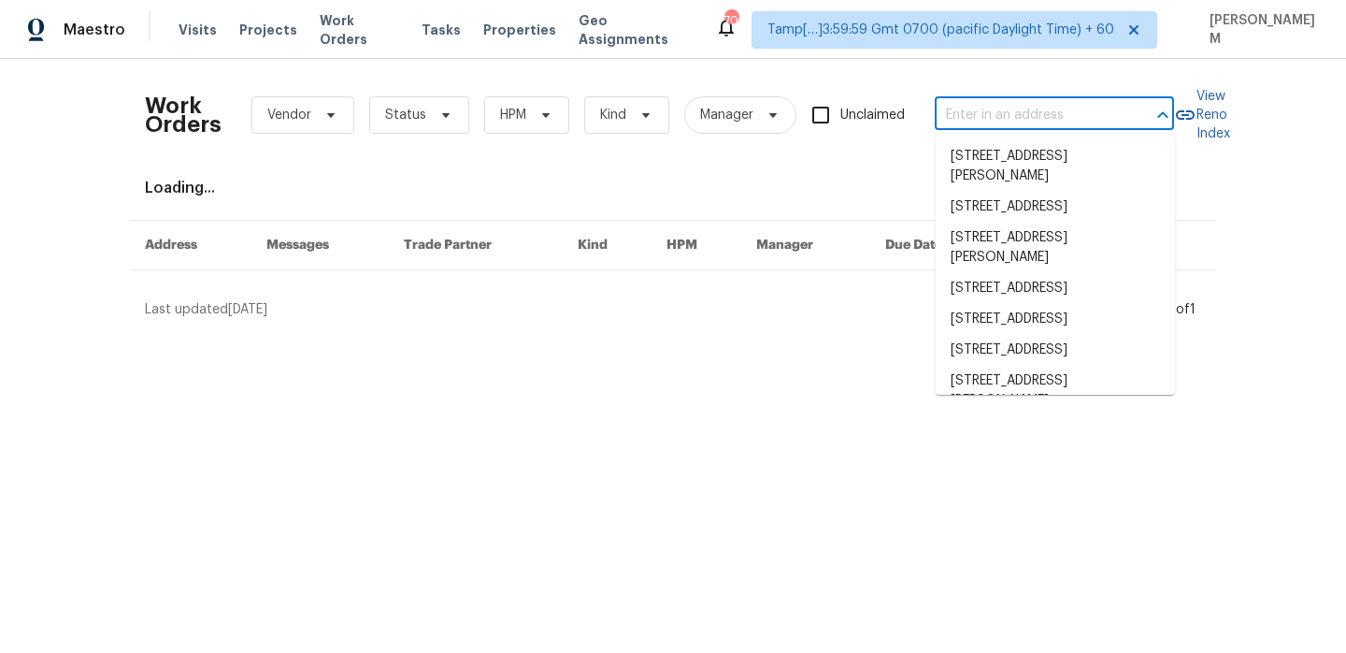
paste input "[STREET_ADDRESS][US_STATE]"
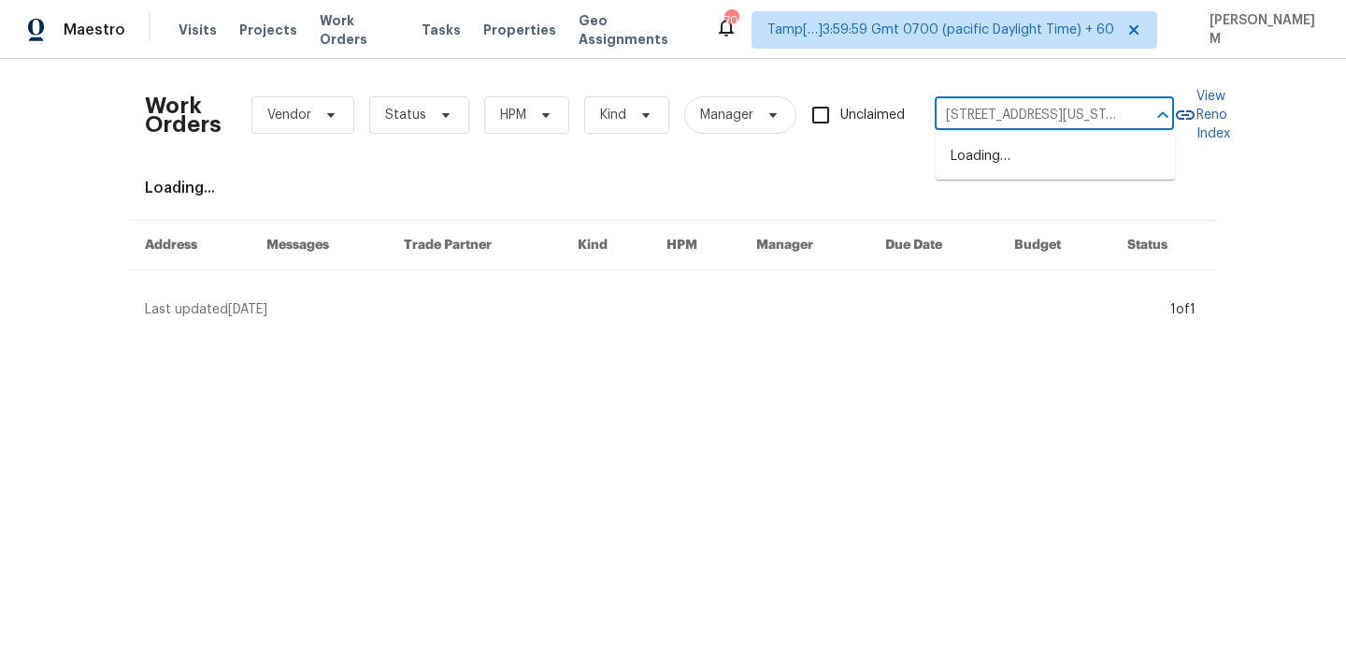
scroll to position [0, 73]
type input "[STREET_ADDRESS][US_STATE]"
click at [1027, 172] on li "[STREET_ADDRESS][US_STATE]" at bounding box center [1055, 156] width 239 height 31
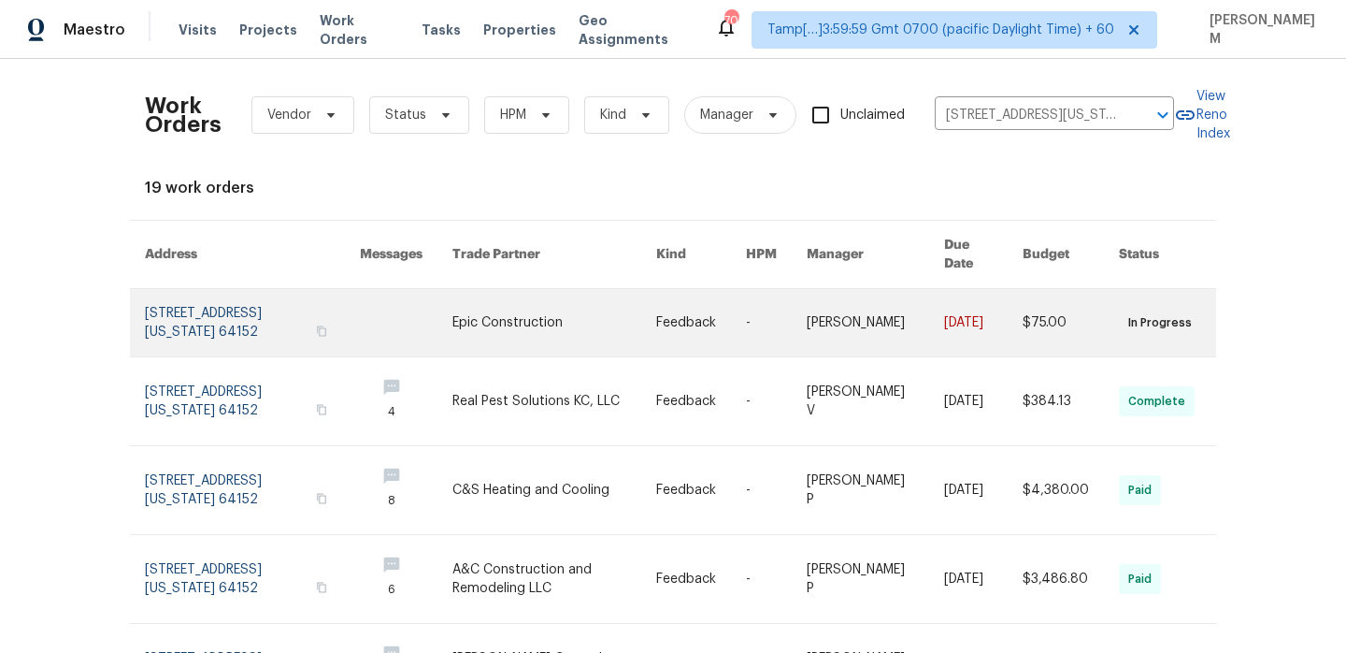
click at [752, 326] on link at bounding box center [776, 322] width 61 height 67
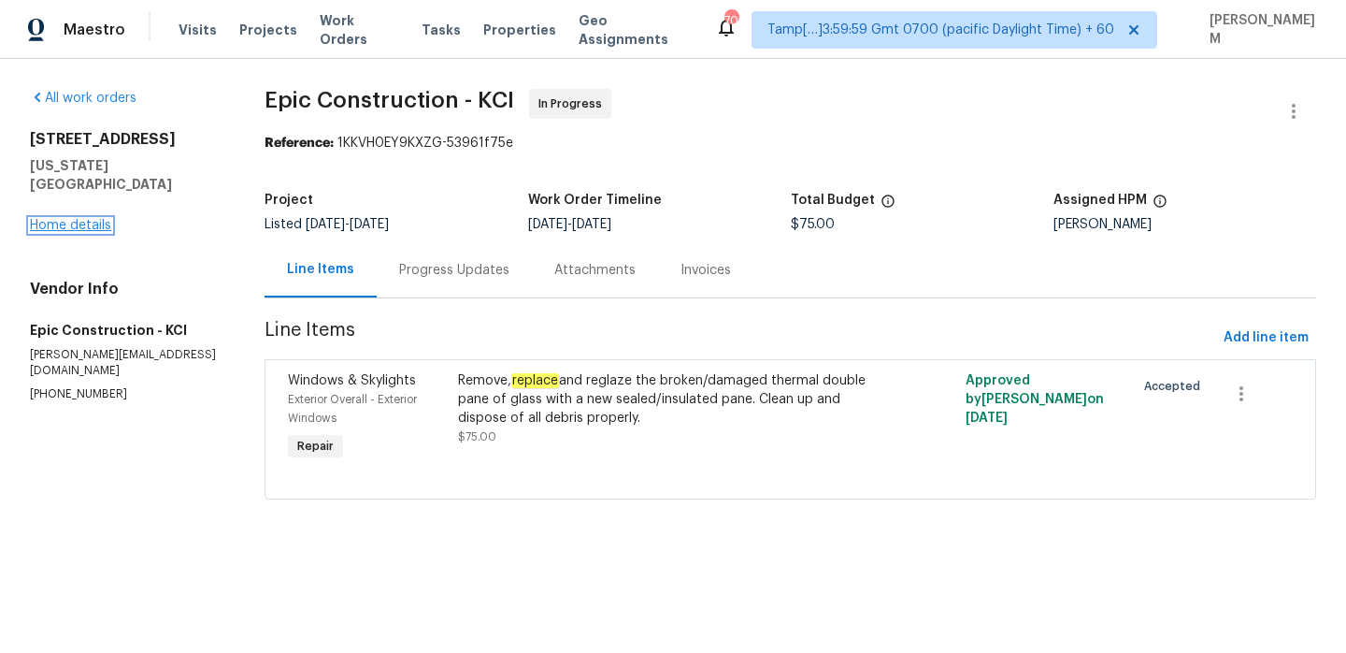
click at [86, 219] on link "Home details" at bounding box center [70, 225] width 81 height 13
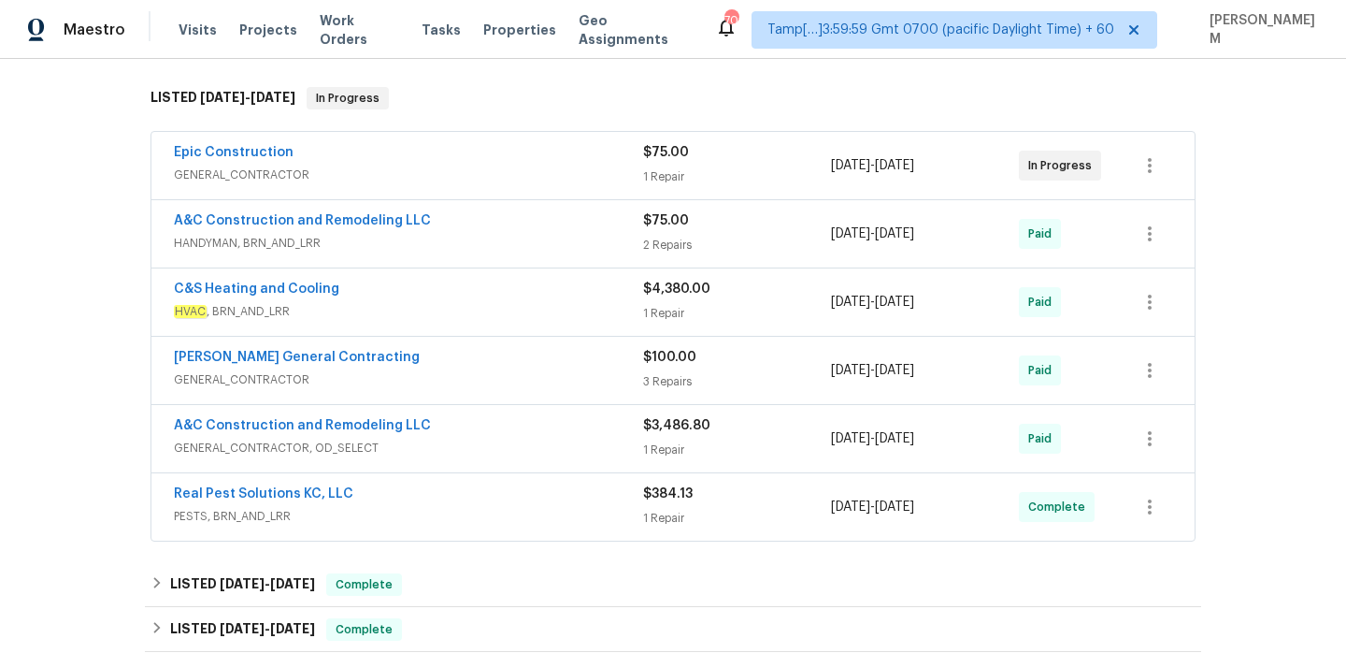
scroll to position [278, 0]
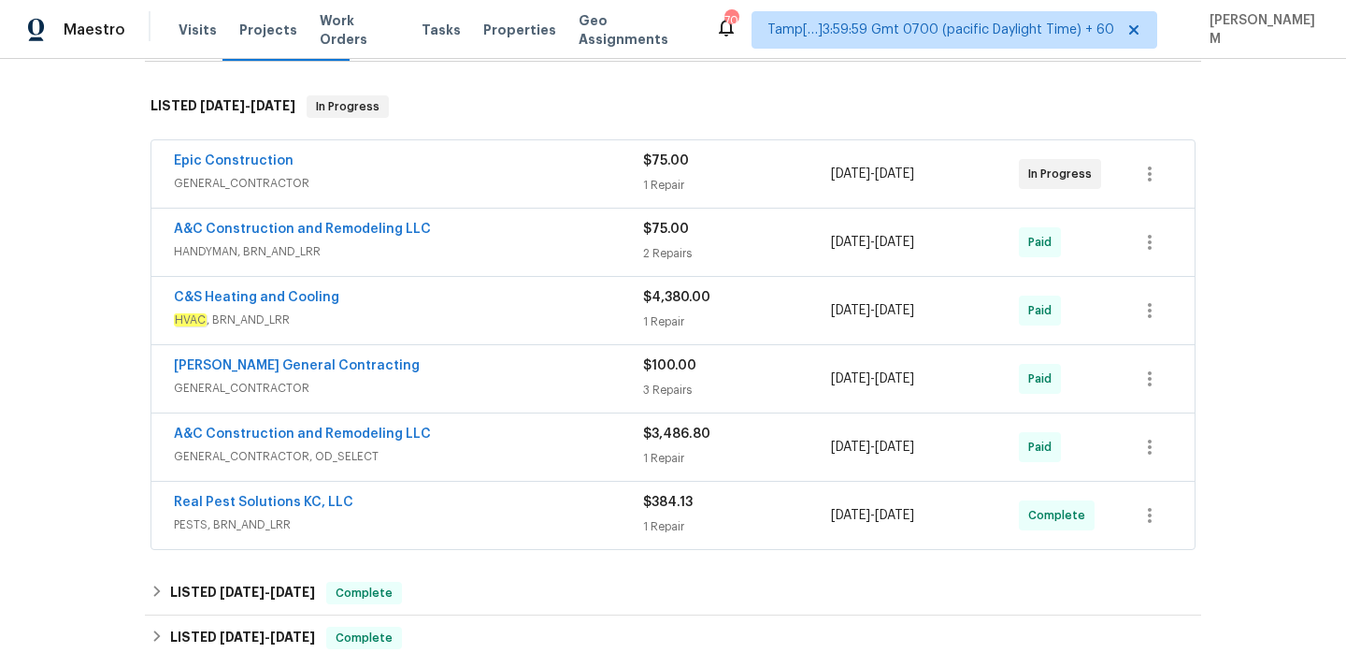
click at [733, 174] on div "$75.00 1 Repair" at bounding box center [737, 173] width 188 height 45
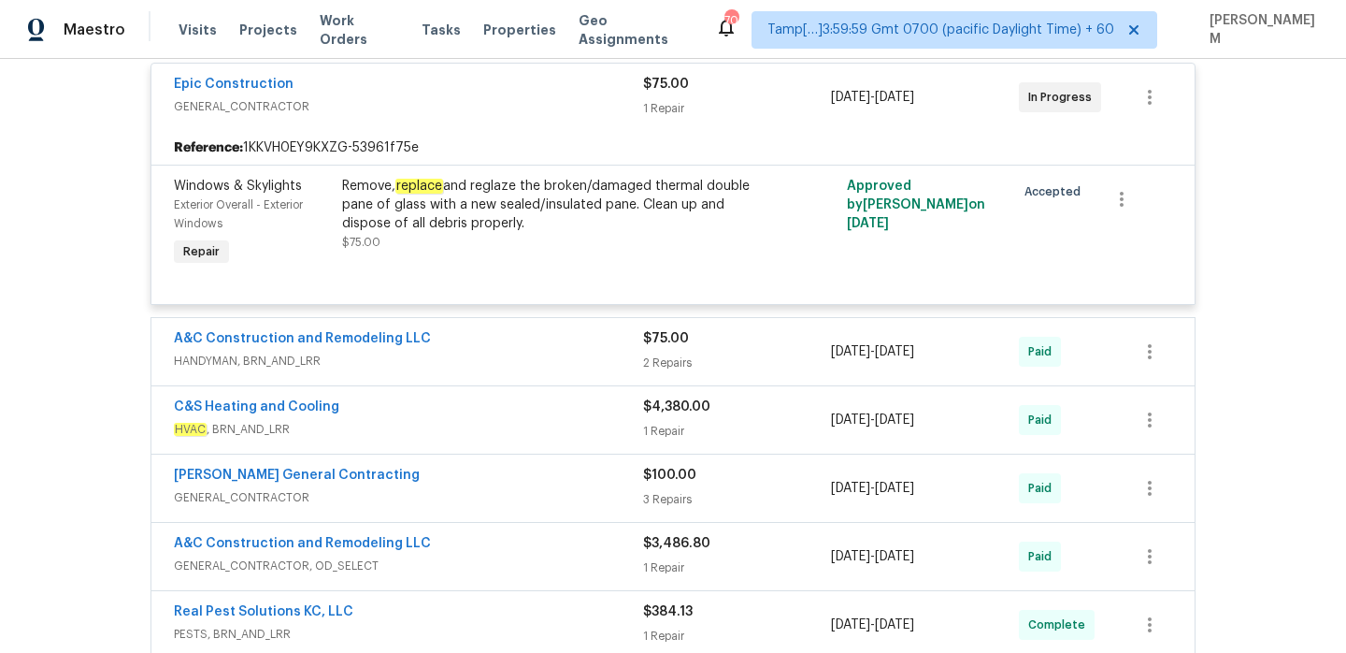
scroll to position [389, 0]
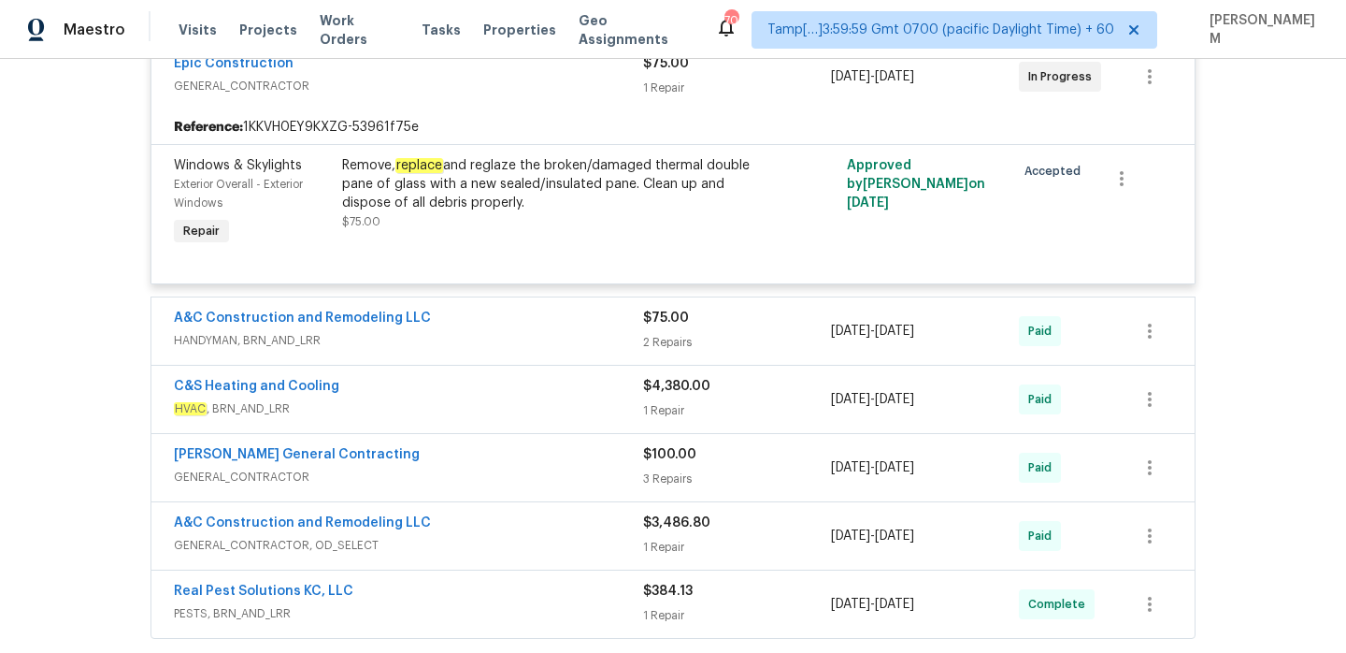
click at [593, 340] on span "HANDYMAN, BRN_AND_LRR" at bounding box center [408, 340] width 469 height 19
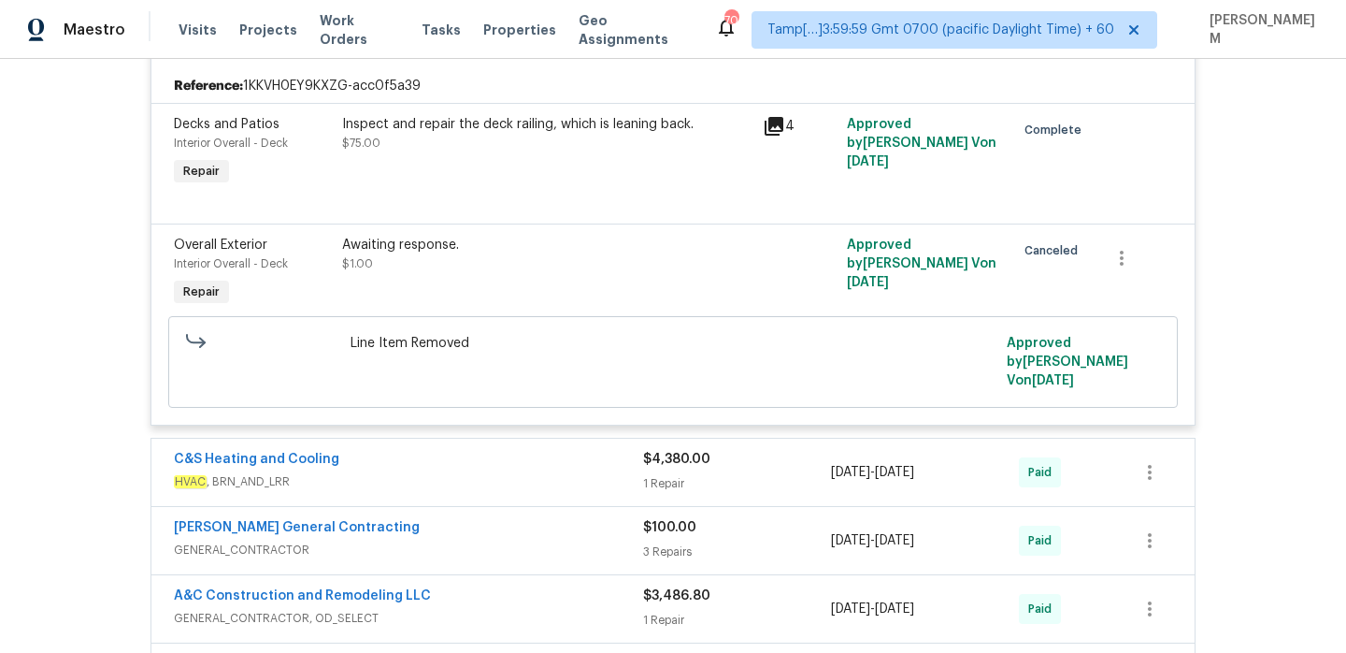
scroll to position [697, 0]
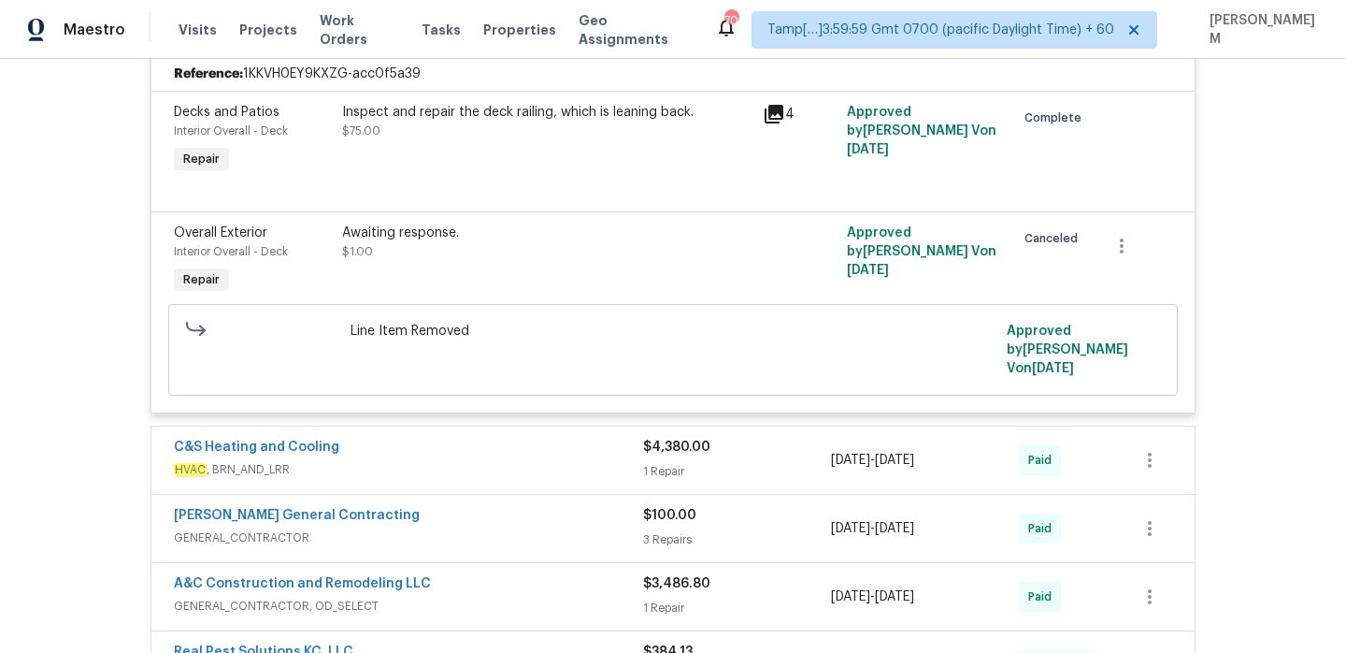
click at [542, 459] on div "C&S Heating and Cooling" at bounding box center [408, 449] width 469 height 22
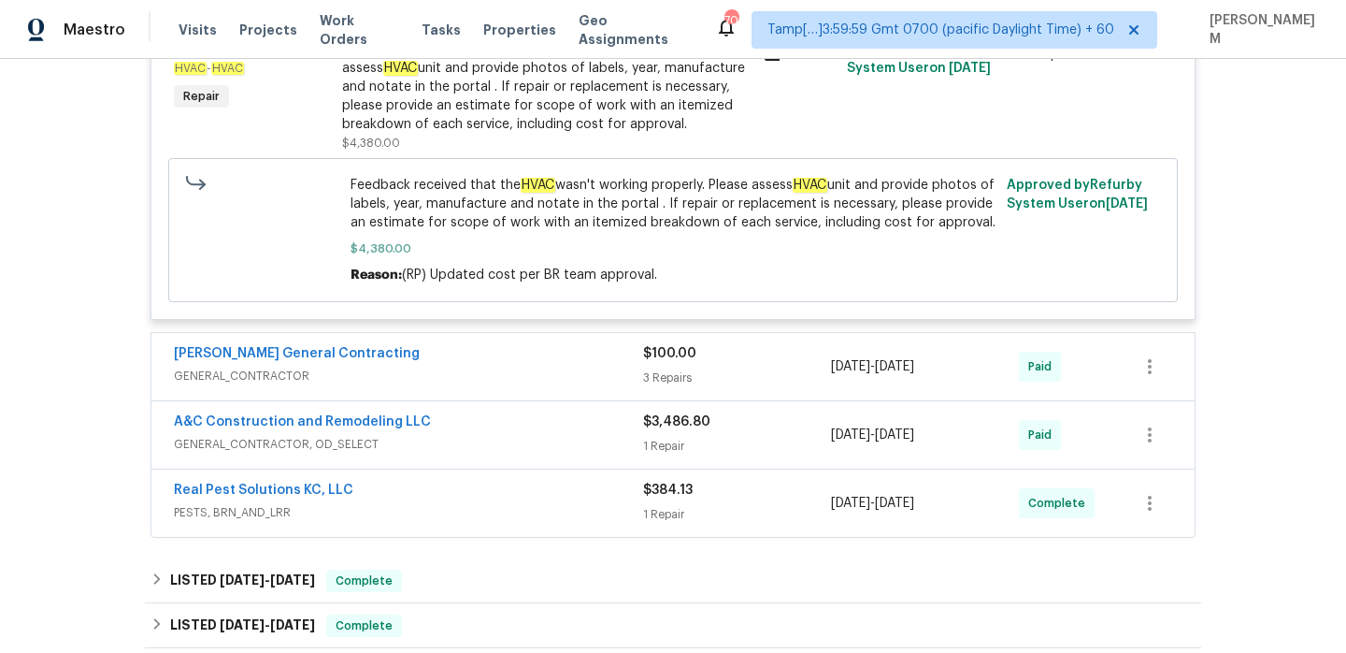
scroll to position [1206, 0]
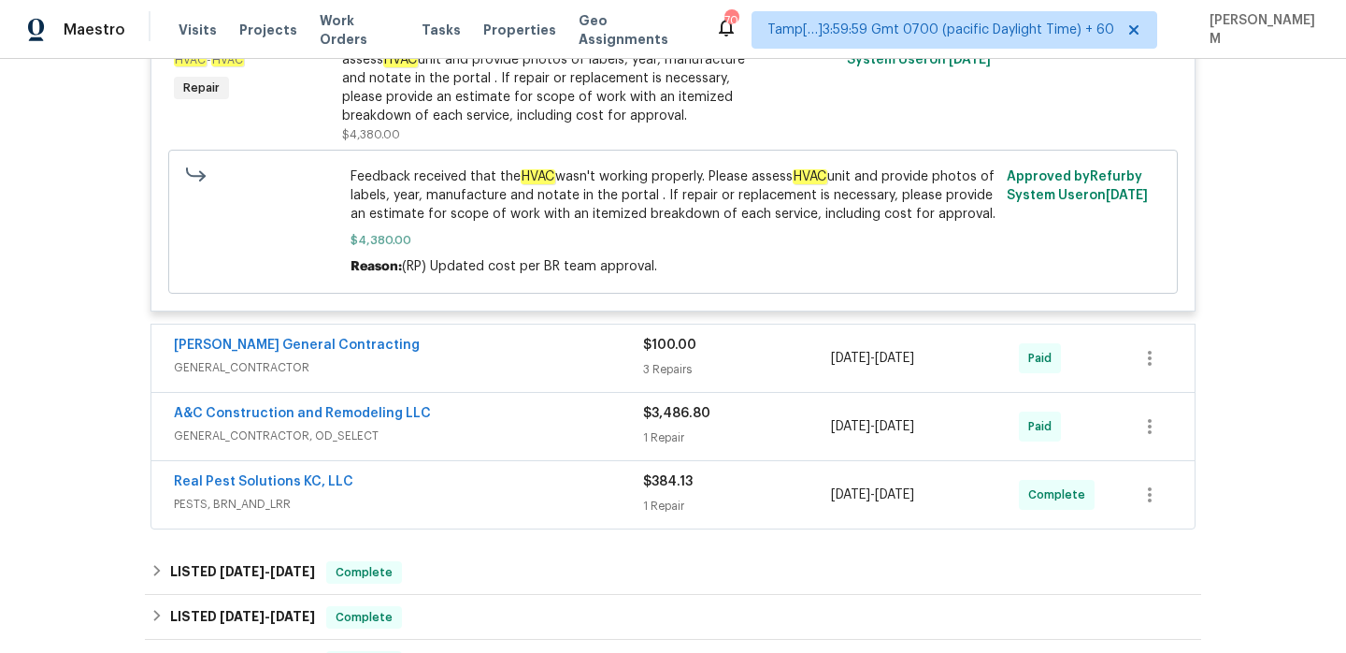
click at [542, 377] on span "GENERAL_CONTRACTOR" at bounding box center [408, 367] width 469 height 19
